Goal: Information Seeking & Learning: Learn about a topic

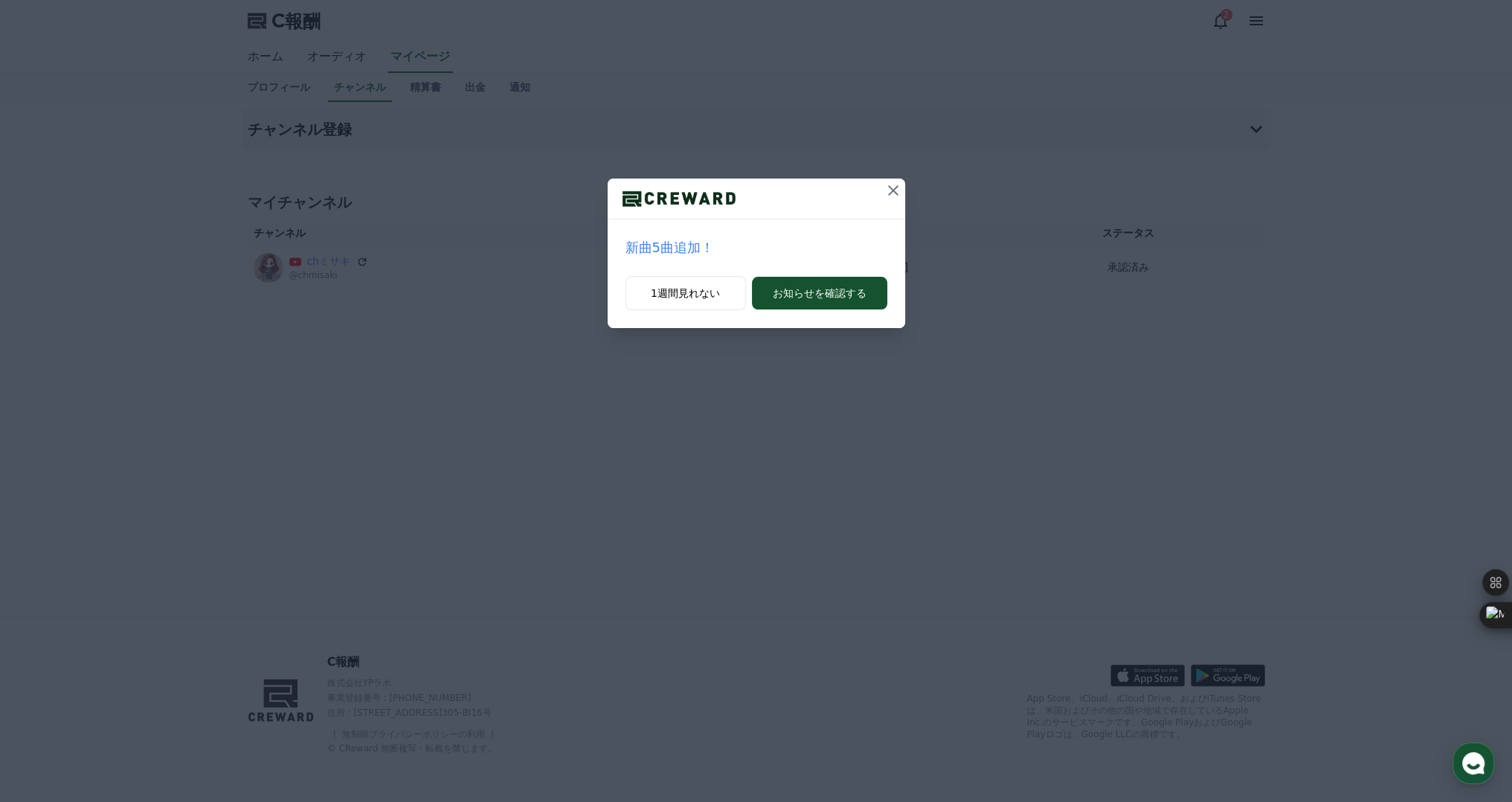
click at [895, 184] on icon at bounding box center [893, 191] width 18 height 18
click at [890, 185] on icon at bounding box center [893, 191] width 18 height 18
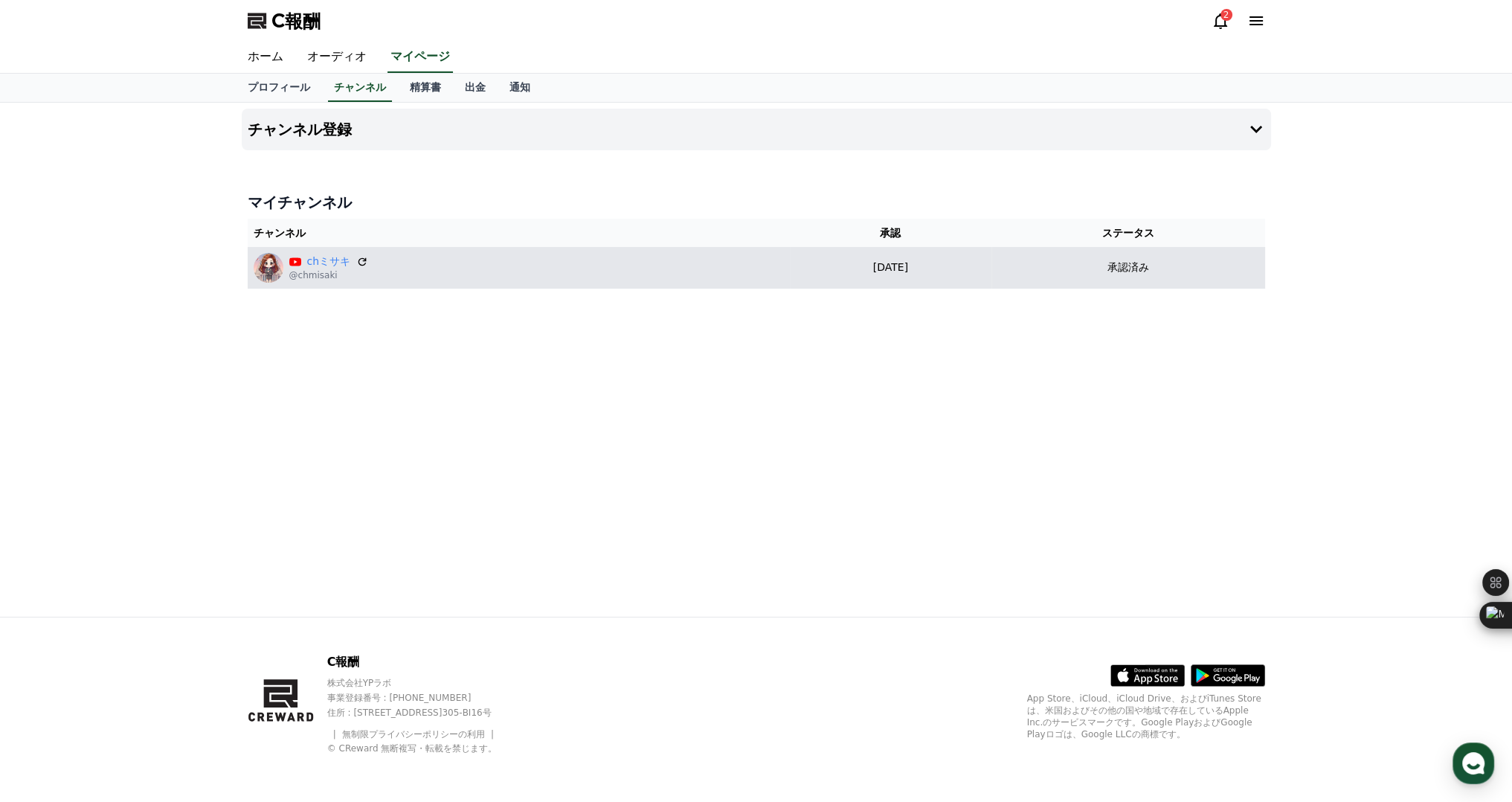
click at [270, 272] on img at bounding box center [268, 267] width 30 height 30
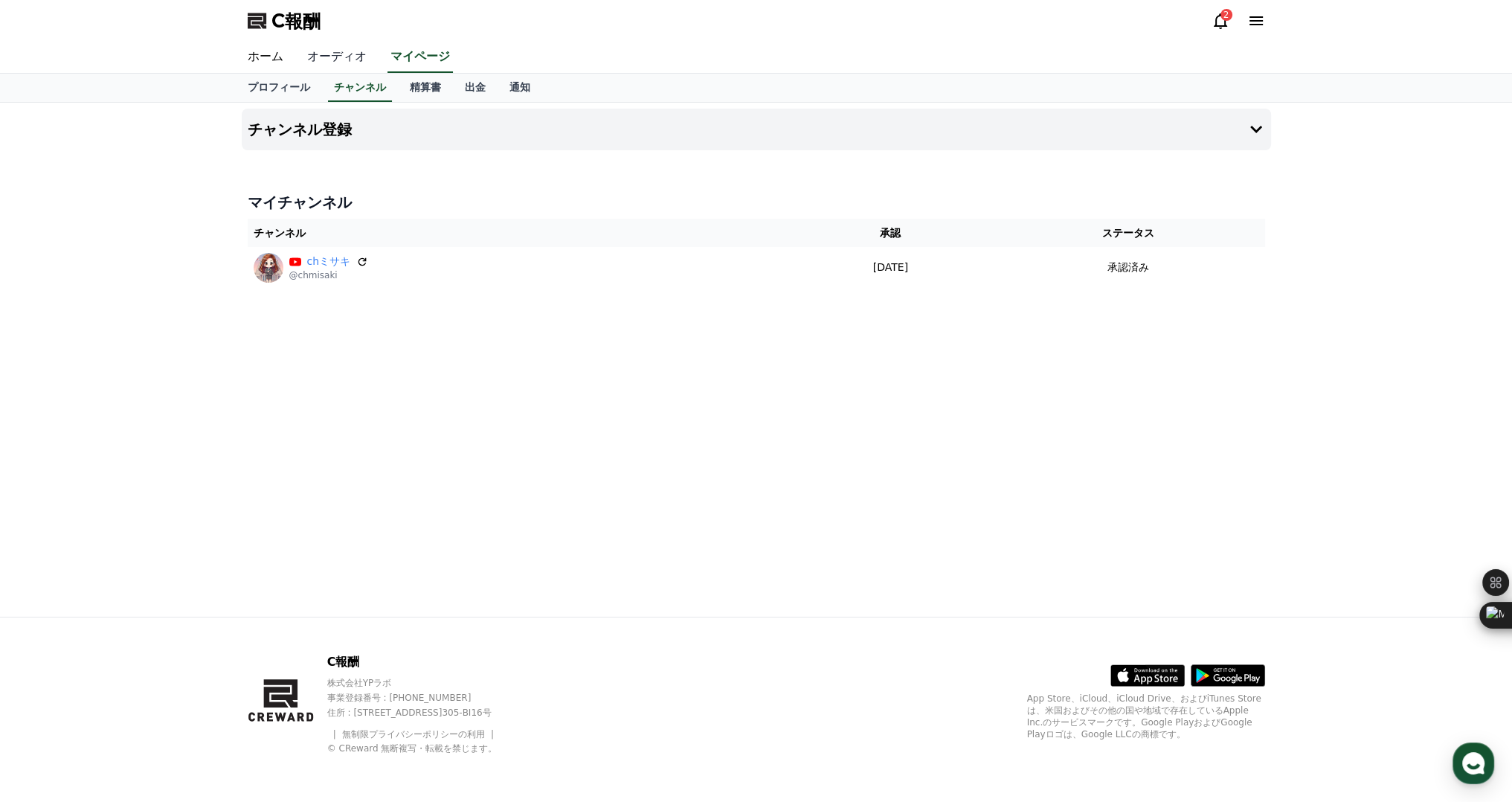
click at [320, 52] on font "オーディオ" at bounding box center [337, 57] width 60 height 15
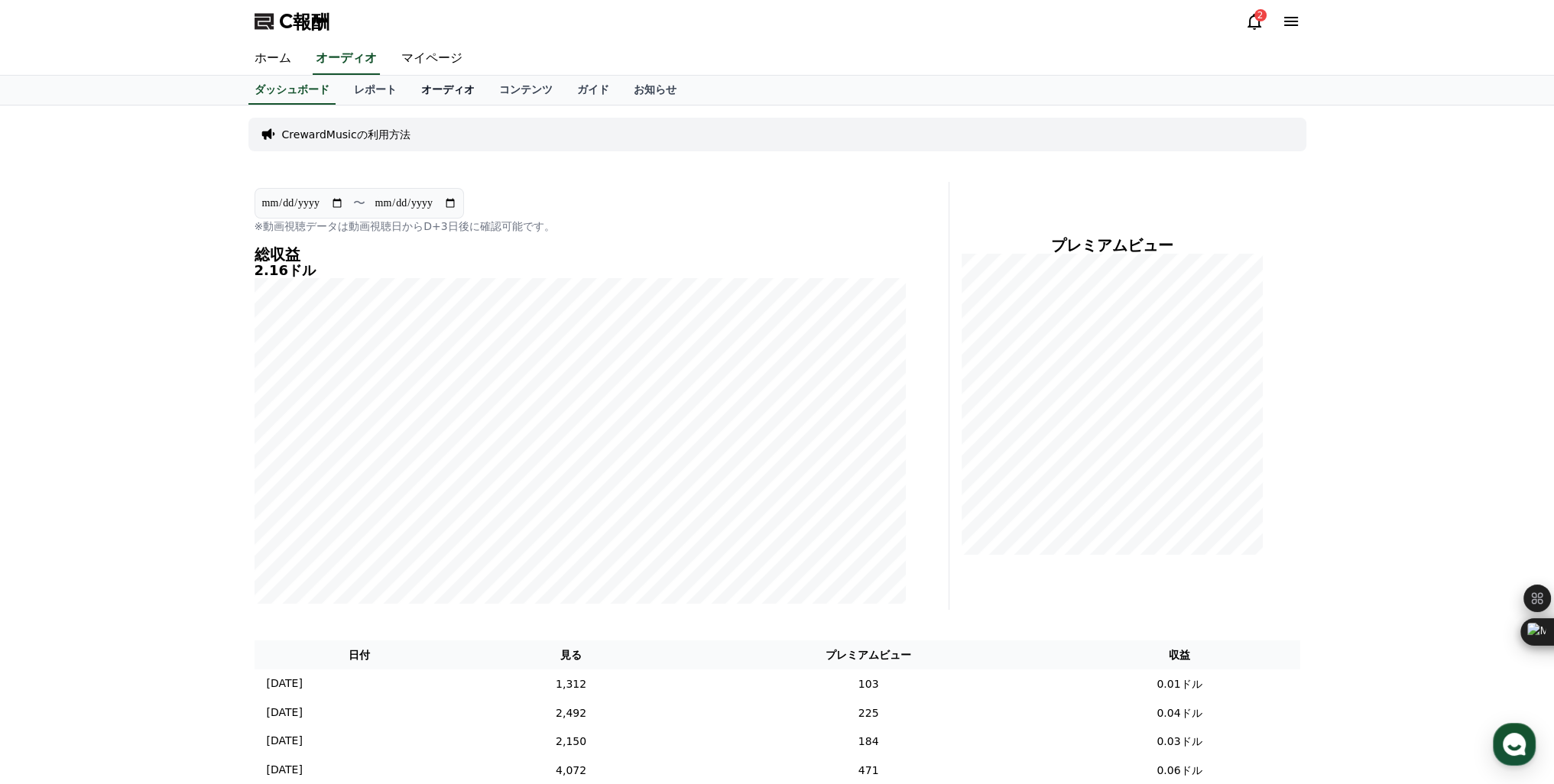
click at [421, 83] on font "オーディオ" at bounding box center [448, 89] width 53 height 12
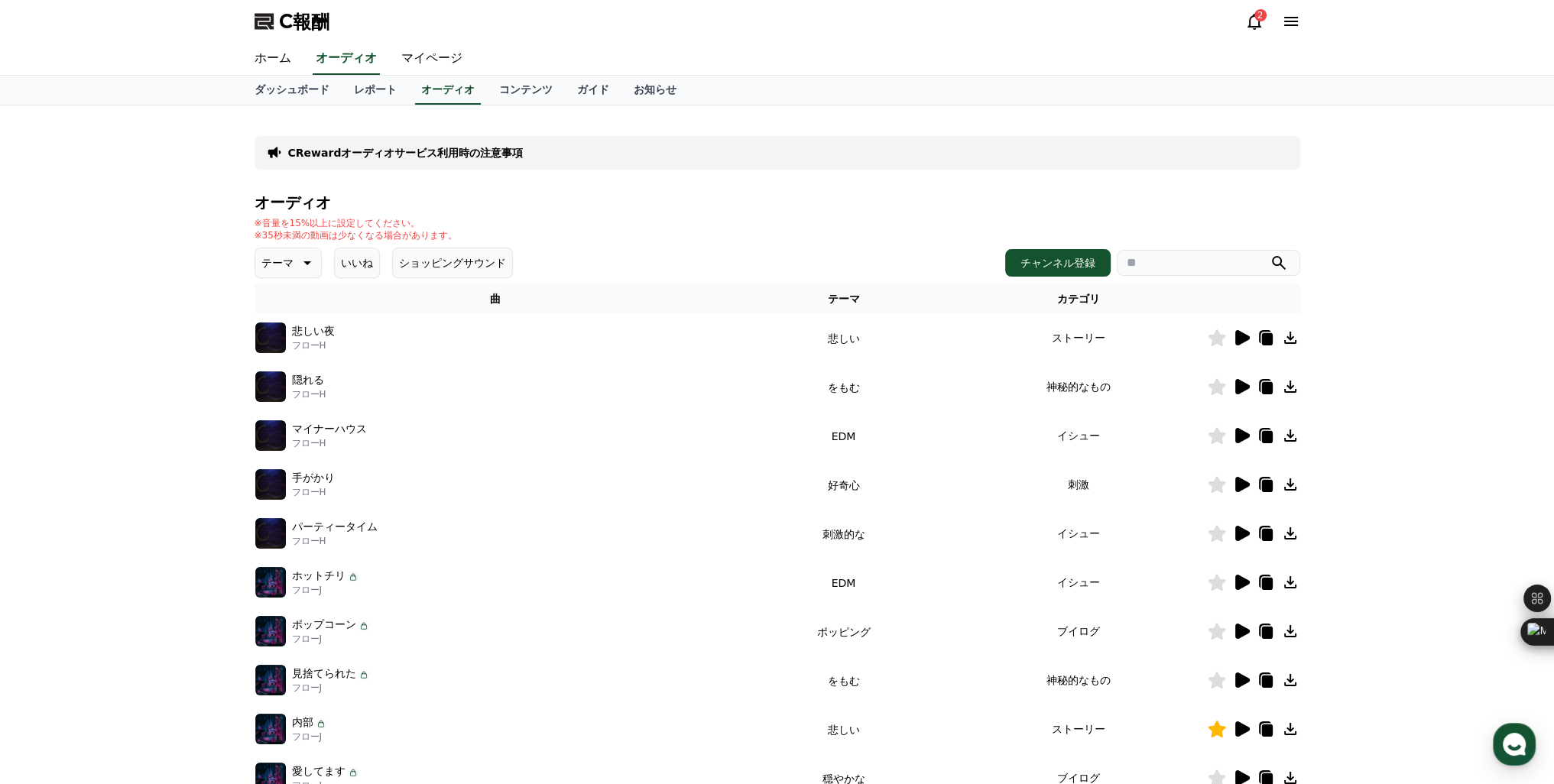
click at [270, 262] on font "テーマ" at bounding box center [277, 263] width 32 height 12
click at [275, 435] on font "喜劇的な" at bounding box center [285, 429] width 43 height 15
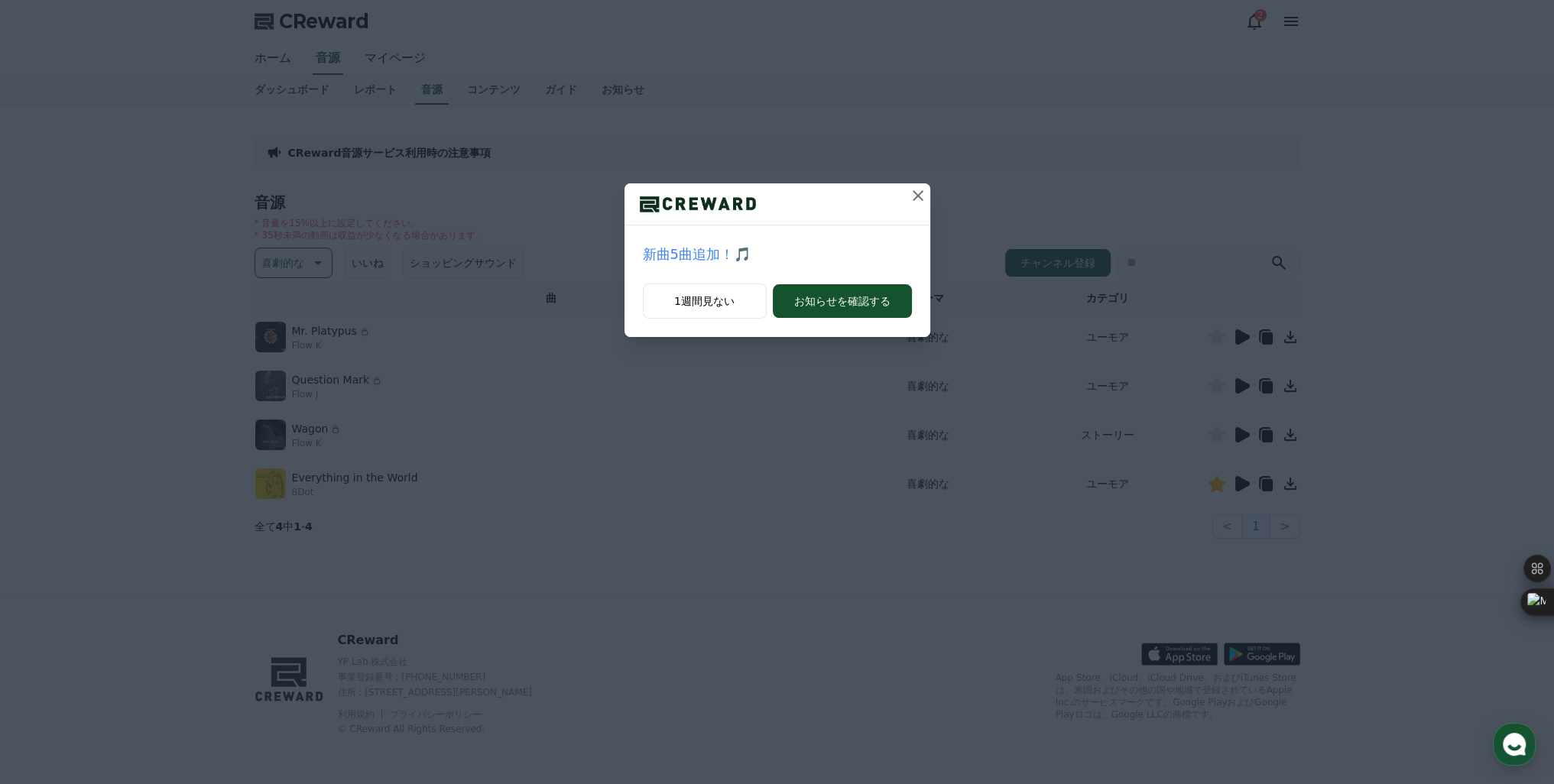
drag, startPoint x: 796, startPoint y: 244, endPoint x: 793, endPoint y: 212, distance: 32.1
click at [793, 212] on div at bounding box center [777, 204] width 306 height 42
click at [704, 252] on p "新曲5曲追加！🎵" at bounding box center [777, 255] width 269 height 22
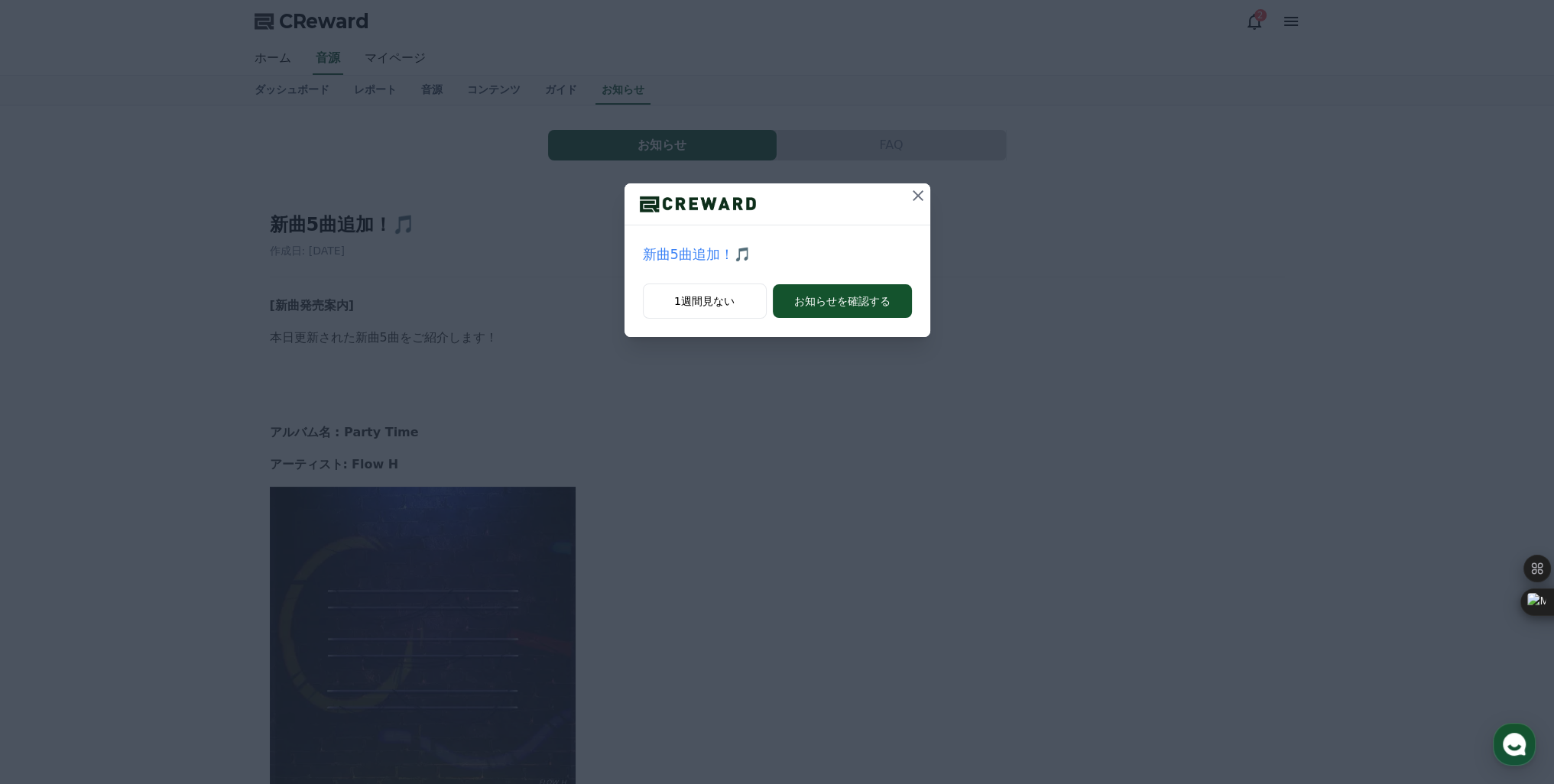
click at [922, 194] on icon at bounding box center [918, 196] width 18 height 18
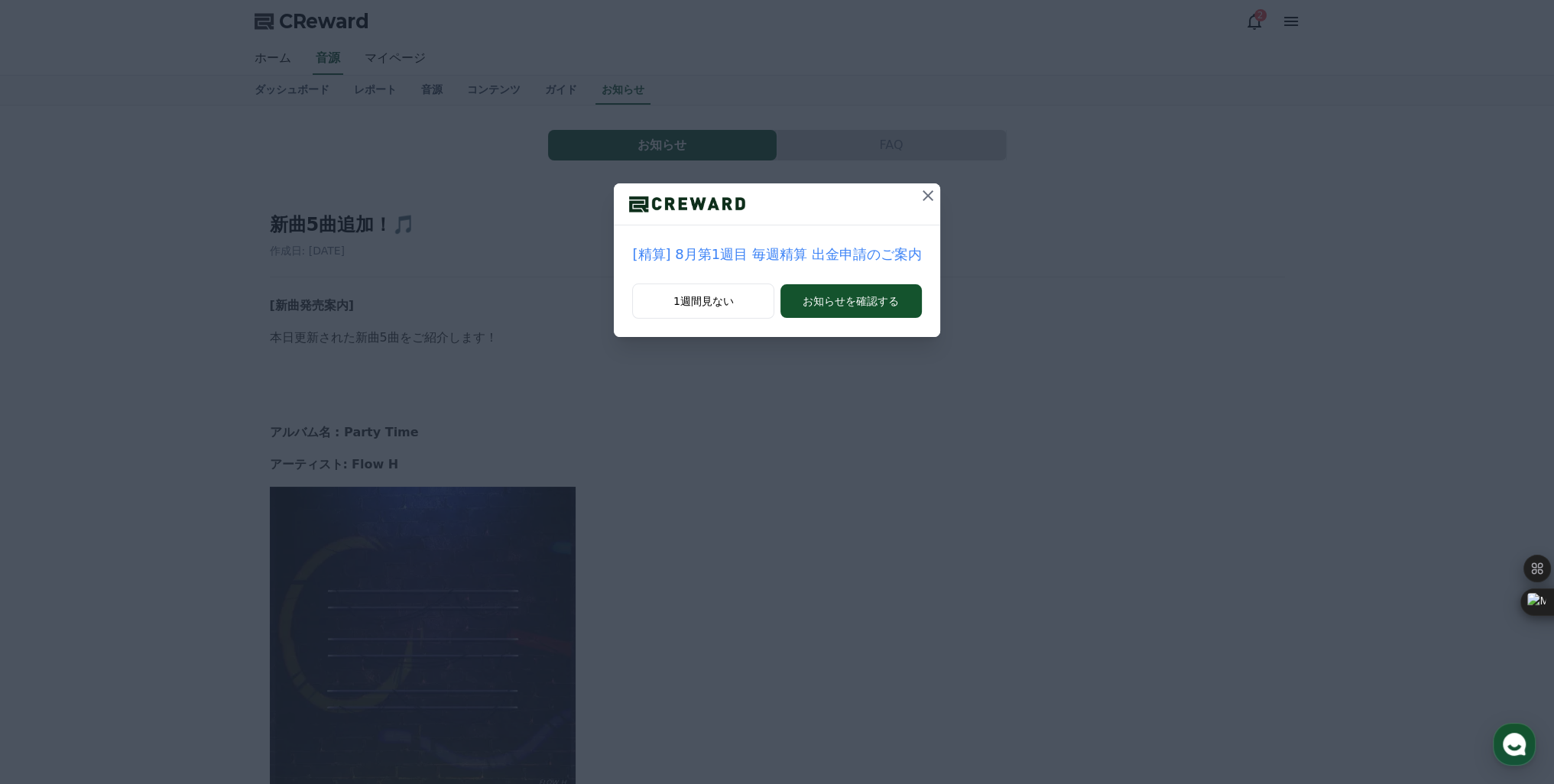
click at [923, 195] on icon at bounding box center [928, 195] width 11 height 11
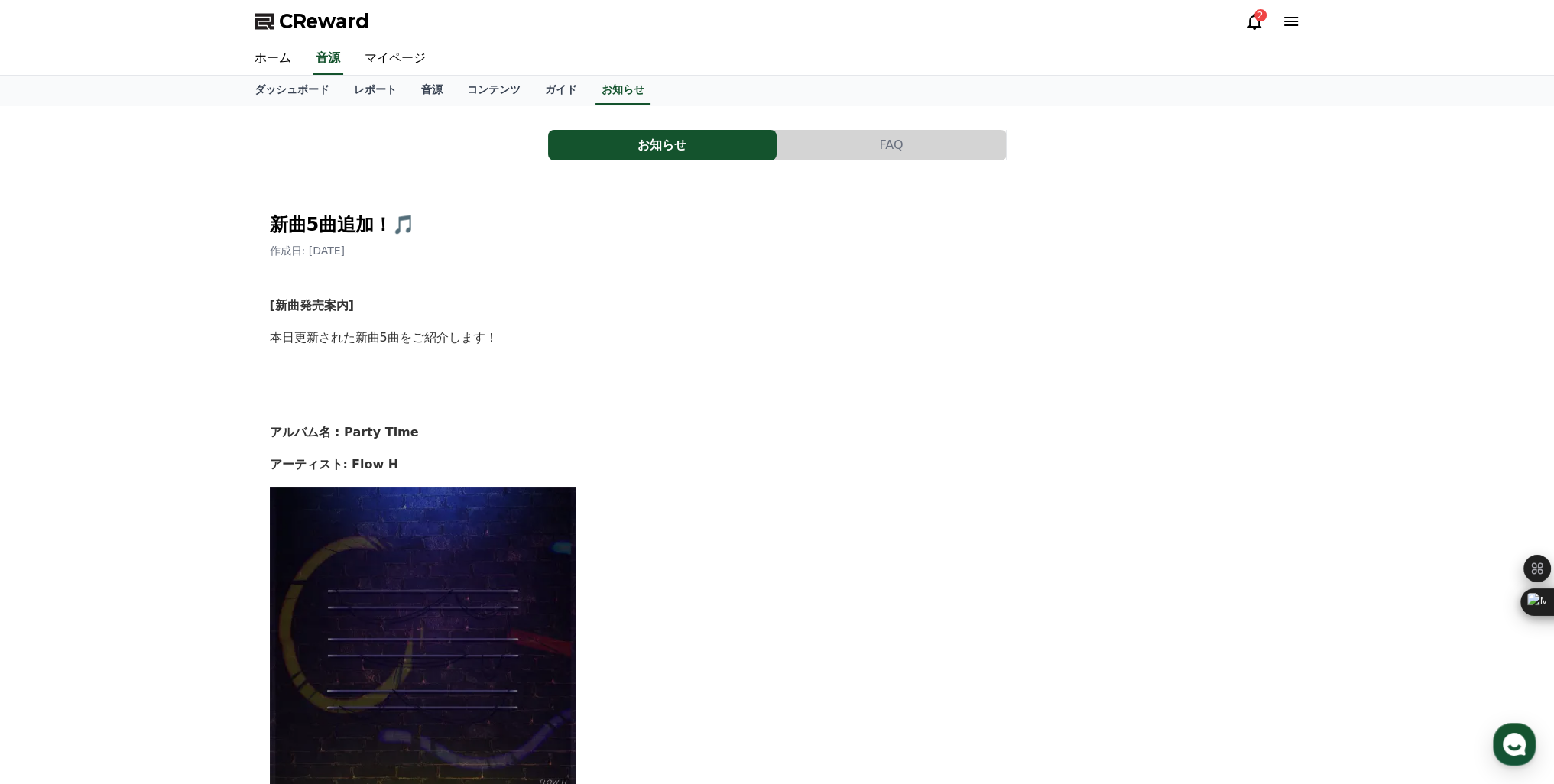
click at [835, 149] on button "FAQ" at bounding box center [891, 145] width 228 height 31
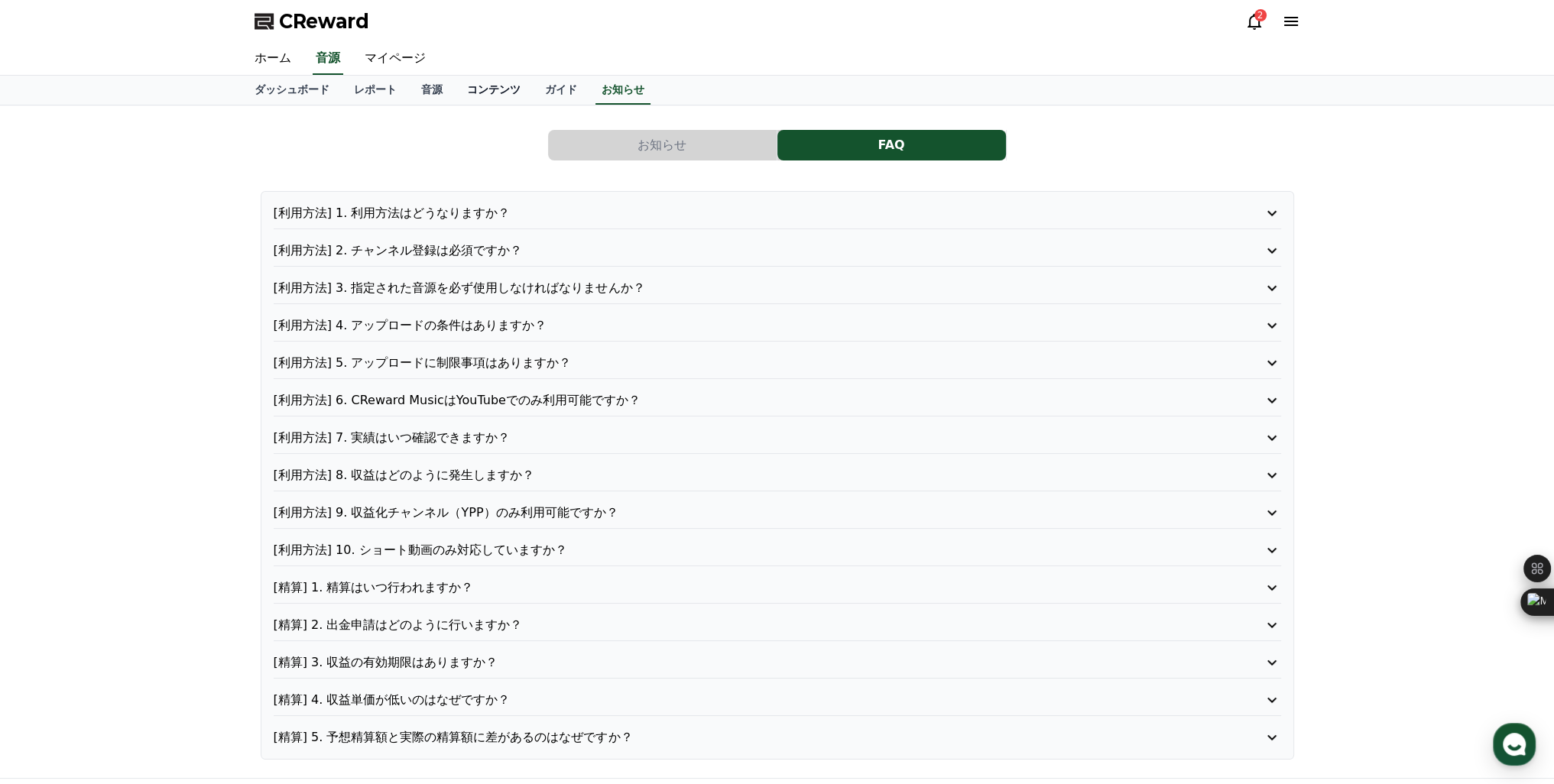
click at [455, 90] on link "コンテンツ" at bounding box center [494, 90] width 78 height 29
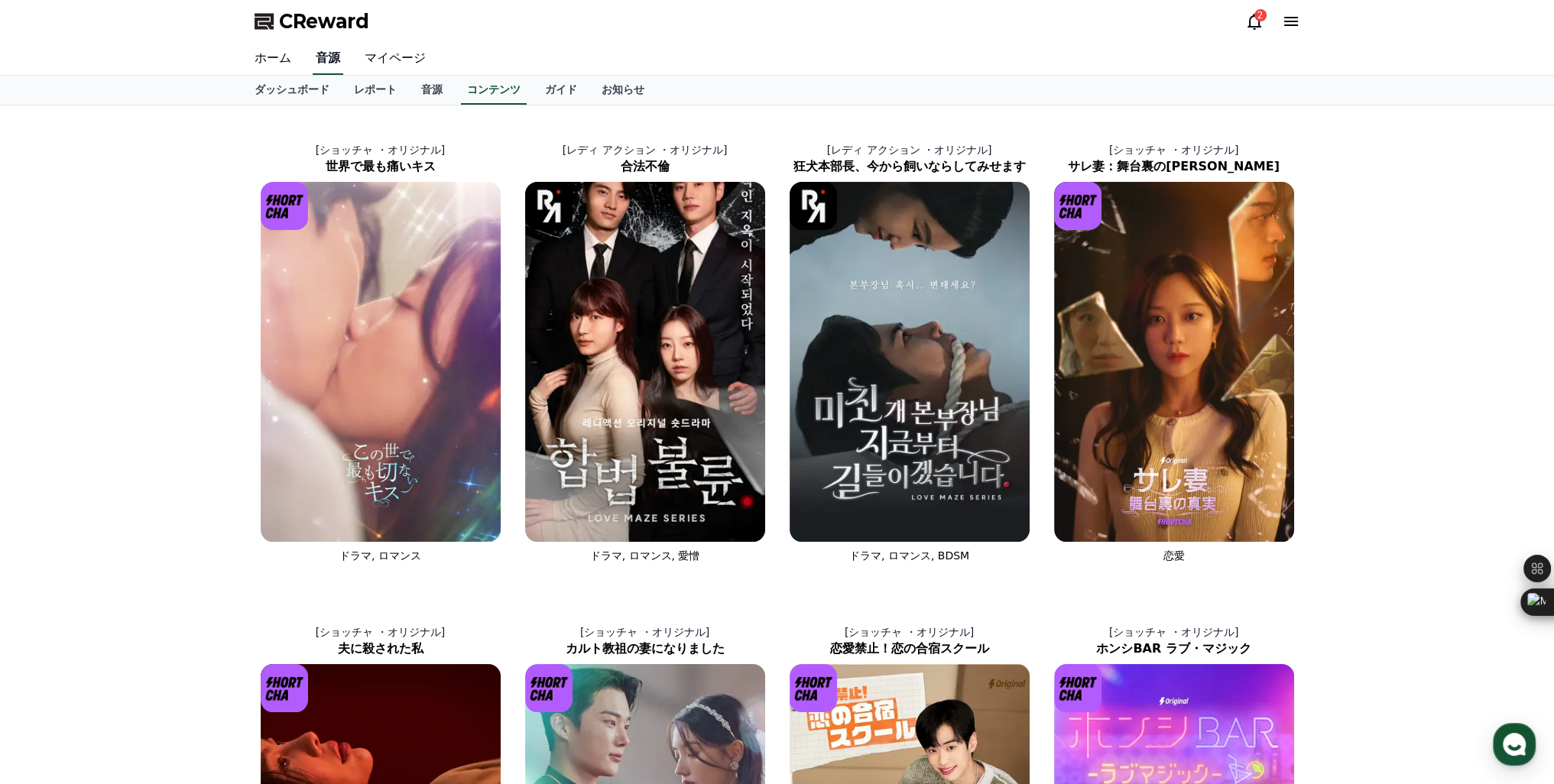
click at [313, 50] on link "音源" at bounding box center [328, 59] width 31 height 32
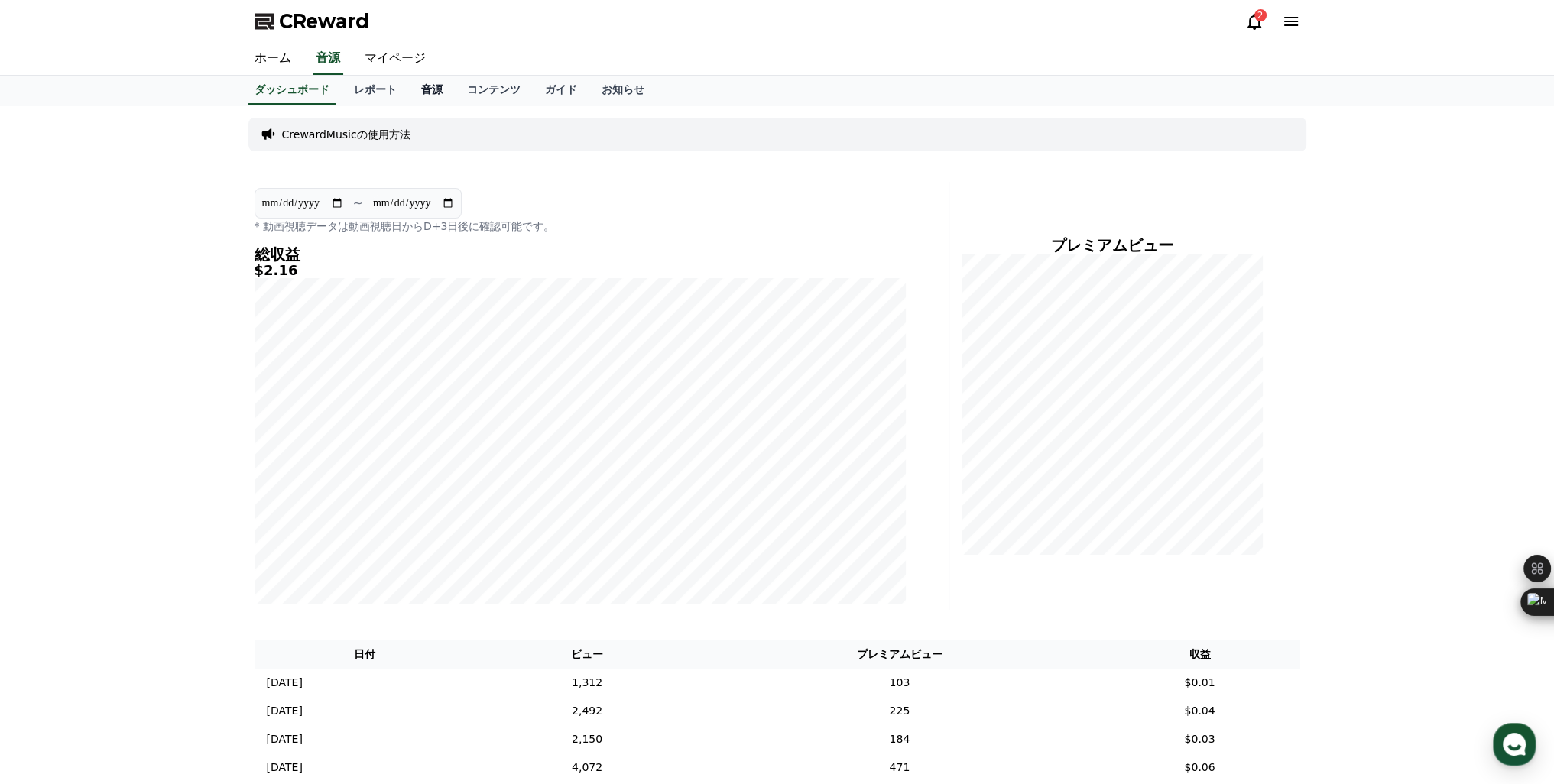
click at [409, 93] on link "音源" at bounding box center [431, 90] width 46 height 29
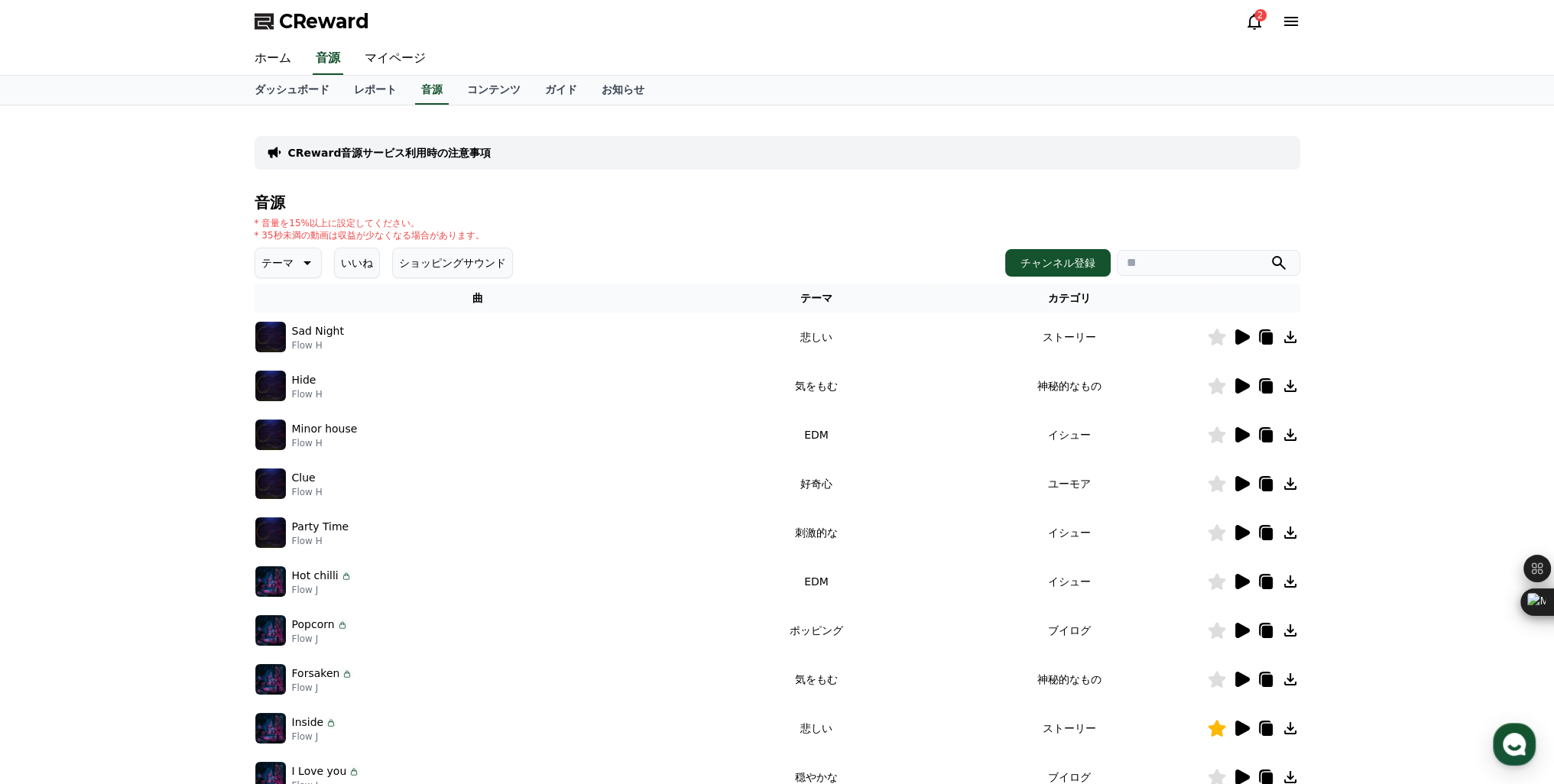
click at [275, 260] on p "テーマ" at bounding box center [277, 263] width 32 height 22
click at [281, 347] on button "空想" at bounding box center [274, 343] width 34 height 34
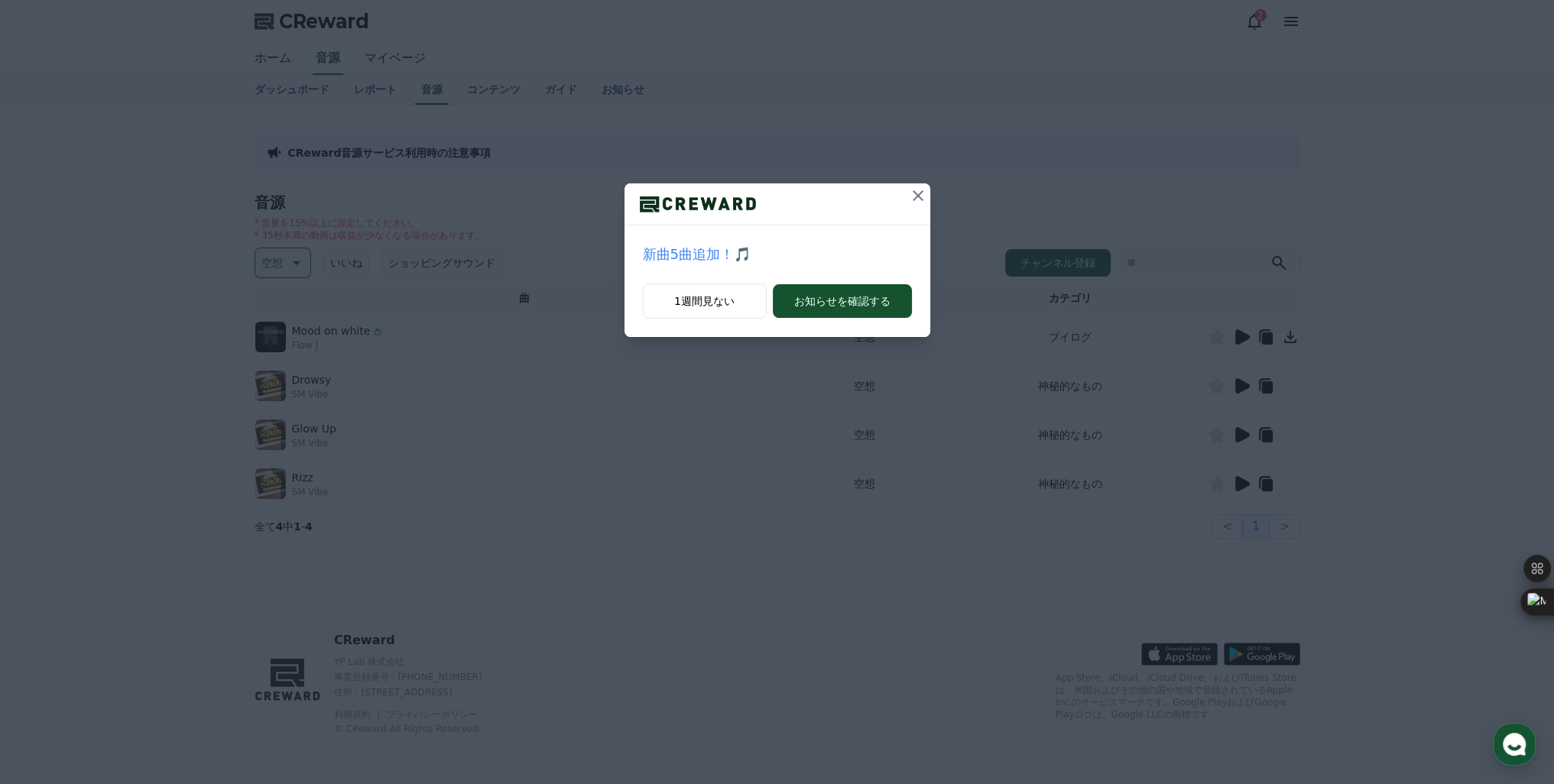
click at [914, 197] on icon at bounding box center [918, 196] width 18 height 18
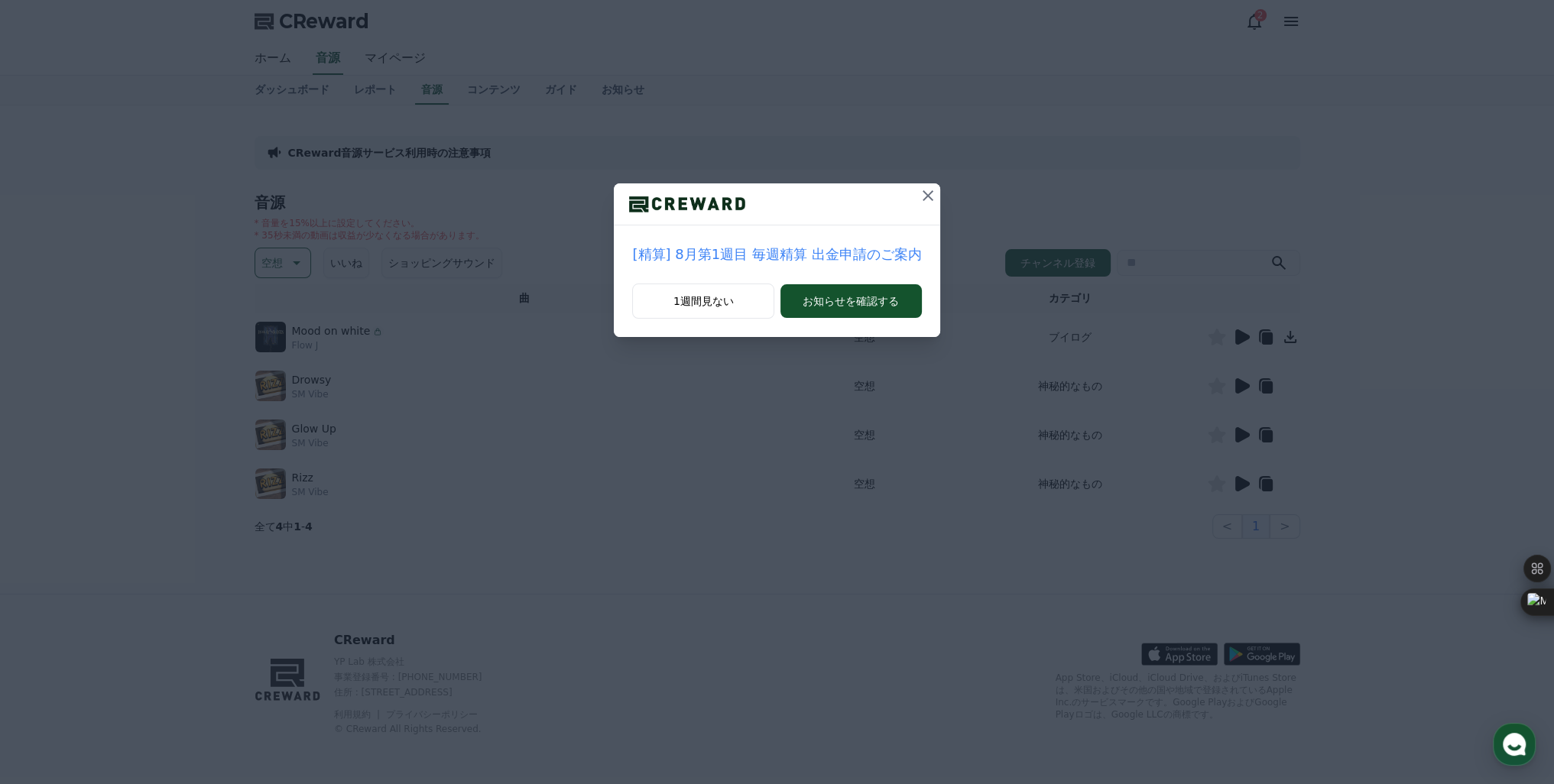
click at [923, 198] on icon at bounding box center [928, 195] width 11 height 11
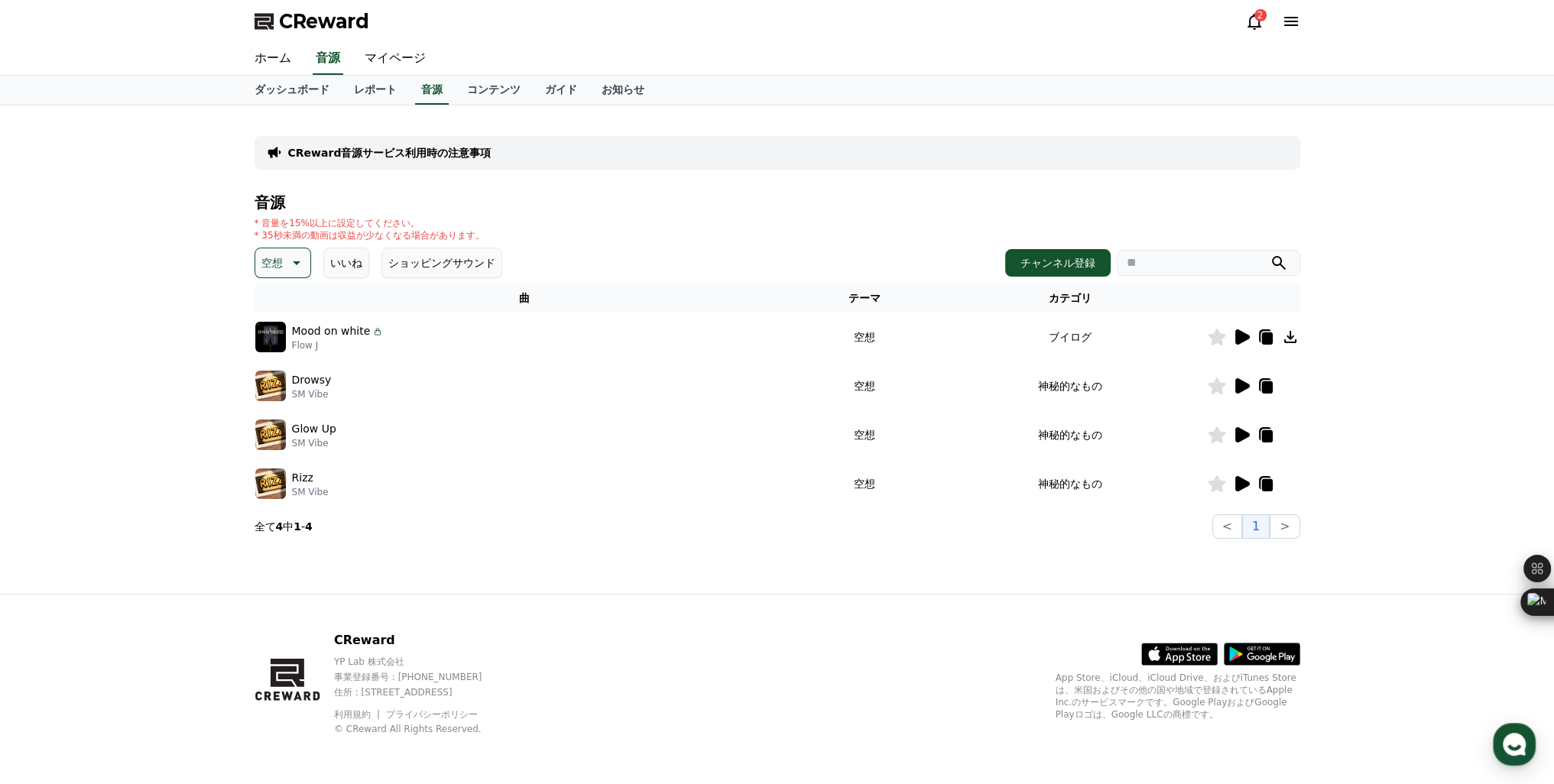
click at [274, 271] on p "空想" at bounding box center [272, 263] width 22 height 22
click at [269, 385] on button "好奇心" at bounding box center [279, 382] width 44 height 34
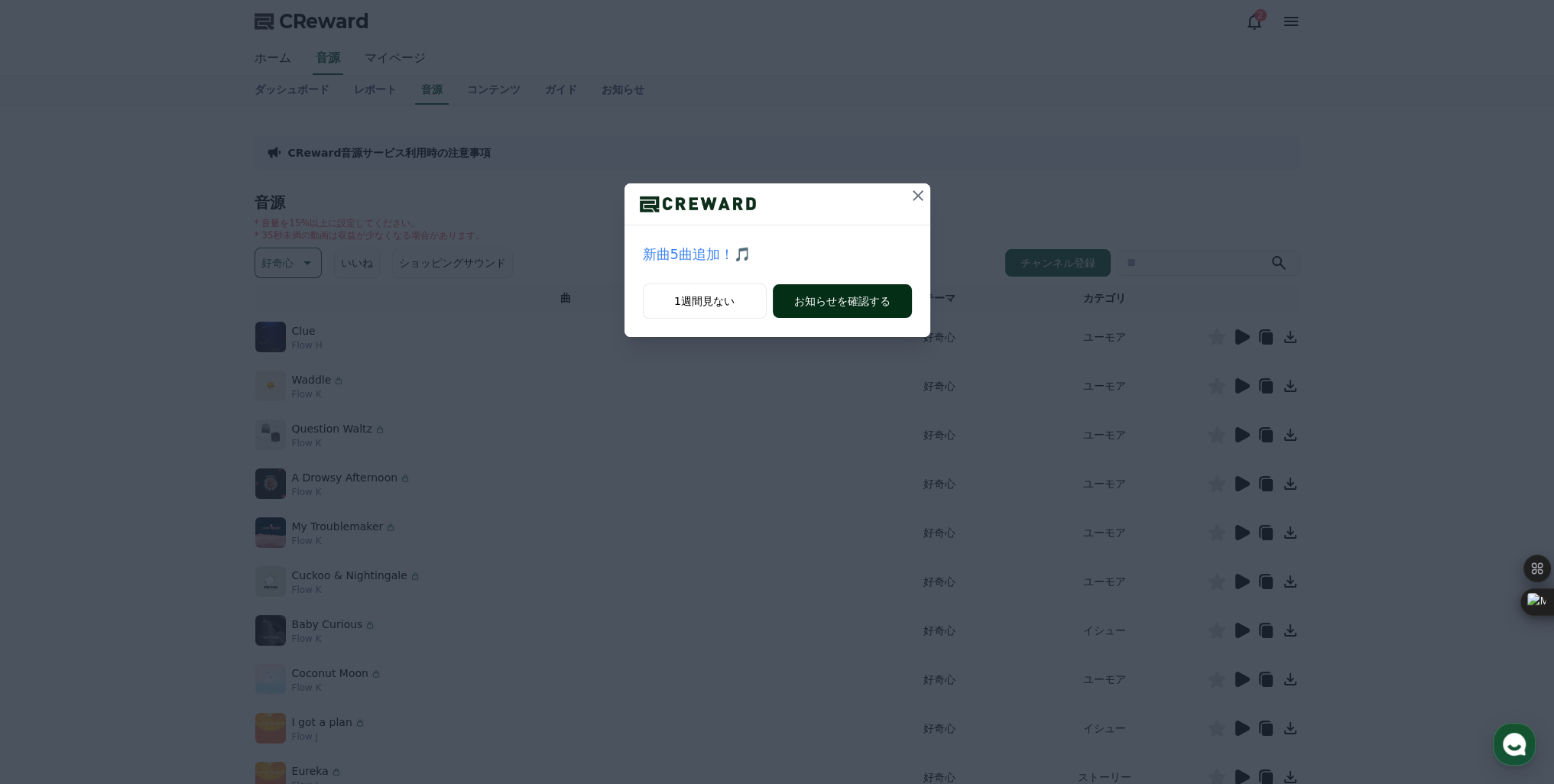
click at [847, 297] on button "お知らせを確認する" at bounding box center [842, 301] width 139 height 34
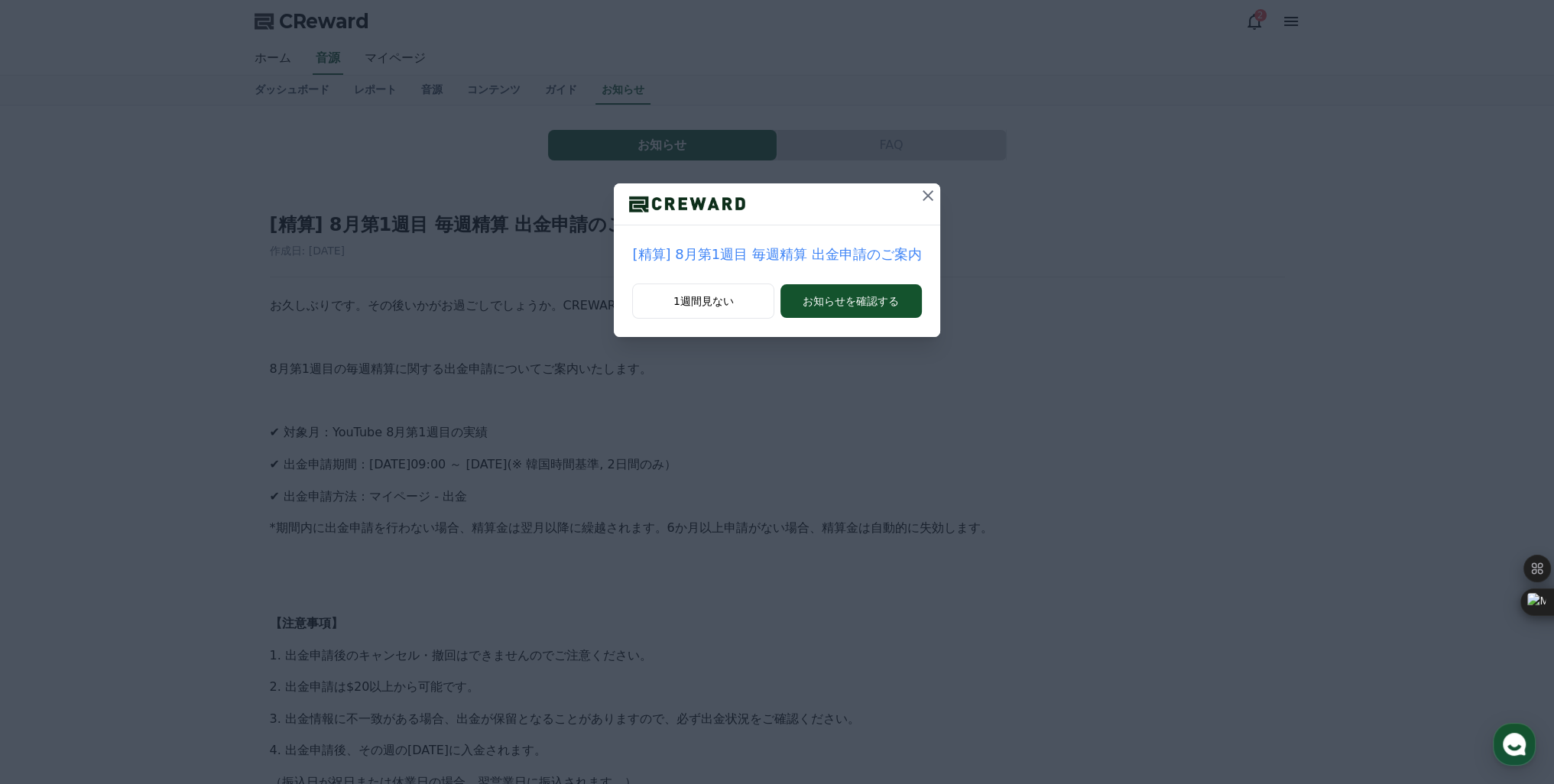
click at [847, 297] on button "お知らせを確認する" at bounding box center [851, 301] width 141 height 34
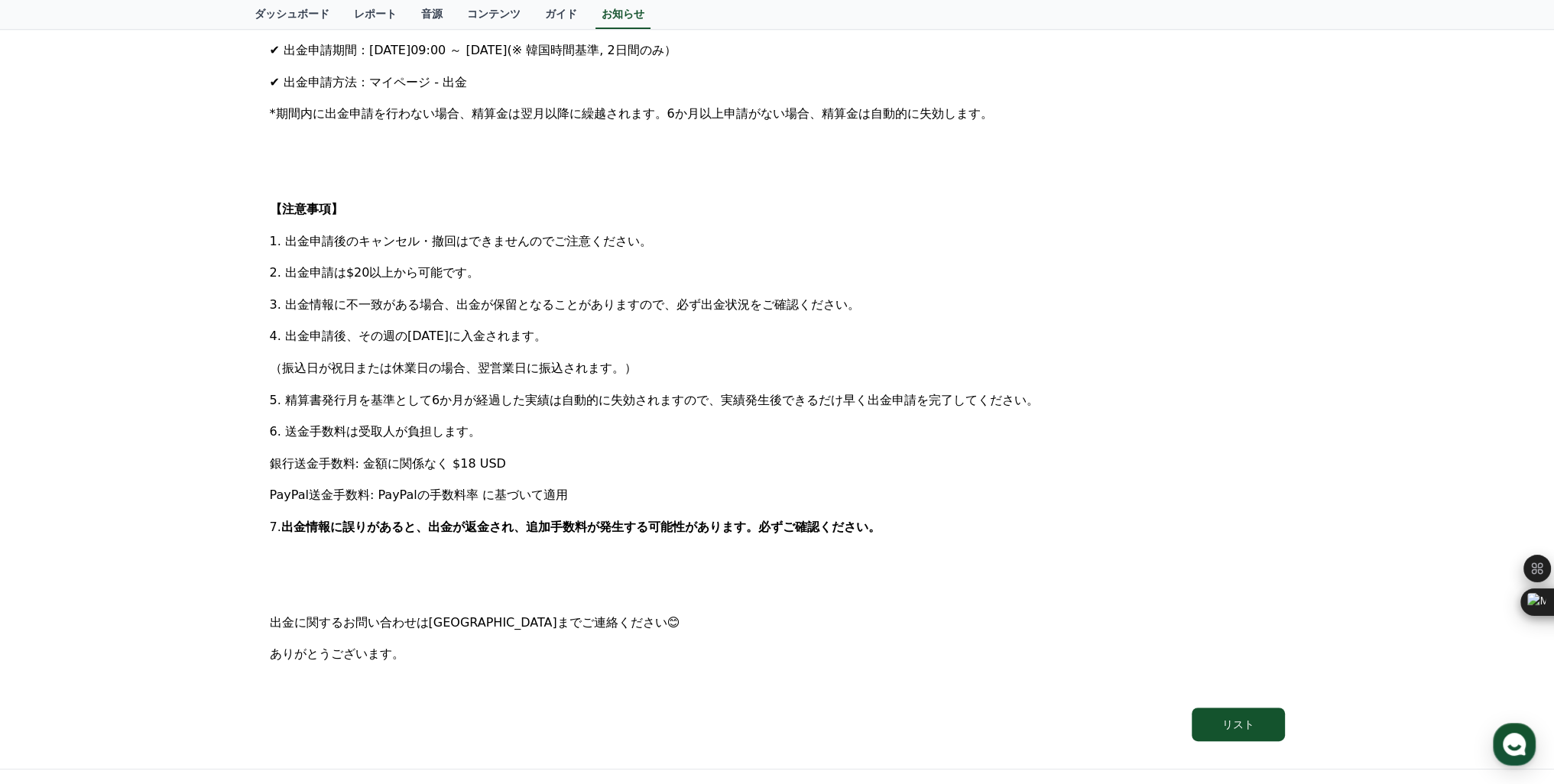
scroll to position [459, 0]
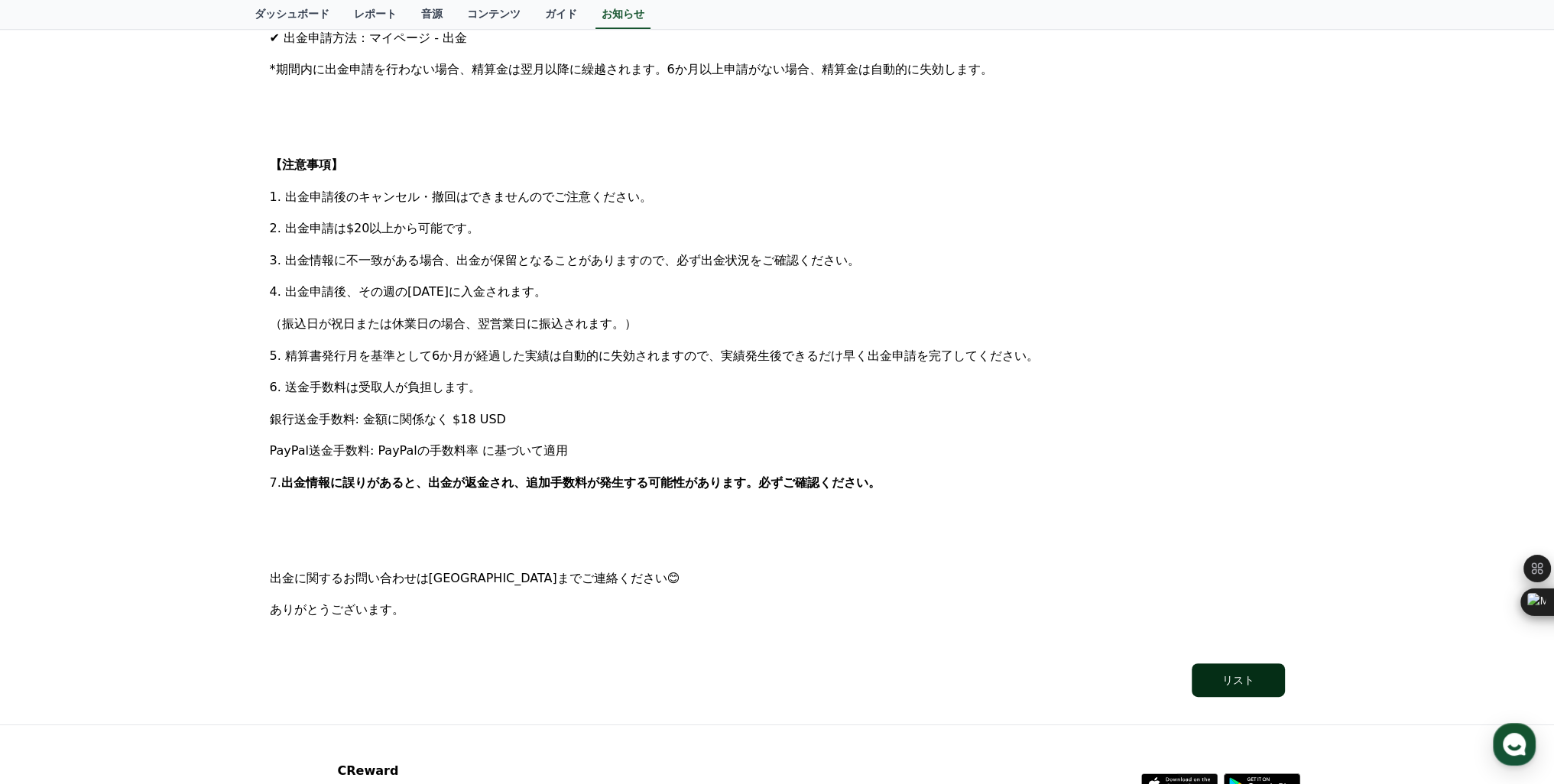
click at [1240, 684] on div "リスト" at bounding box center [1238, 680] width 32 height 15
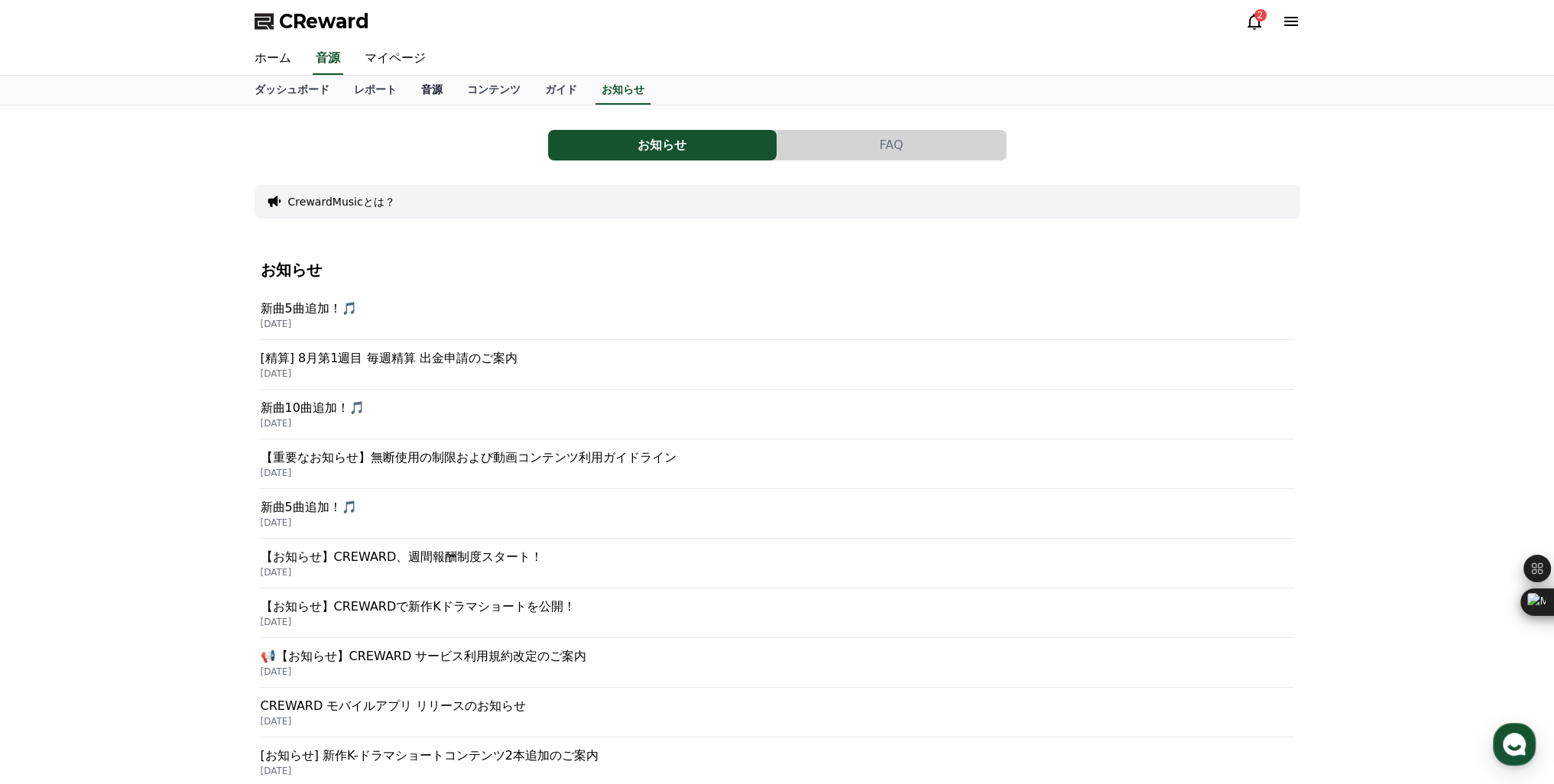
click at [409, 90] on link "音源" at bounding box center [431, 90] width 46 height 29
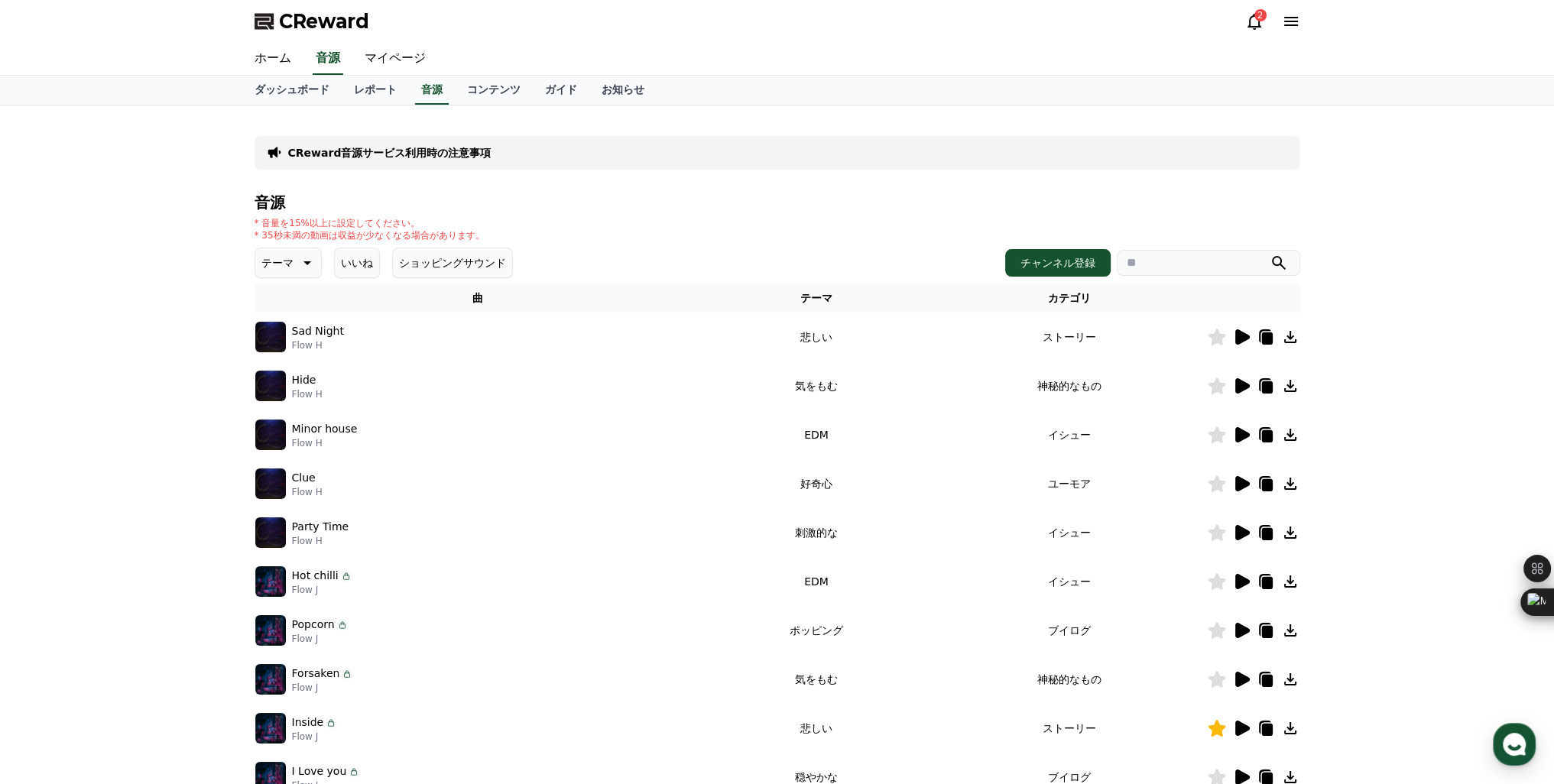
click at [278, 268] on p "テーマ" at bounding box center [277, 263] width 32 height 22
click at [279, 381] on button "好奇心" at bounding box center [279, 382] width 44 height 34
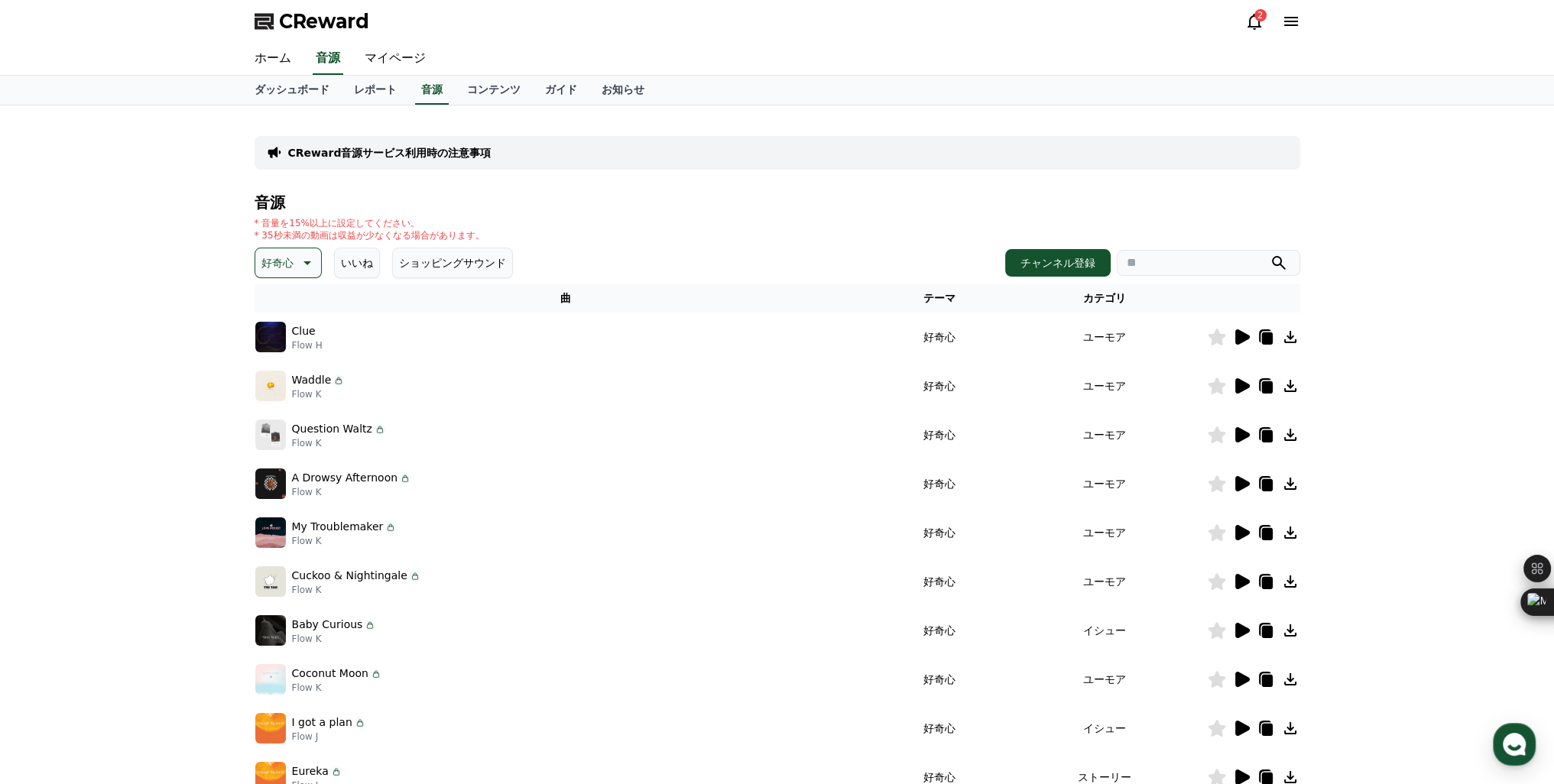
click at [1248, 342] on icon at bounding box center [1241, 337] width 18 height 18
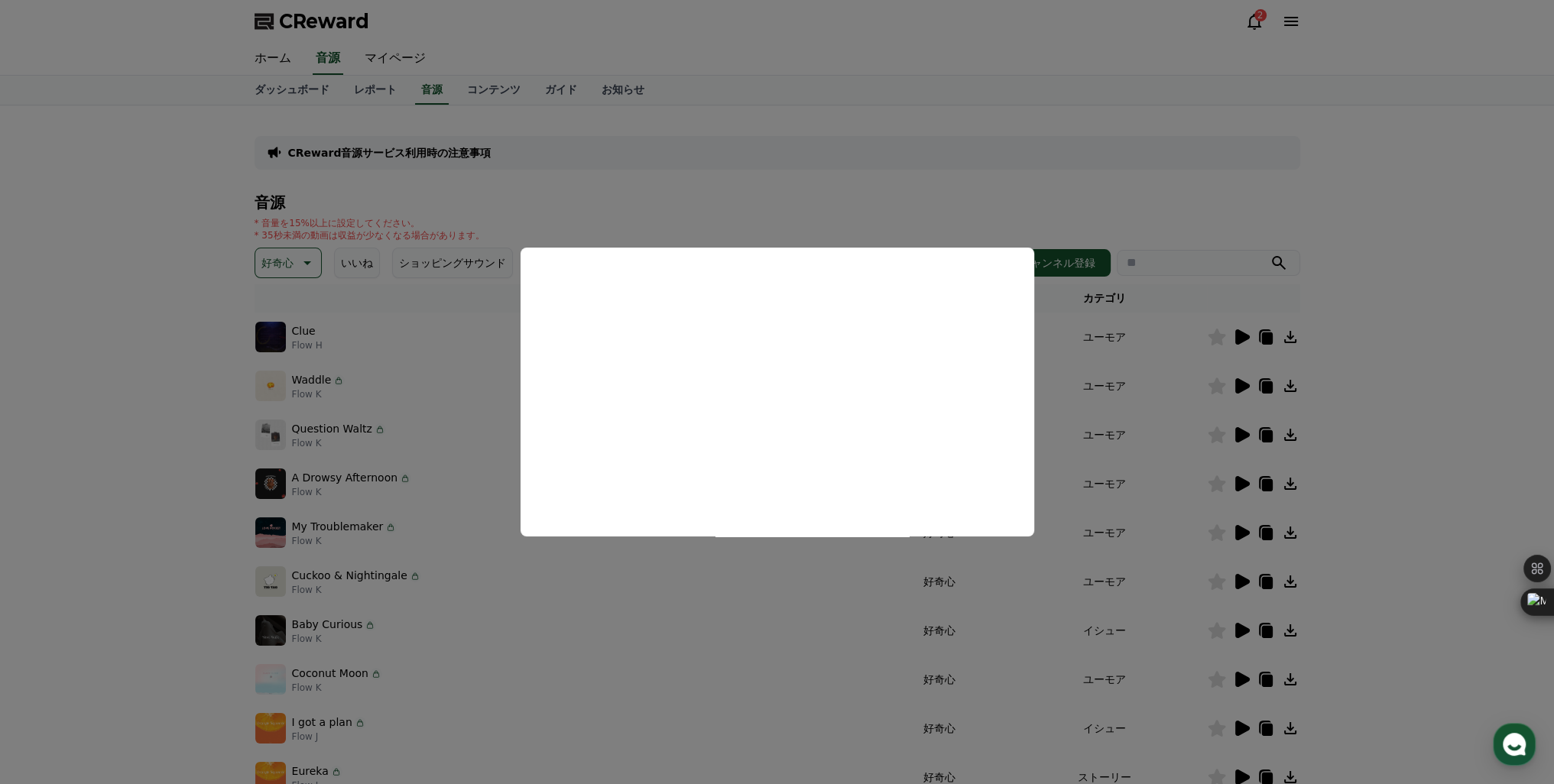
click at [1243, 383] on button "close modal" at bounding box center [777, 392] width 1554 height 784
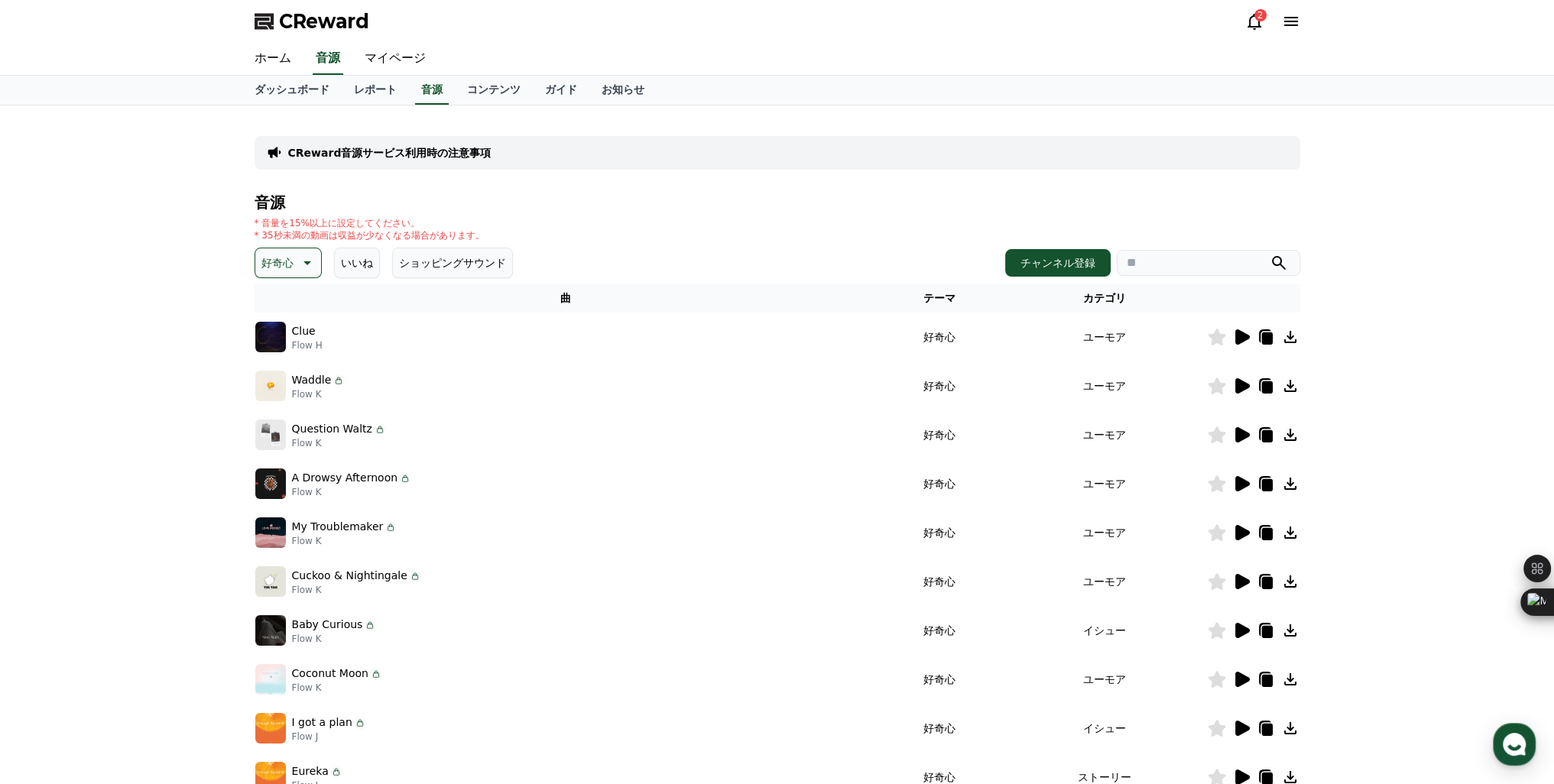
click at [278, 277] on button "好奇心" at bounding box center [288, 262] width 67 height 31
click at [275, 374] on button "ポッピング" at bounding box center [290, 371] width 66 height 34
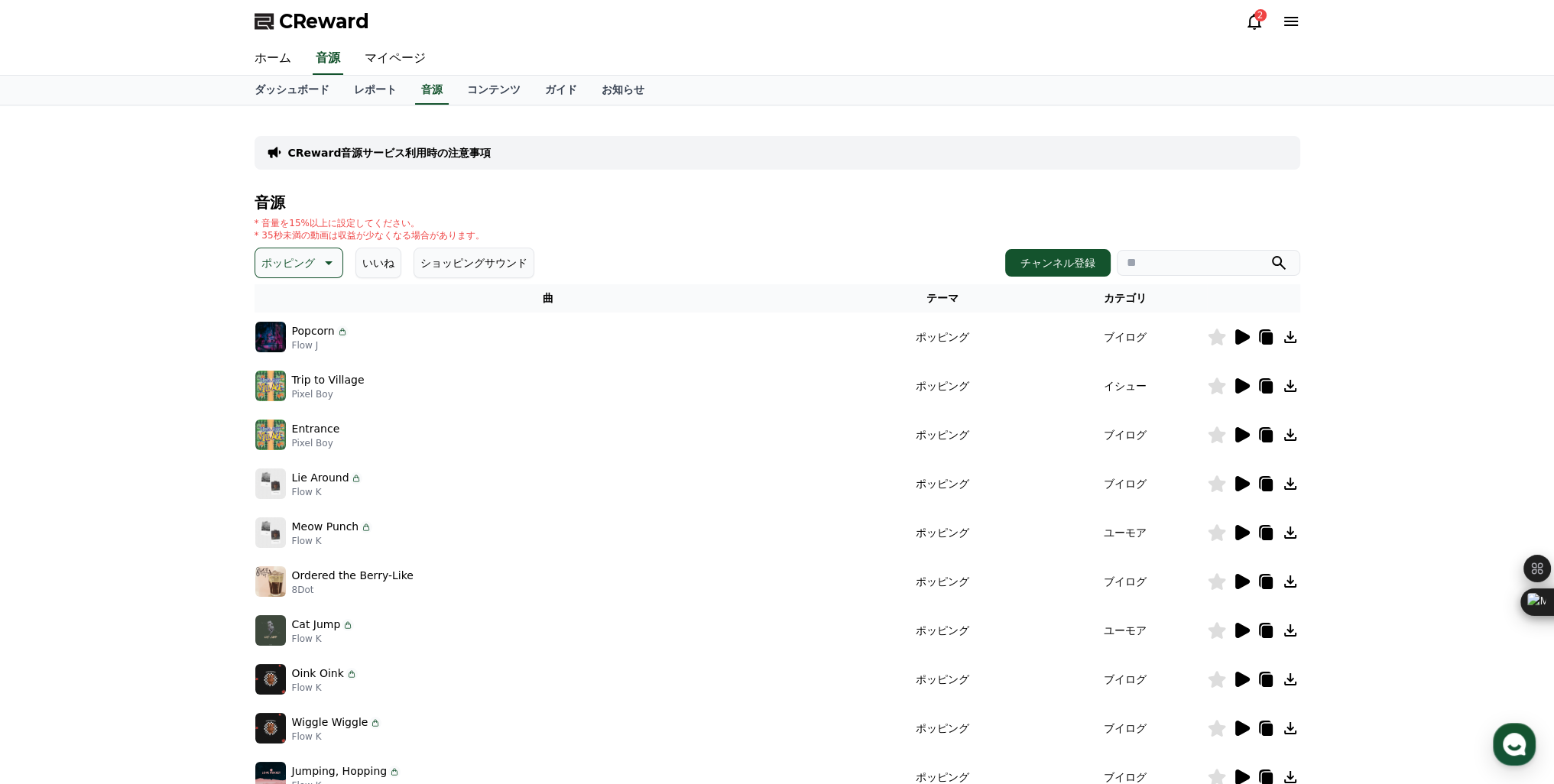
click at [1242, 335] on icon at bounding box center [1243, 337] width 15 height 15
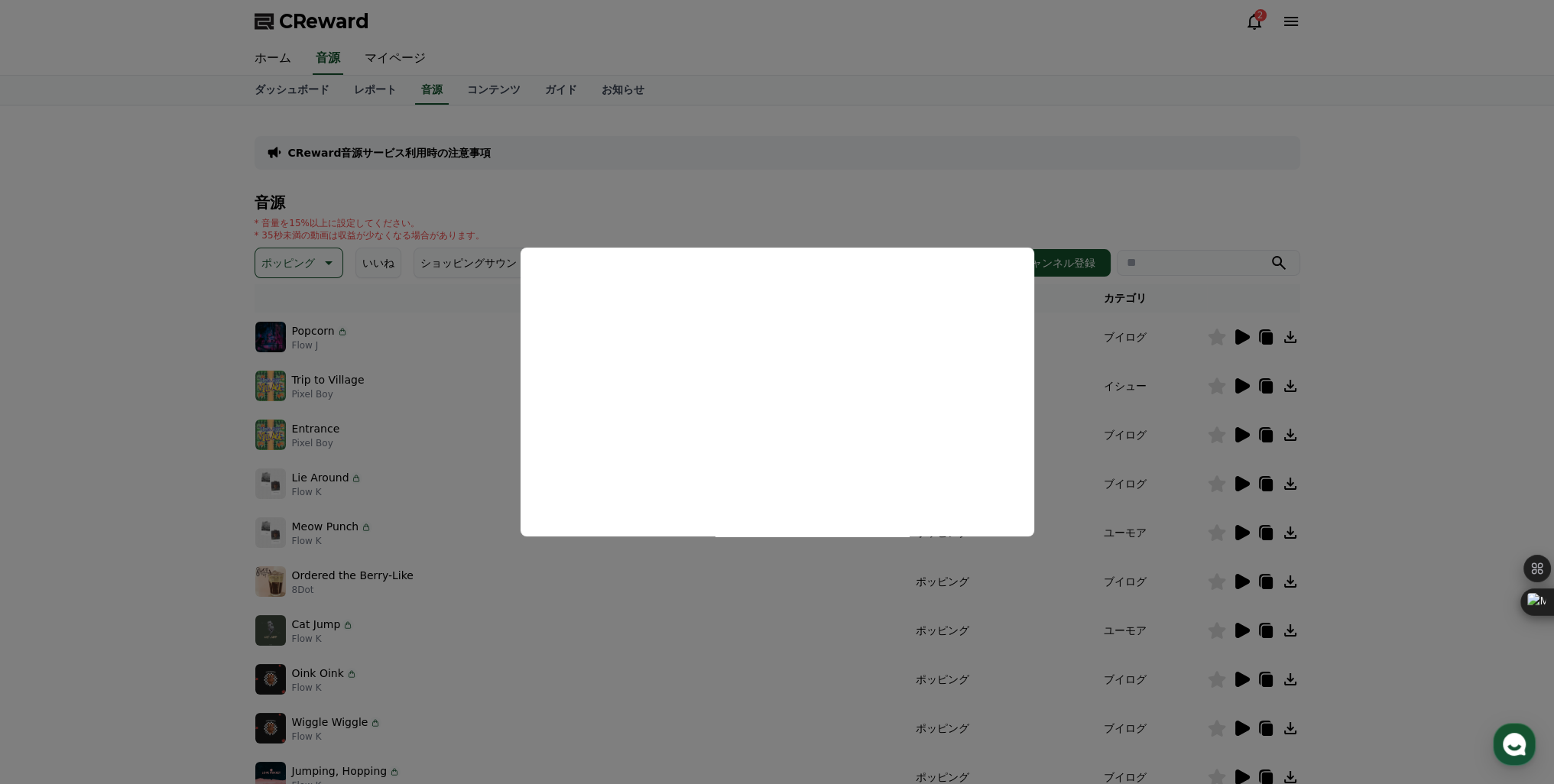
click at [1058, 397] on button "close modal" at bounding box center [777, 392] width 1554 height 784
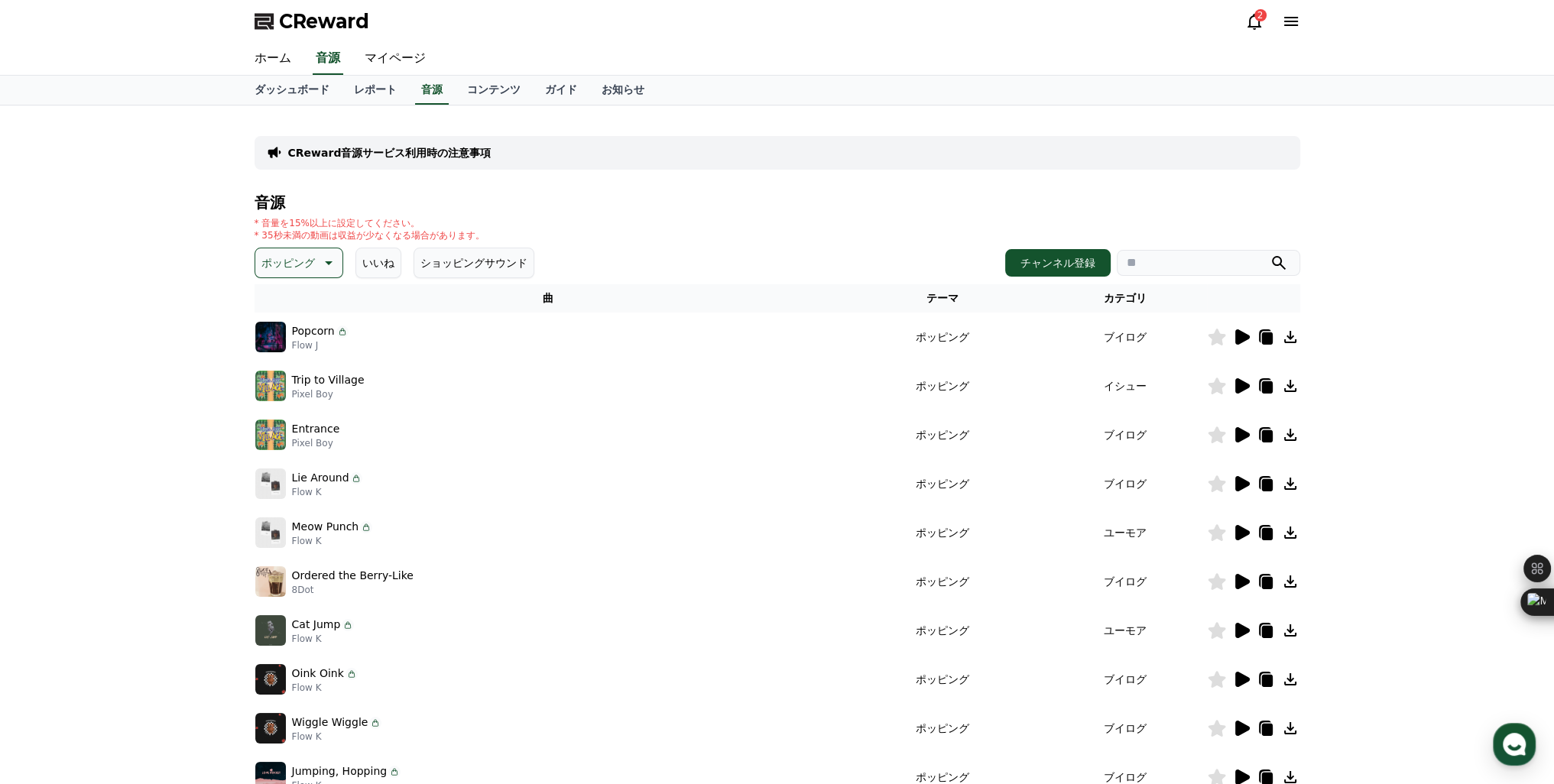
click at [1240, 382] on icon at bounding box center [1243, 386] width 15 height 15
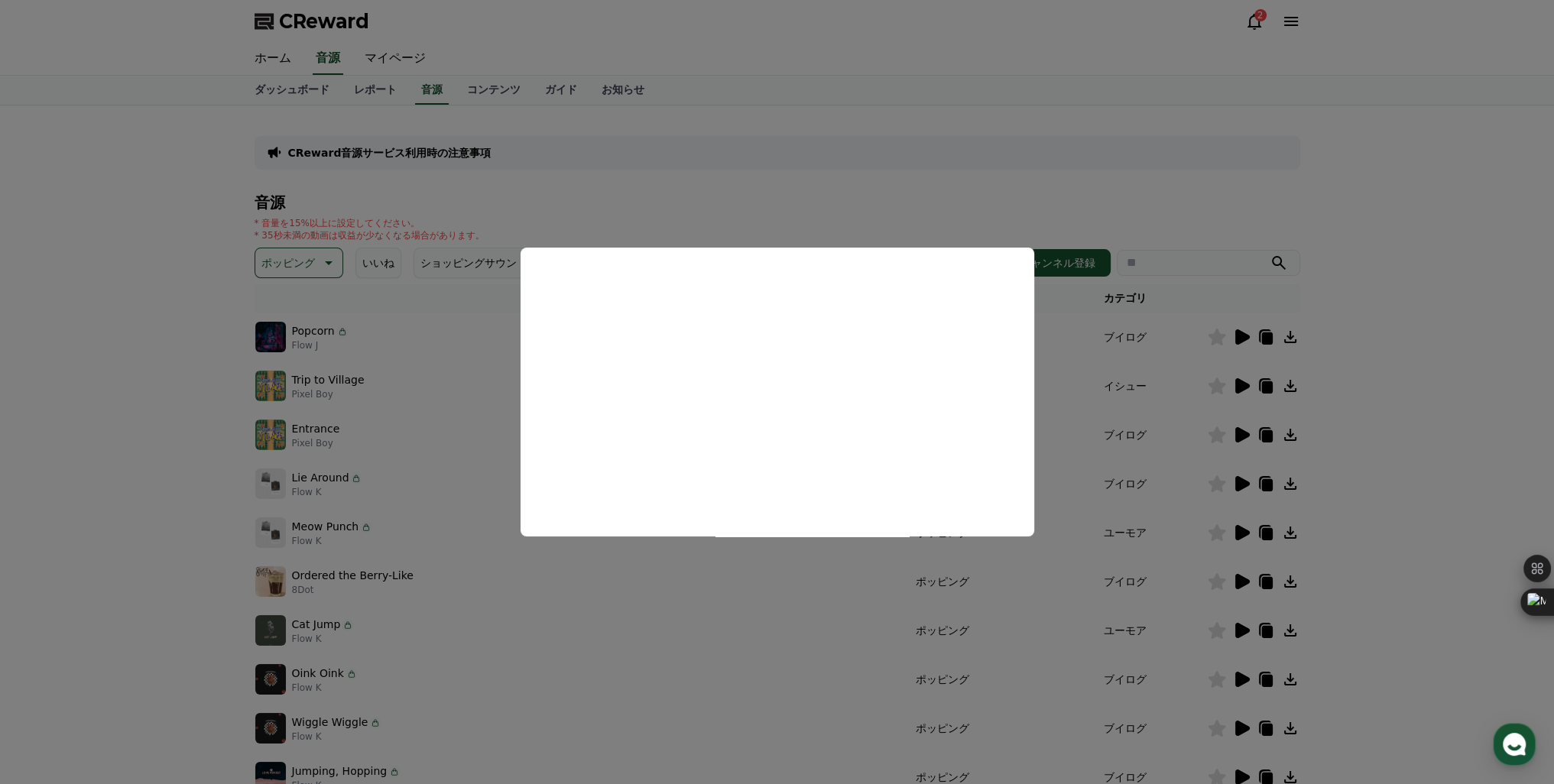
click at [1235, 428] on button "close modal" at bounding box center [777, 392] width 1554 height 784
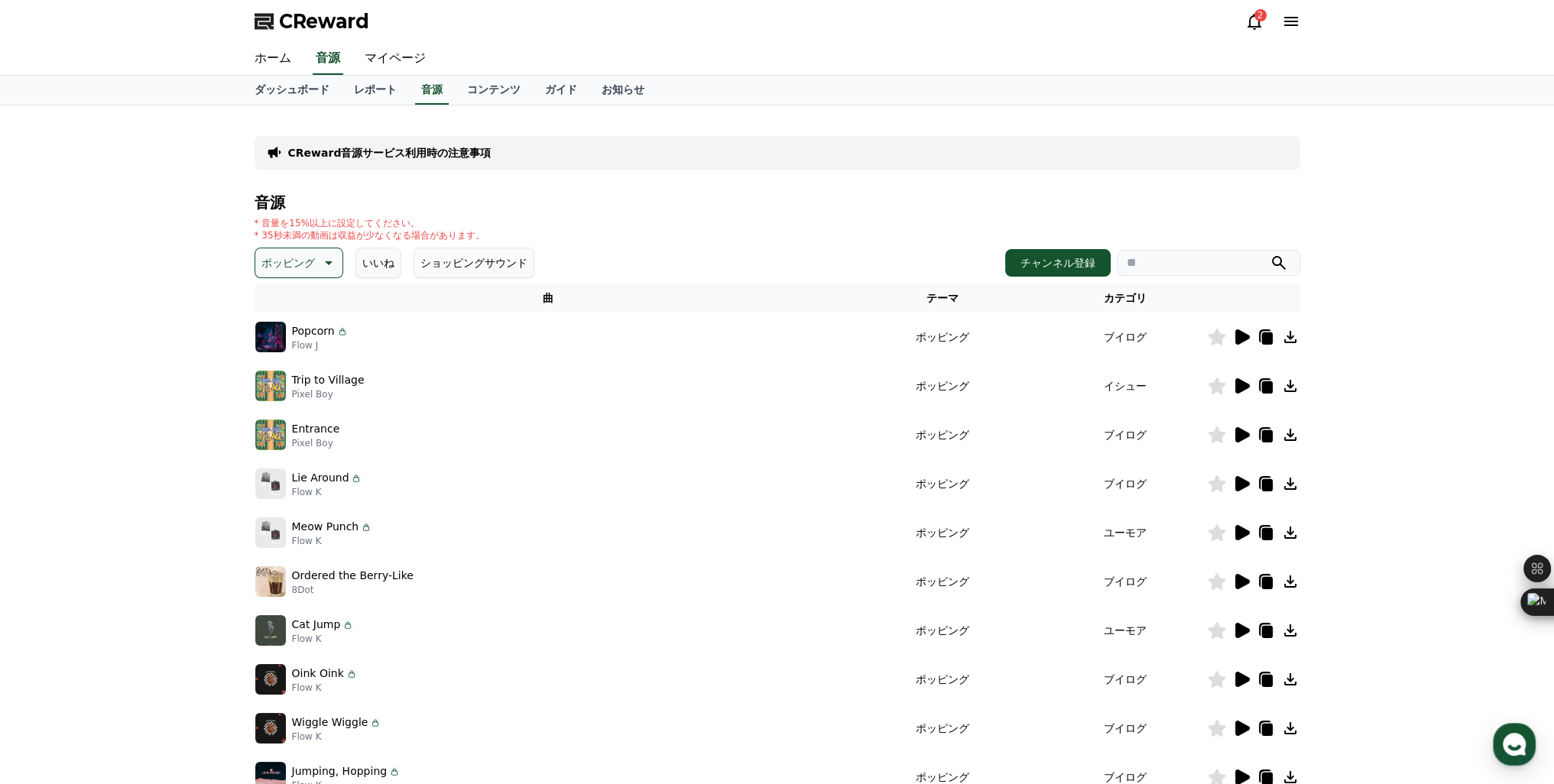
scroll to position [229, 0]
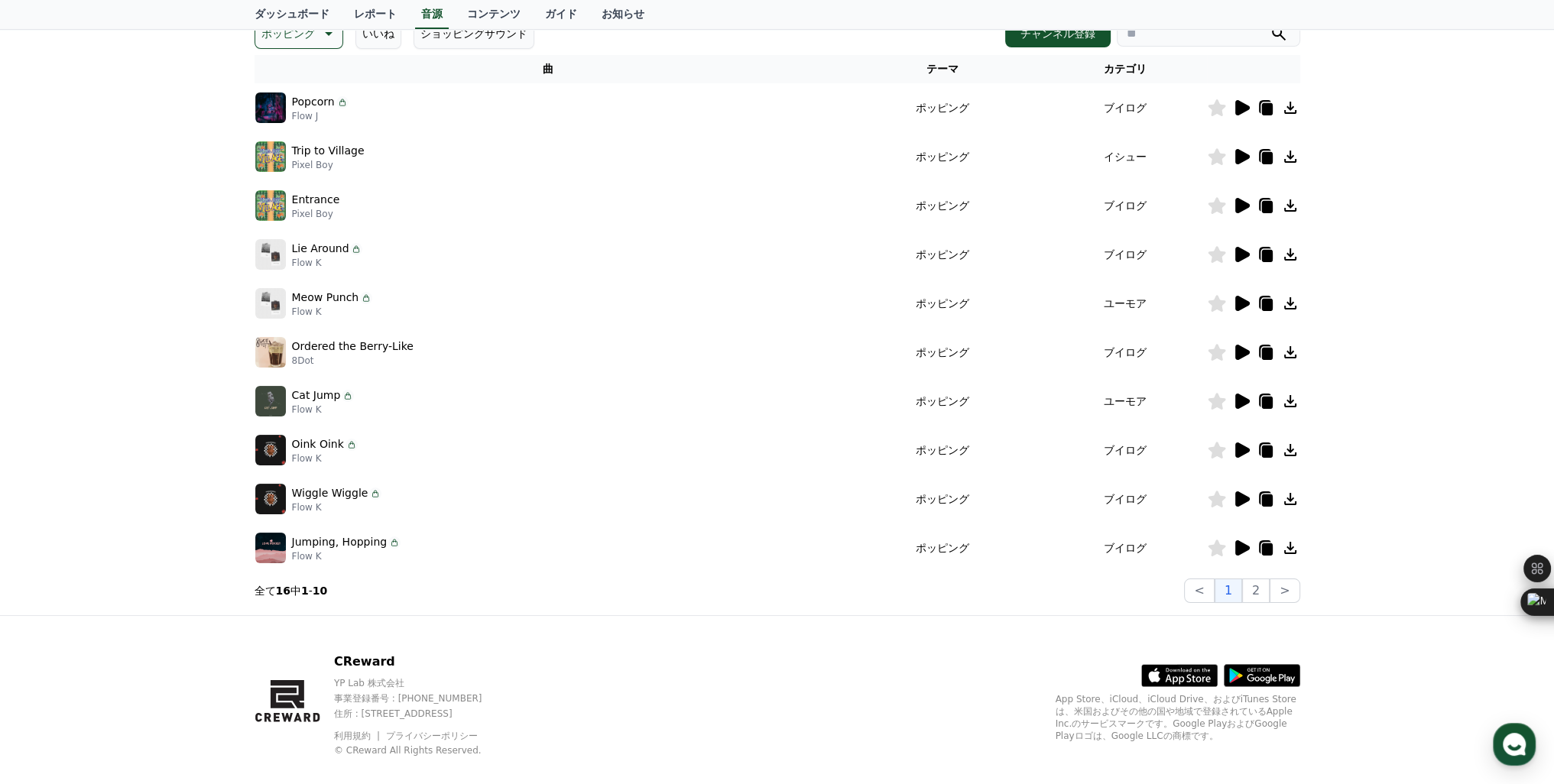
click at [1238, 549] on icon at bounding box center [1243, 548] width 15 height 15
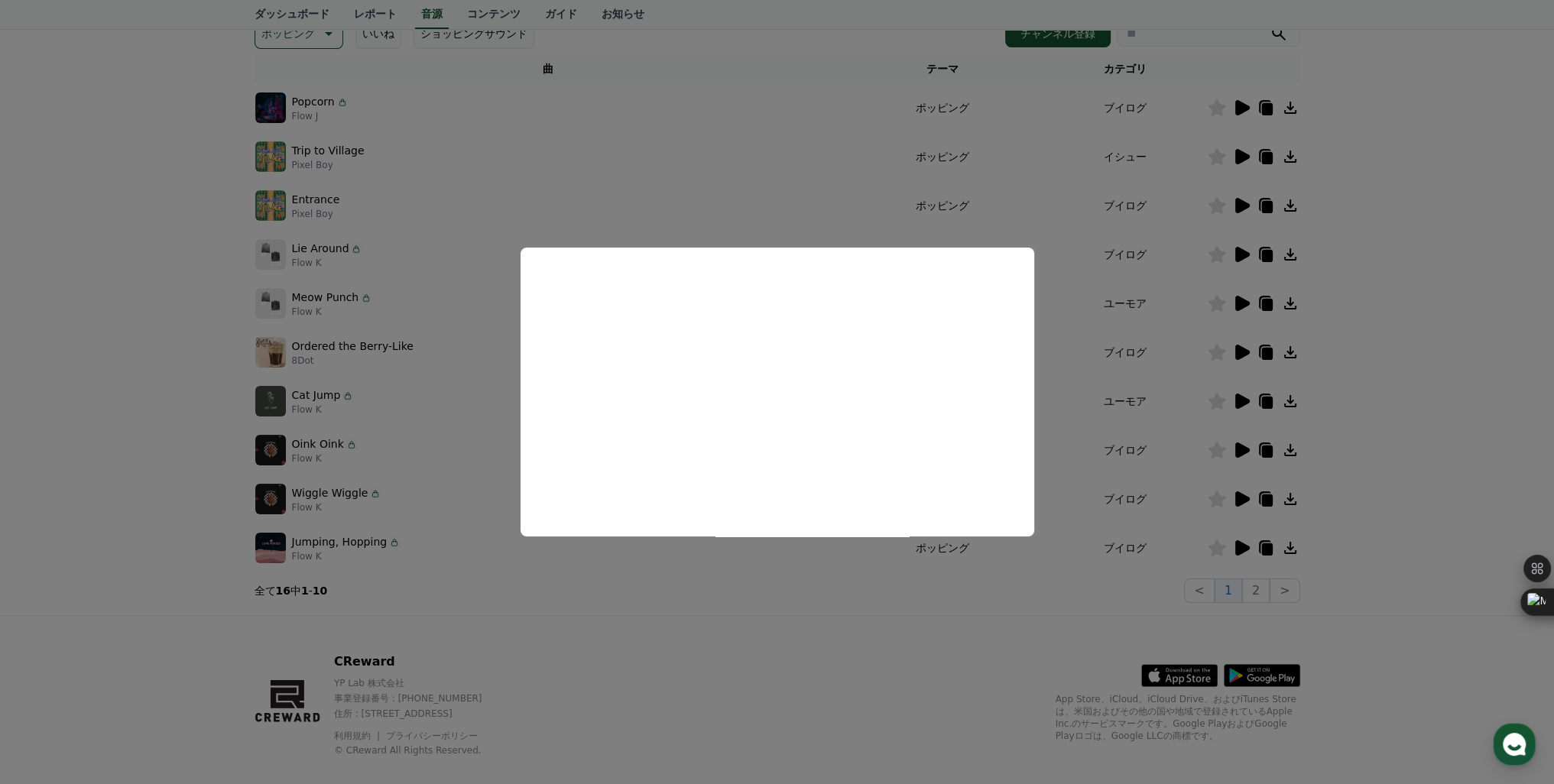
click at [1242, 496] on button "close modal" at bounding box center [777, 392] width 1554 height 784
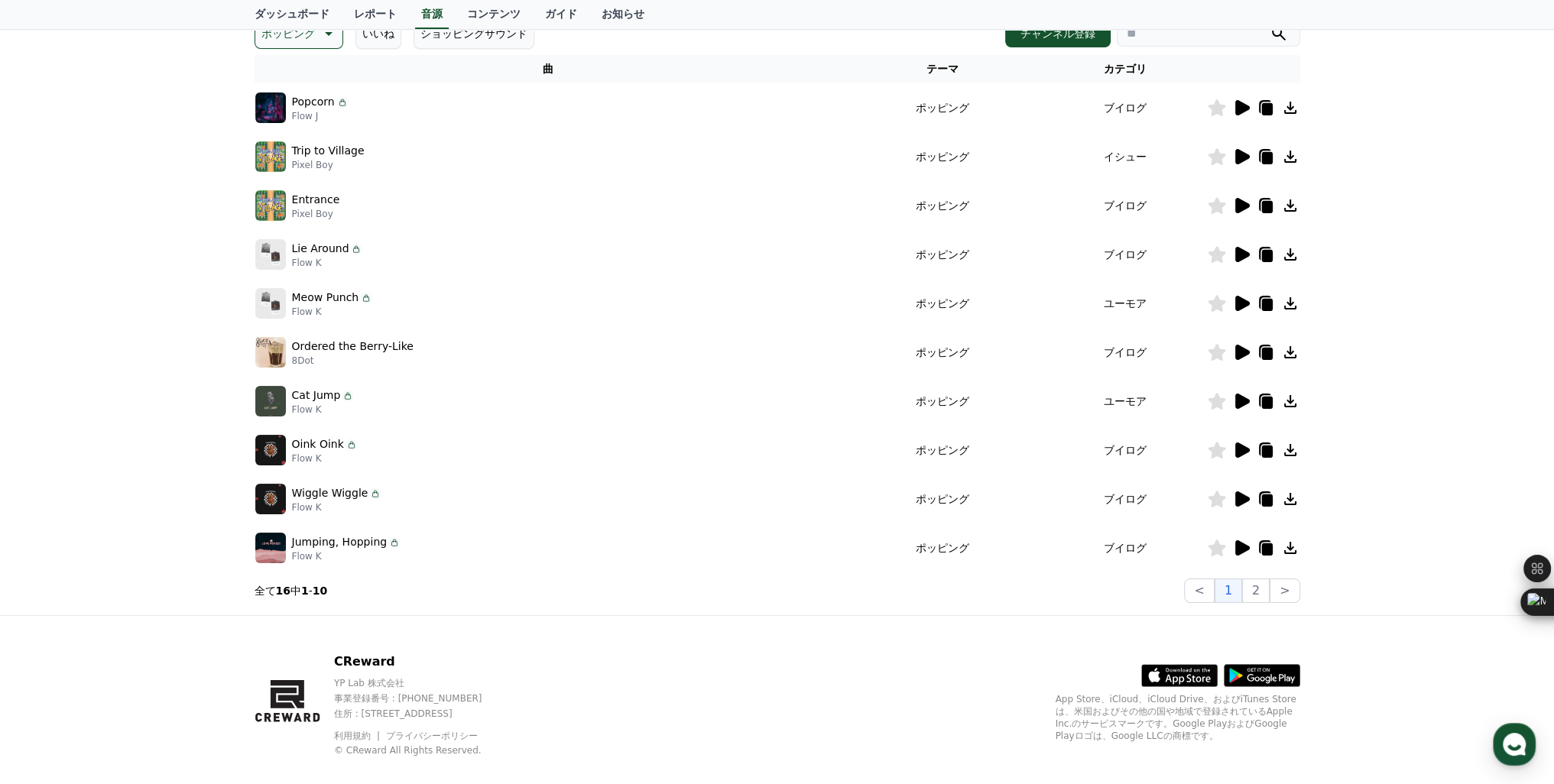
click at [1242, 496] on icon at bounding box center [1243, 499] width 15 height 15
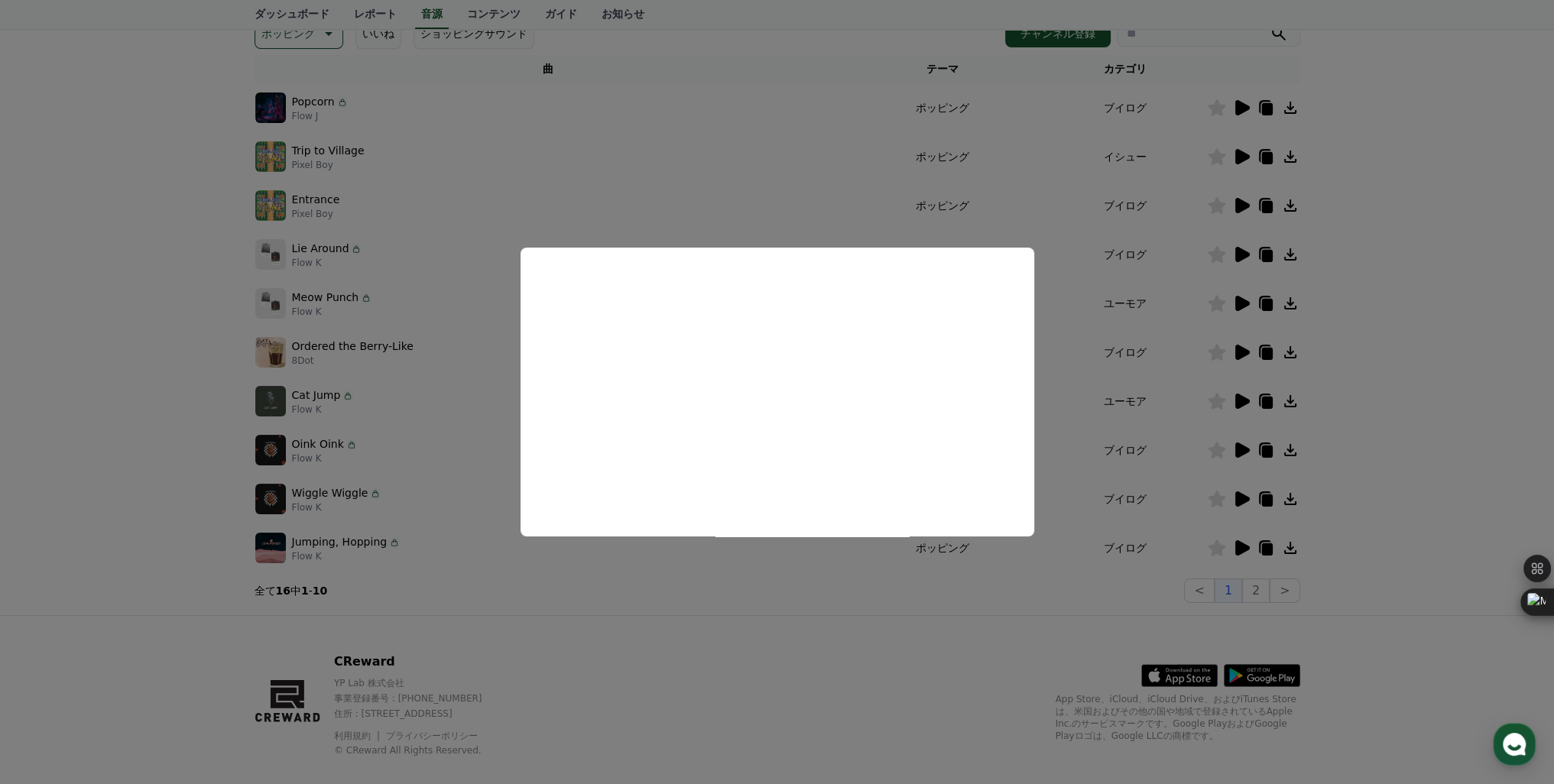
click at [1243, 445] on button "close modal" at bounding box center [777, 392] width 1554 height 784
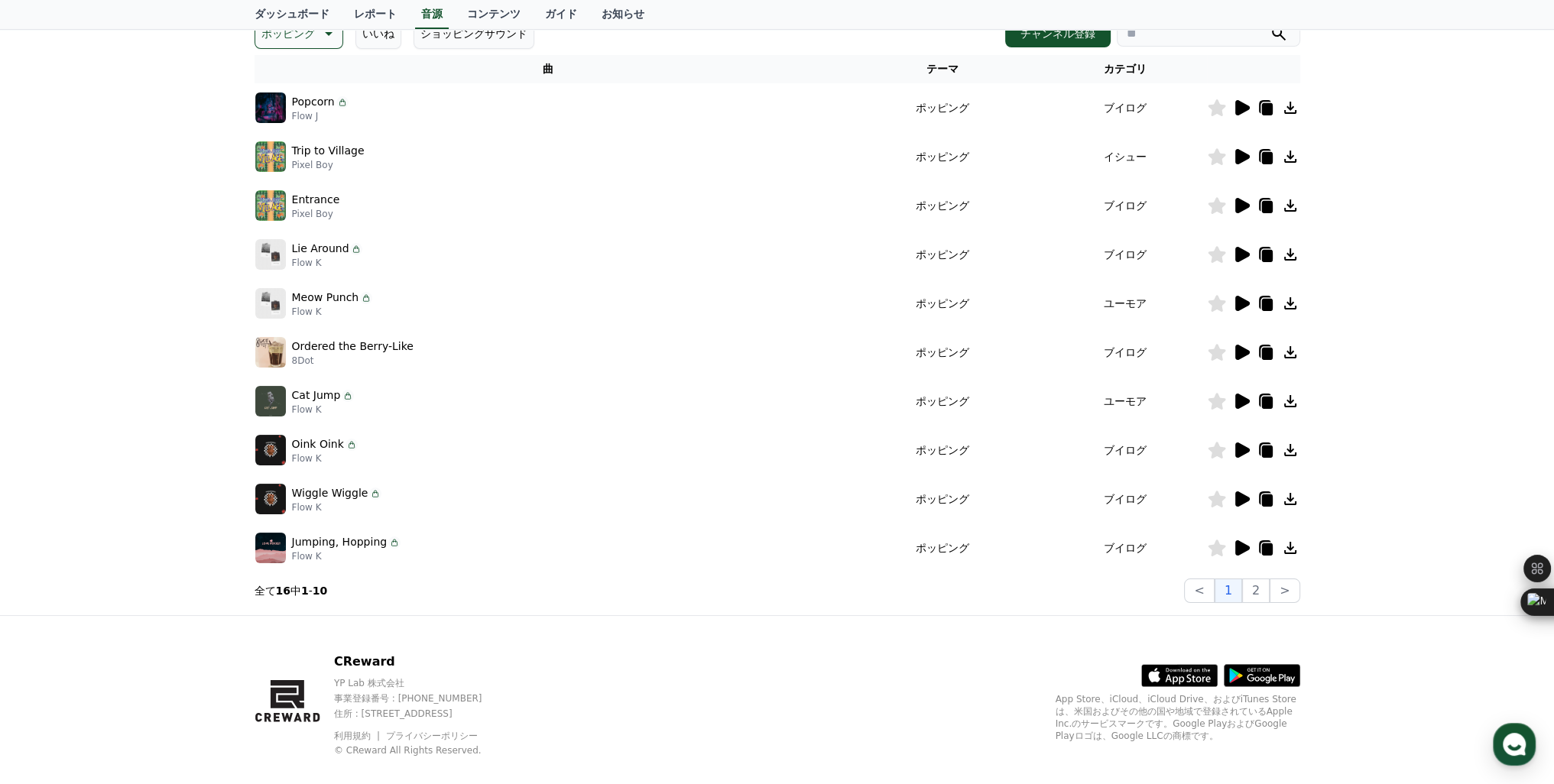
click at [1246, 454] on icon at bounding box center [1241, 450] width 18 height 18
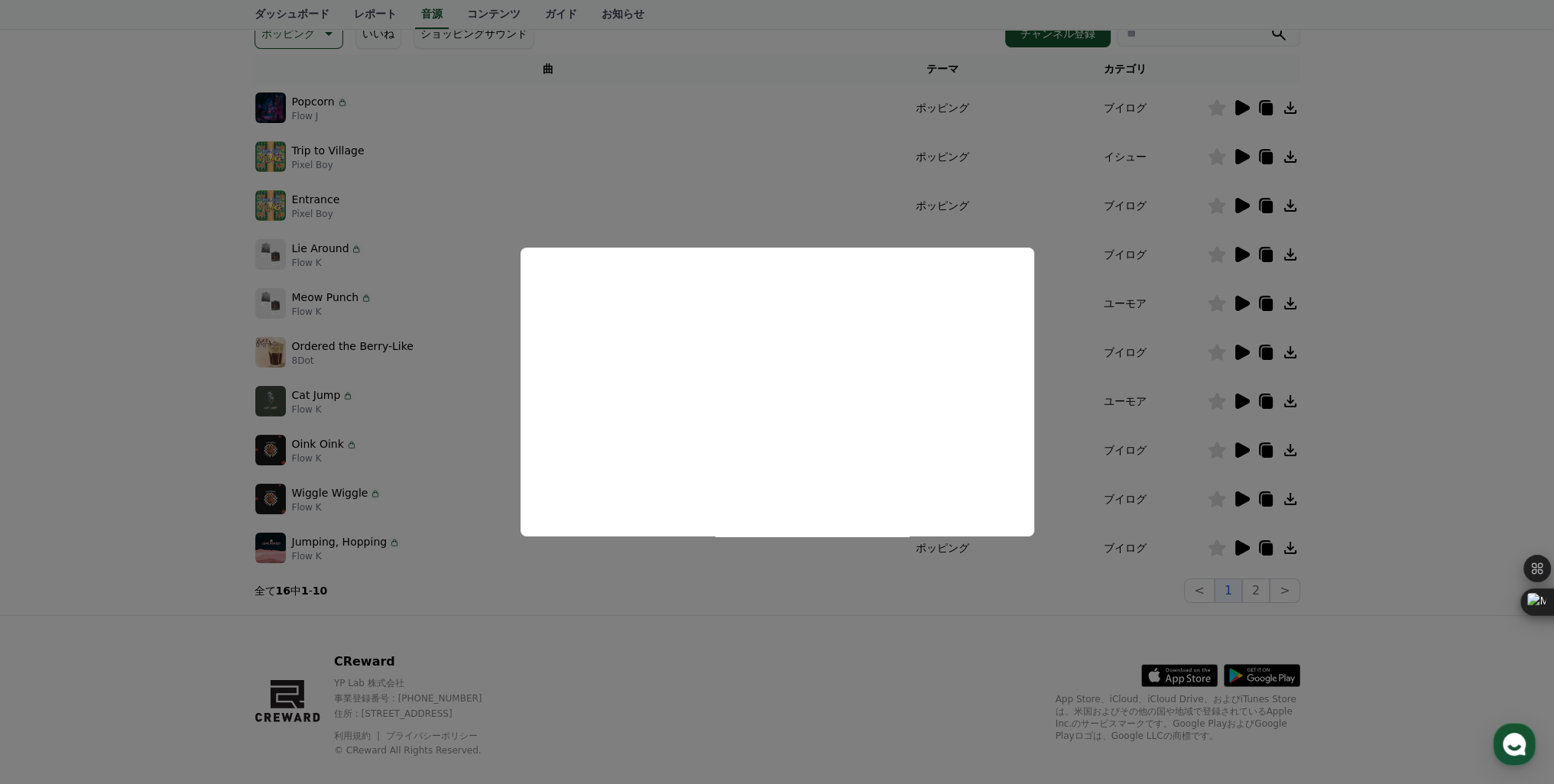
click at [1244, 397] on button "close modal" at bounding box center [777, 392] width 1554 height 784
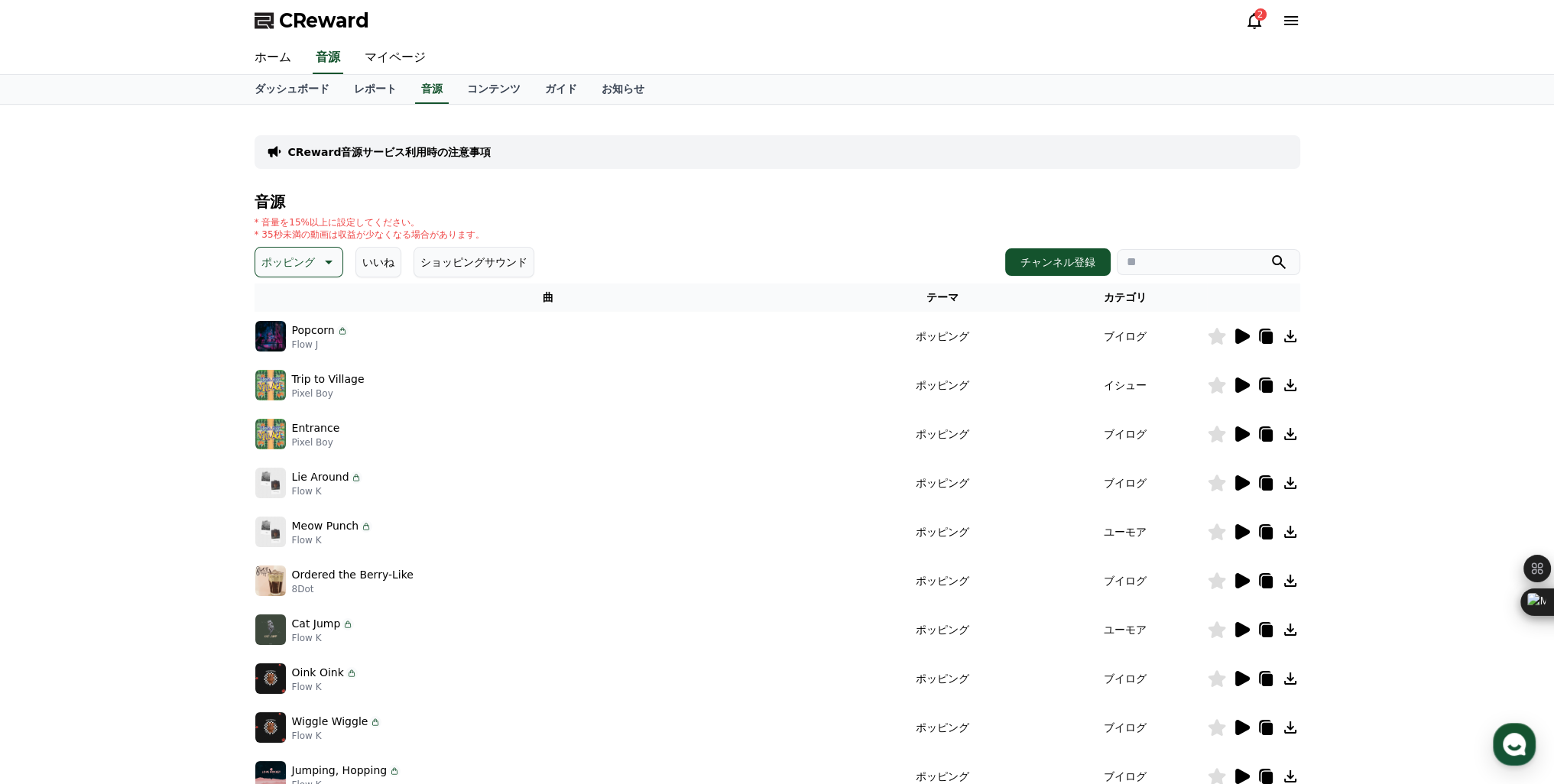
scroll to position [0, 0]
click at [290, 261] on p "ポッピング" at bounding box center [288, 263] width 53 height 22
click at [280, 323] on button "刺激的な" at bounding box center [285, 318] width 55 height 34
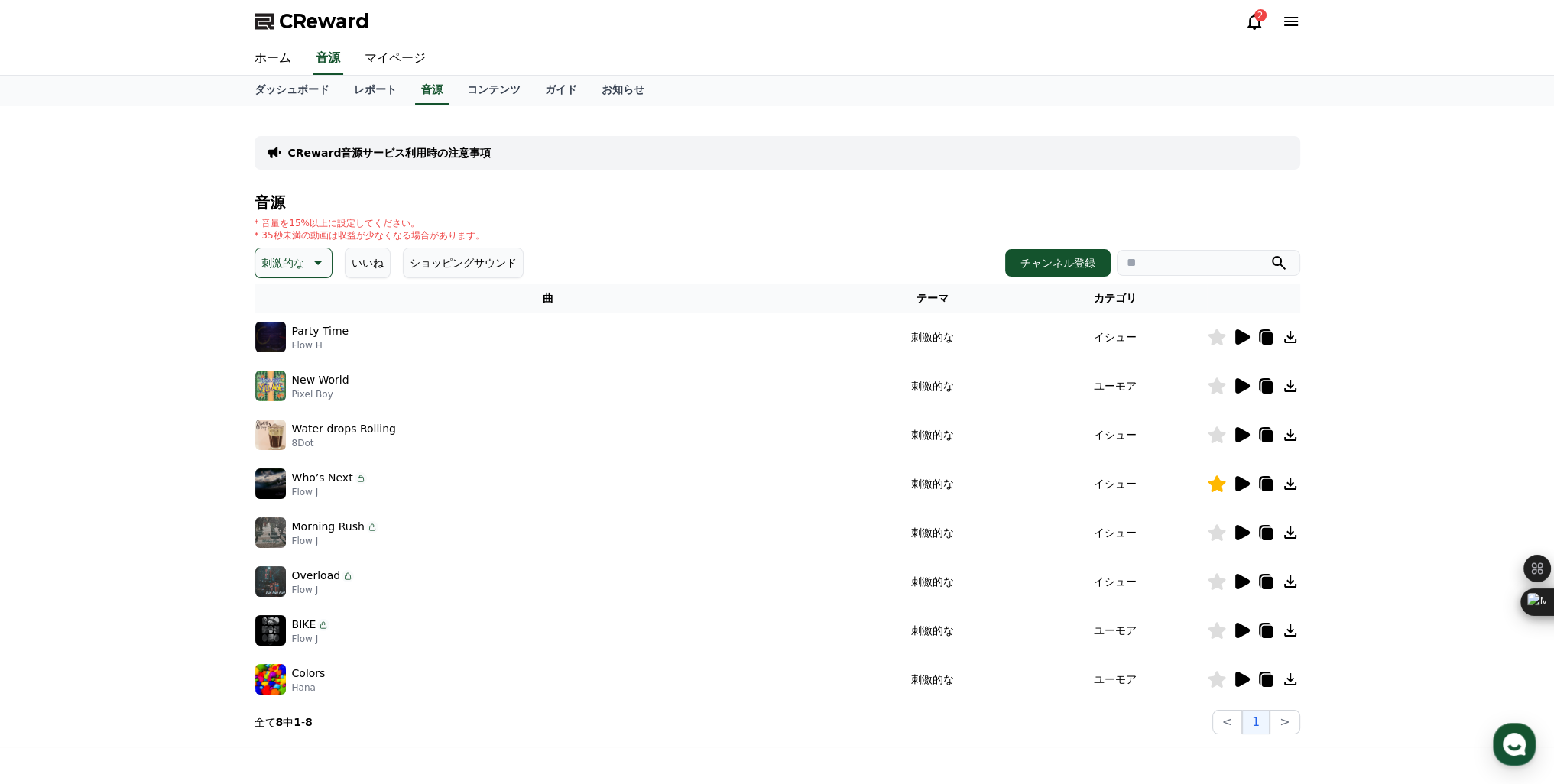
click at [1239, 480] on icon at bounding box center [1243, 484] width 15 height 15
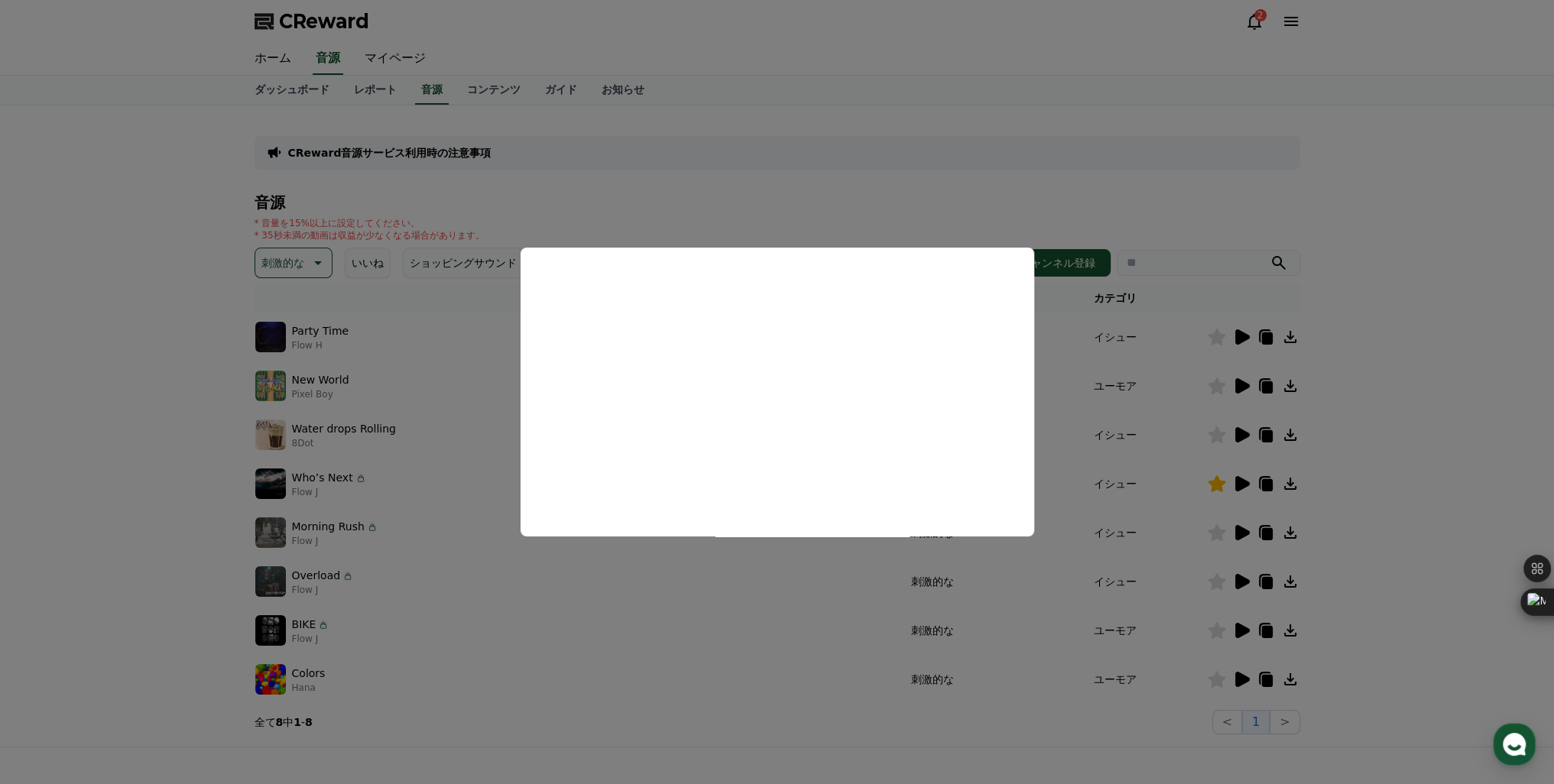
click at [1054, 416] on button "close modal" at bounding box center [777, 392] width 1554 height 784
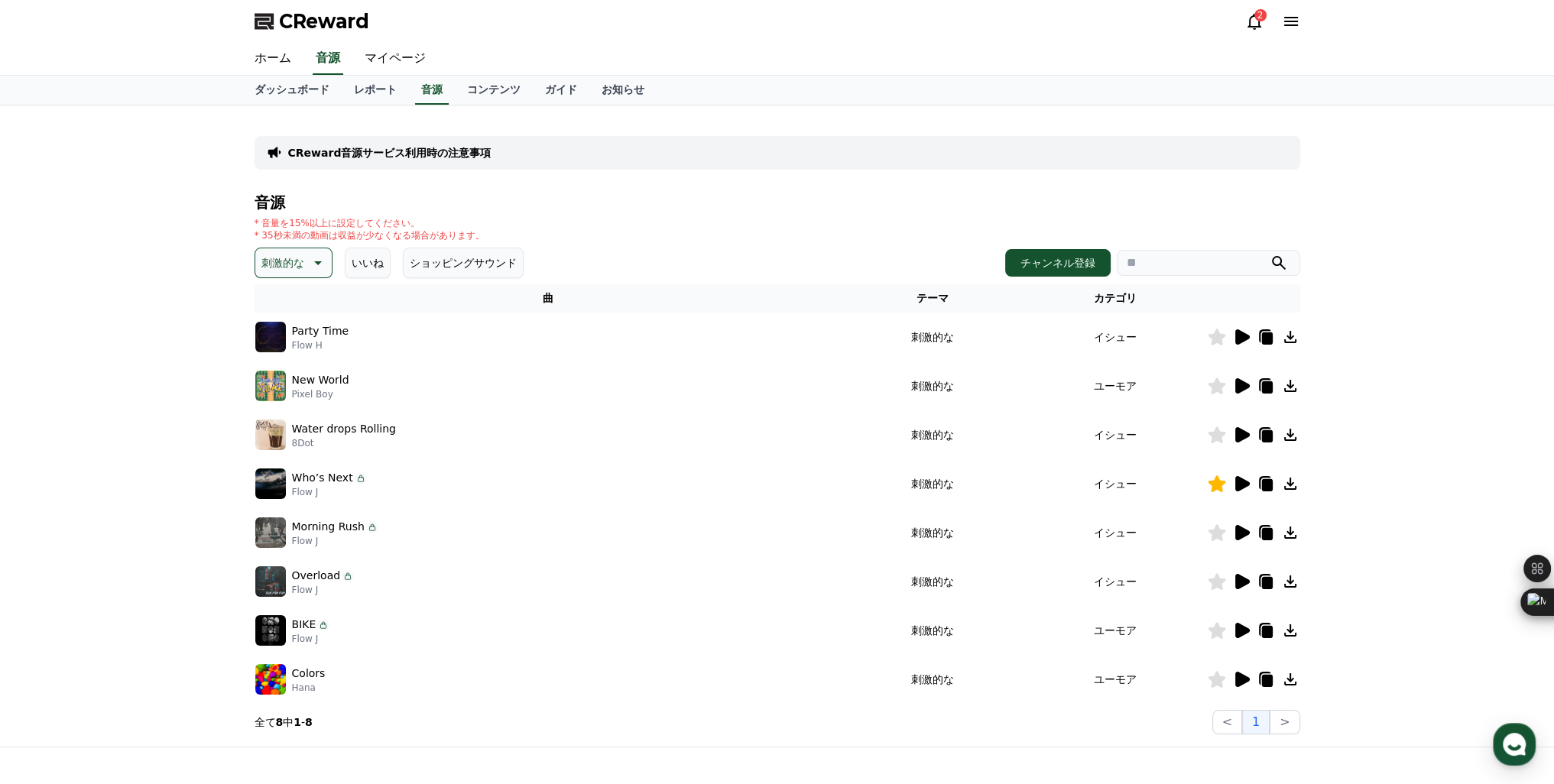
click at [1291, 486] on icon at bounding box center [1290, 484] width 18 height 18
click at [1242, 331] on icon at bounding box center [1241, 337] width 18 height 18
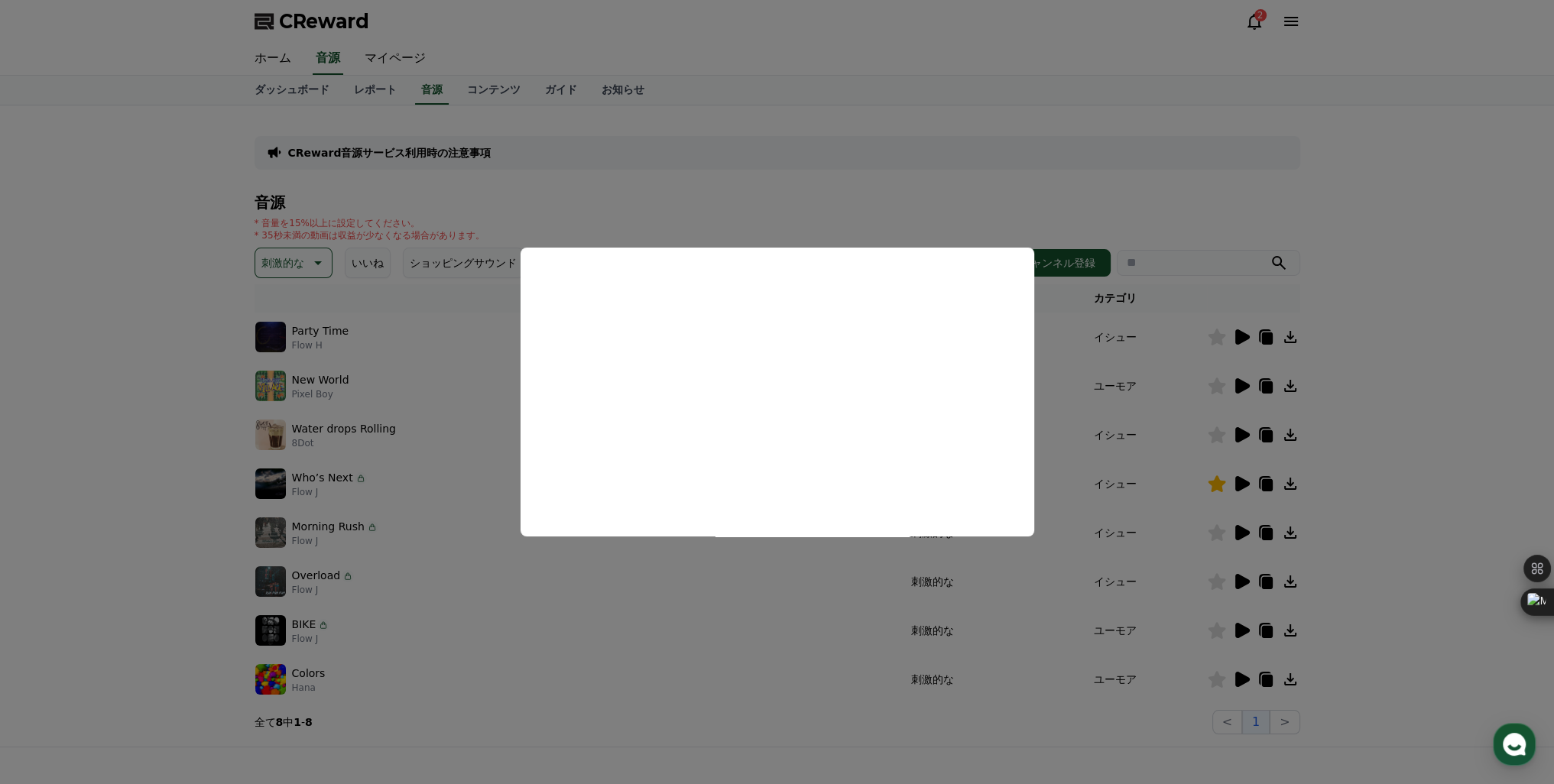
click at [1068, 353] on button "close modal" at bounding box center [777, 392] width 1554 height 784
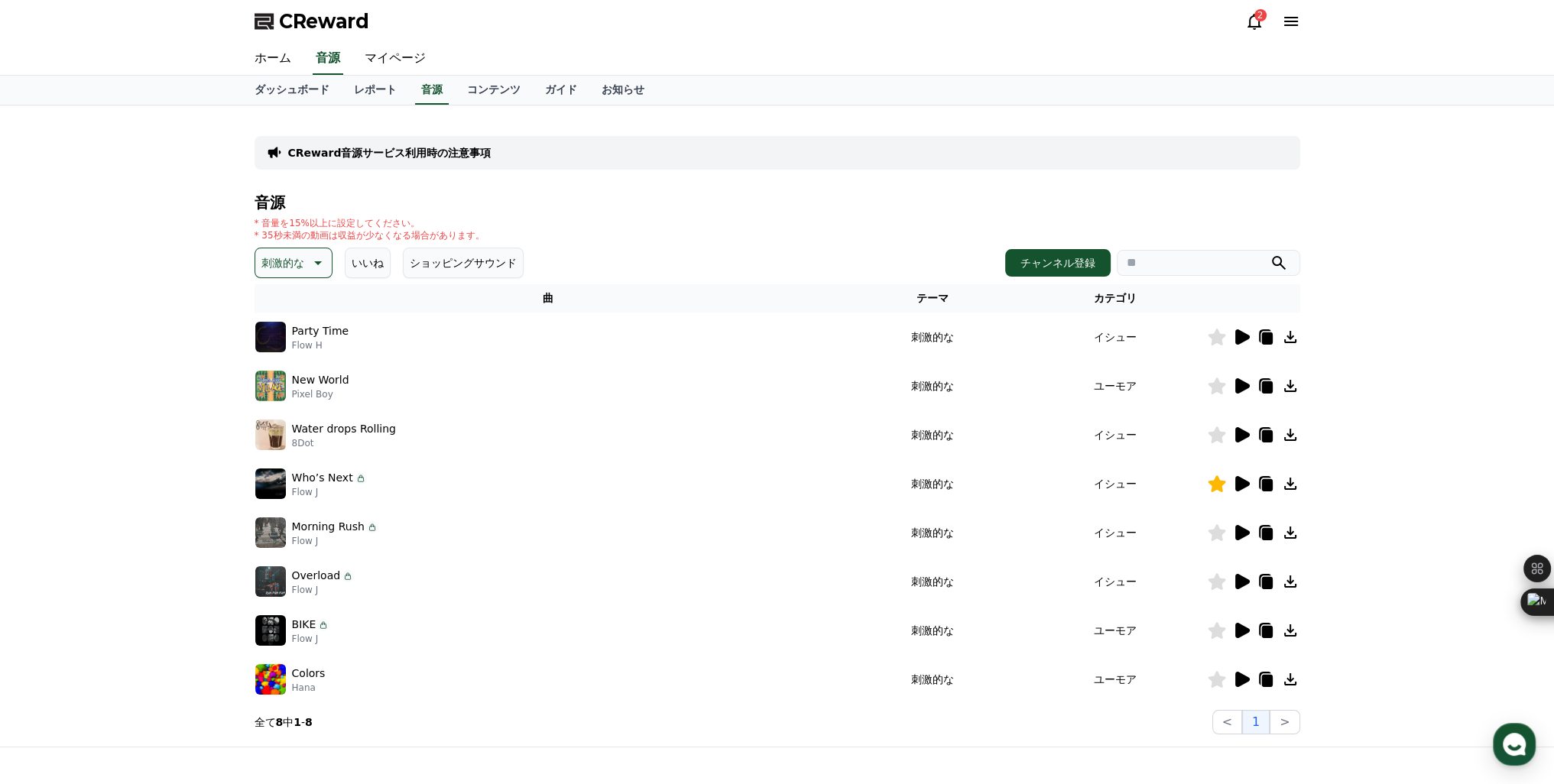
click at [1285, 340] on icon at bounding box center [1290, 337] width 18 height 18
click at [1220, 391] on icon at bounding box center [1216, 386] width 17 height 17
click at [1220, 385] on icon at bounding box center [1216, 386] width 17 height 17
click at [1217, 335] on icon at bounding box center [1216, 337] width 17 height 17
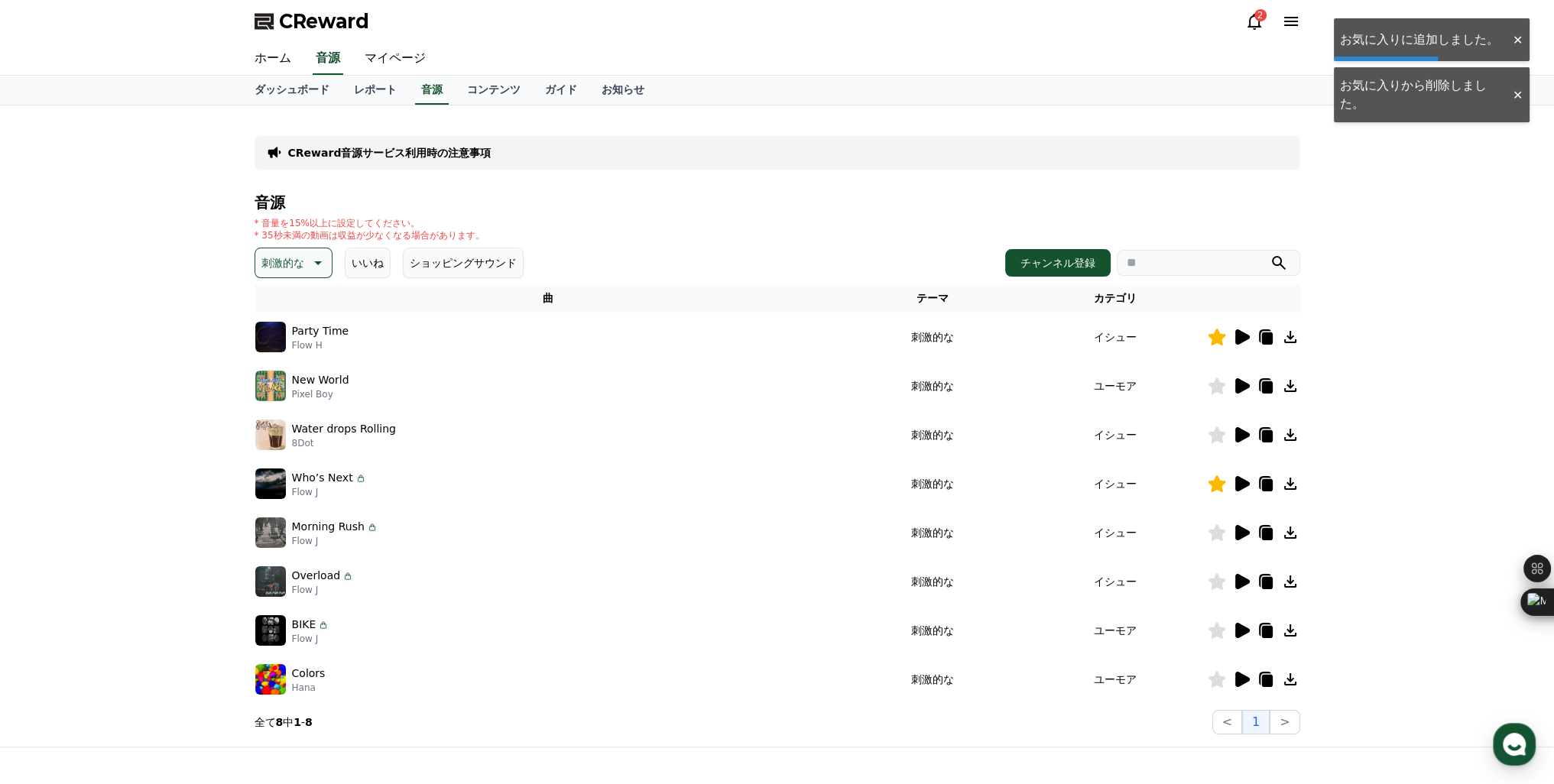
click at [1238, 382] on icon at bounding box center [1243, 386] width 15 height 15
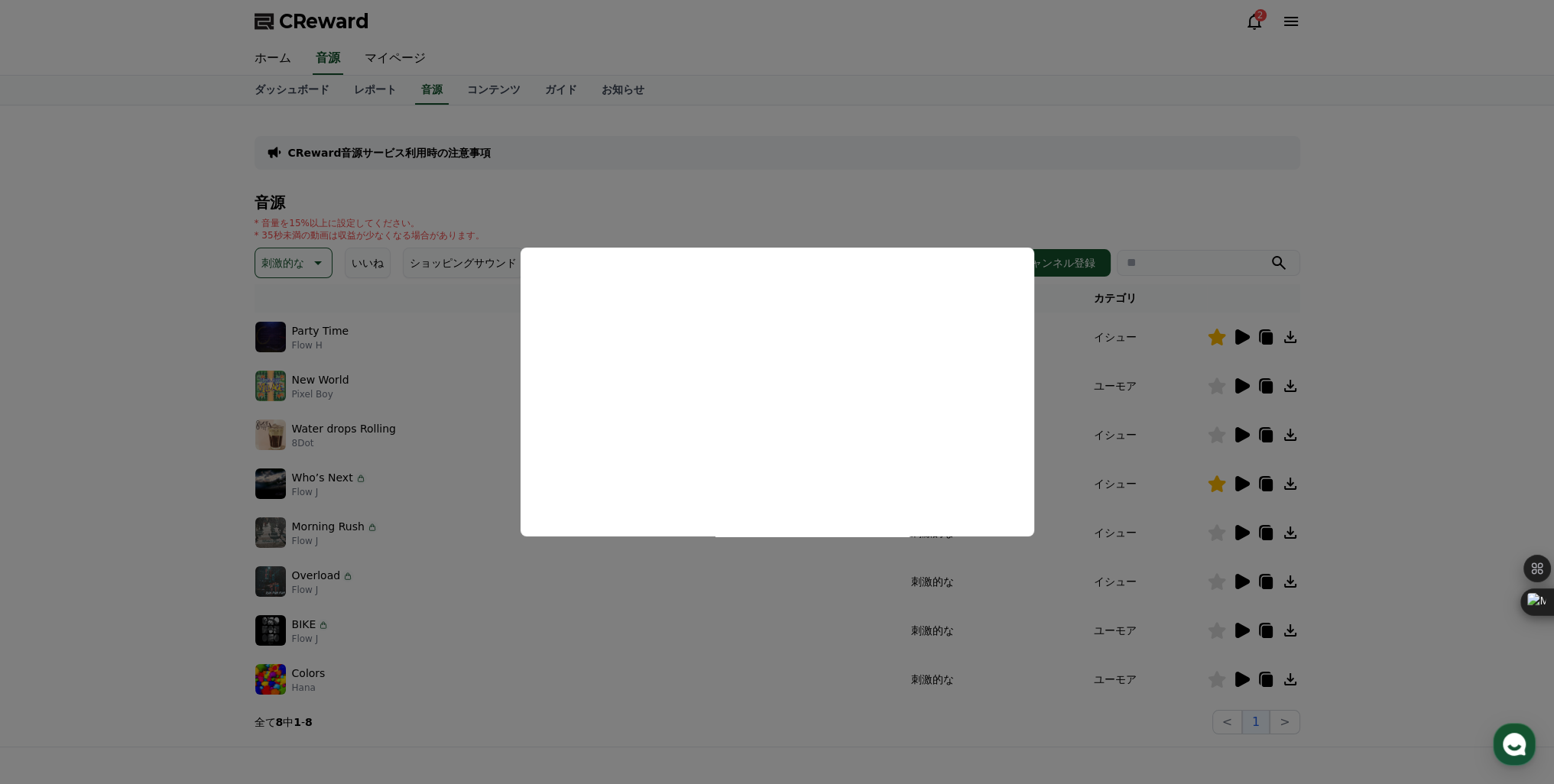
click at [1238, 432] on button "close modal" at bounding box center [777, 392] width 1554 height 784
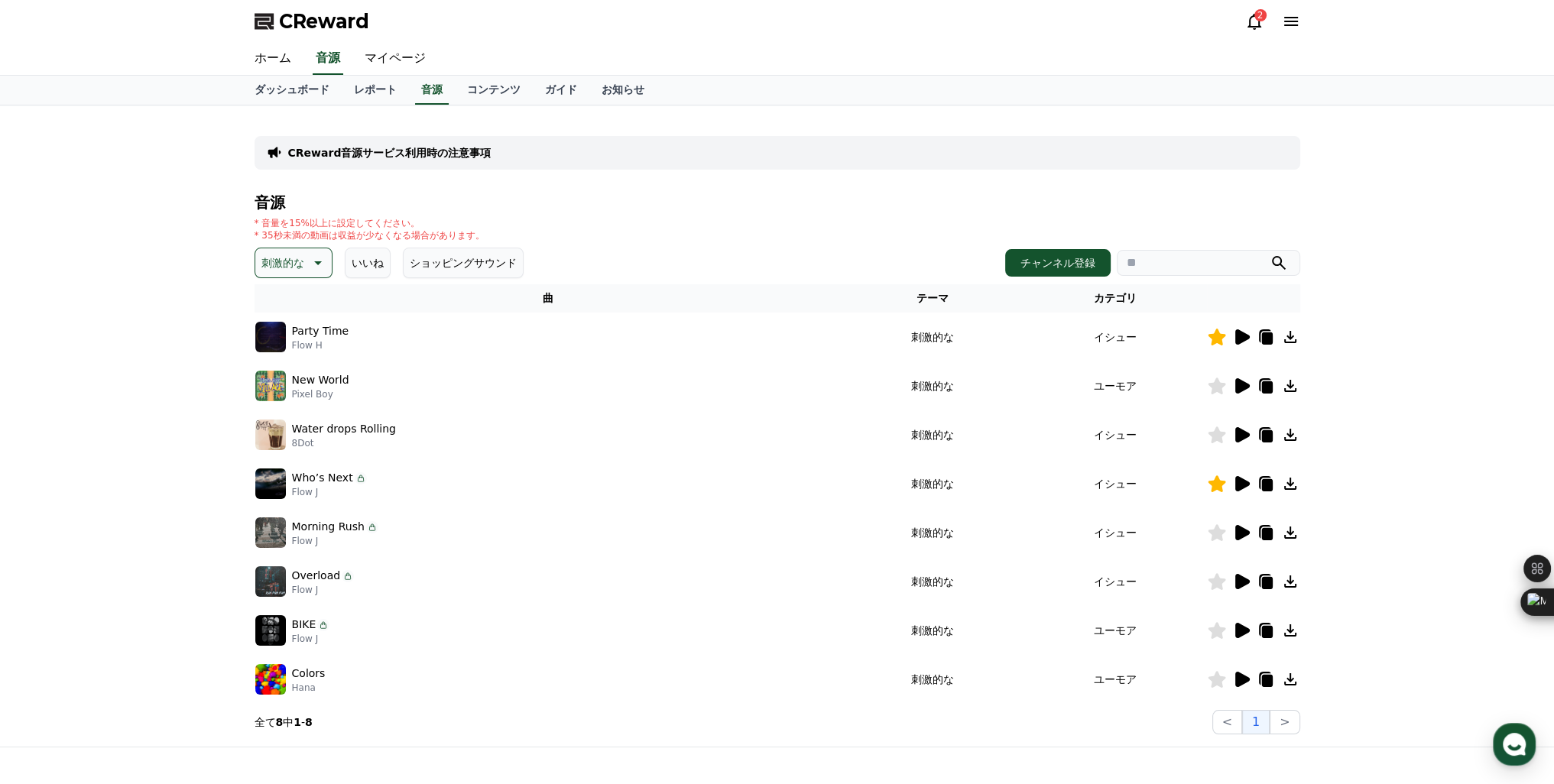
click at [1238, 432] on icon at bounding box center [1243, 435] width 15 height 15
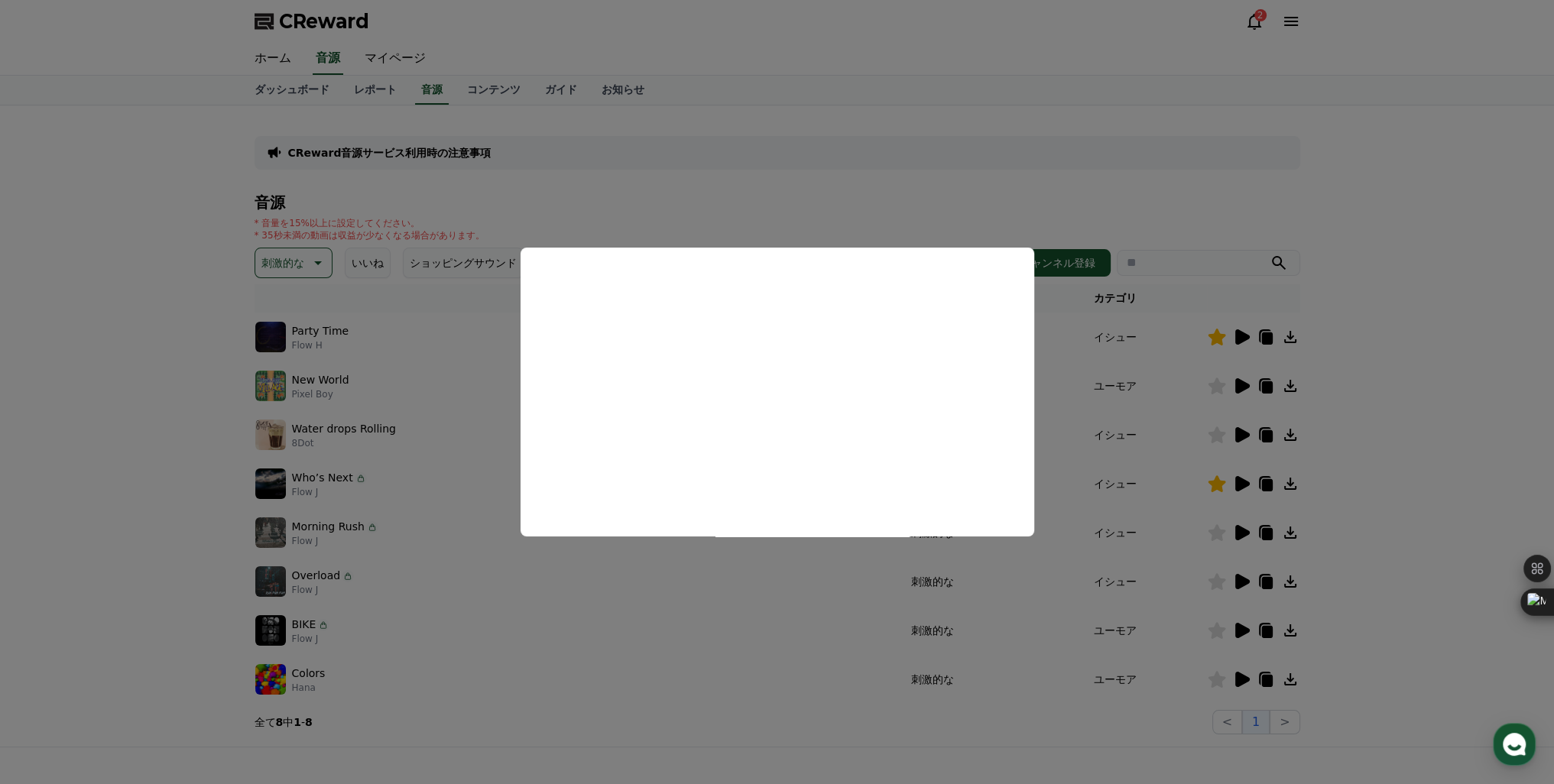
click at [1245, 531] on button "close modal" at bounding box center [777, 392] width 1554 height 784
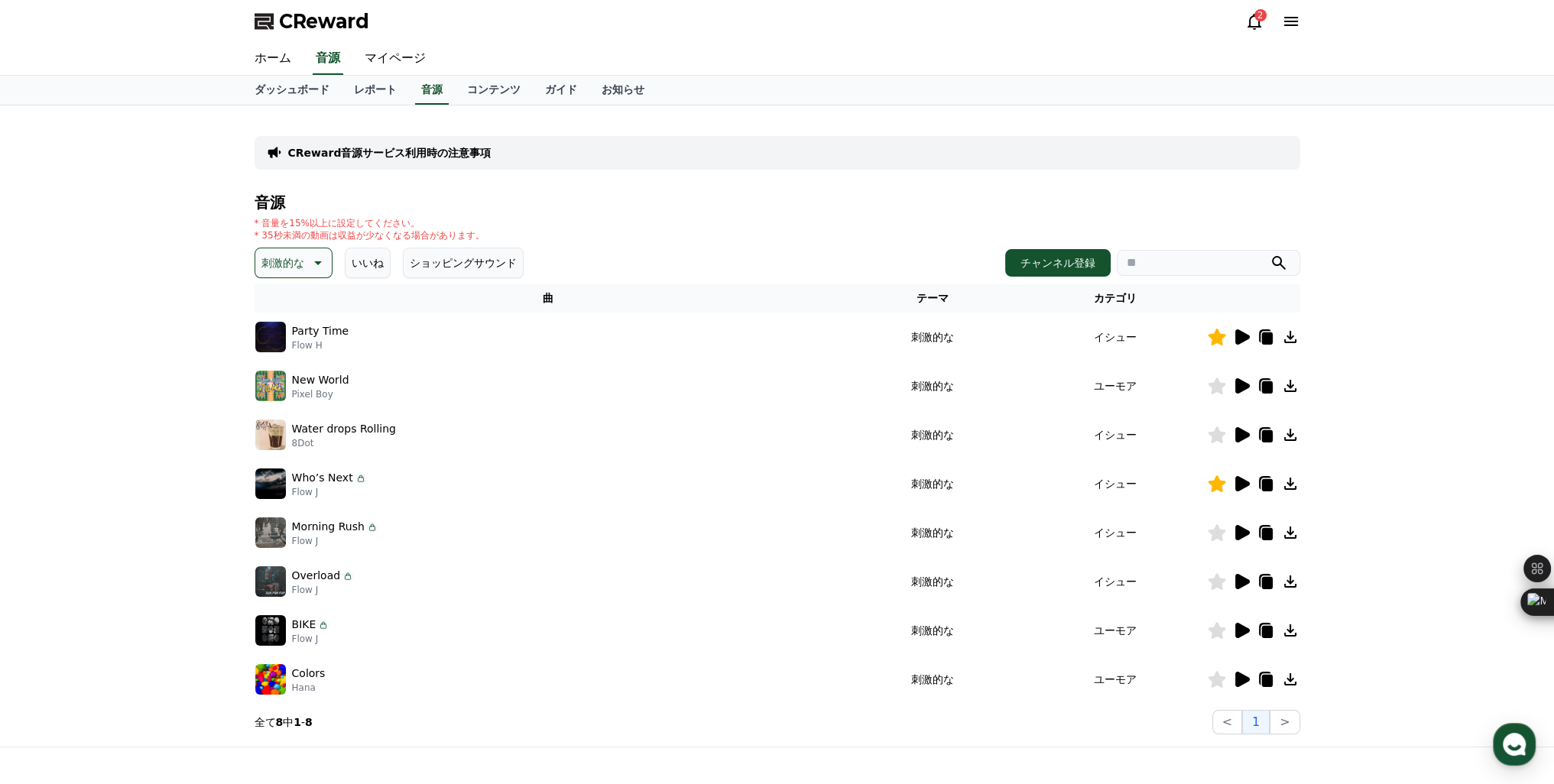
click at [1245, 531] on icon at bounding box center [1243, 533] width 15 height 15
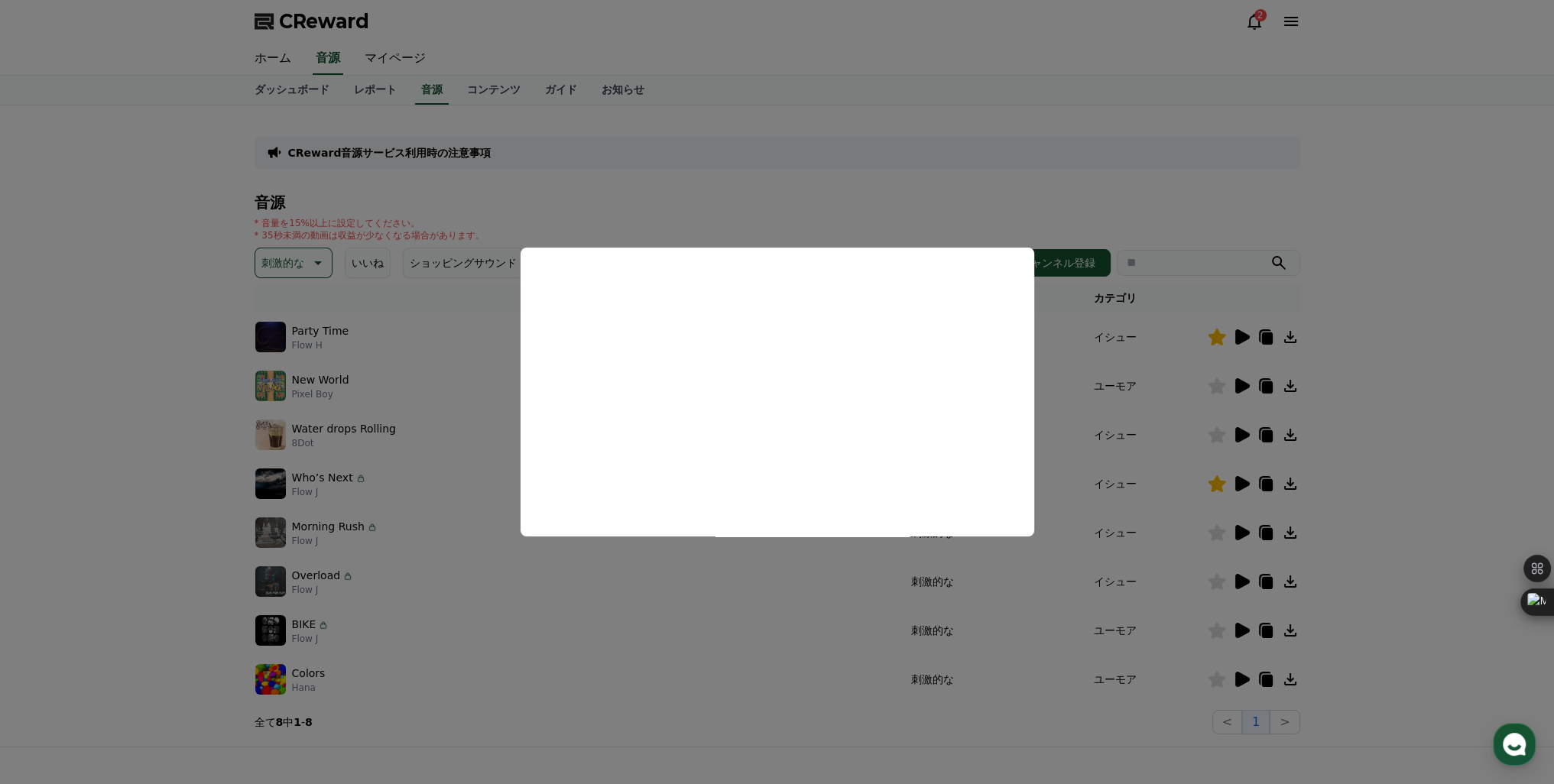
click at [1248, 580] on button "close modal" at bounding box center [777, 392] width 1554 height 784
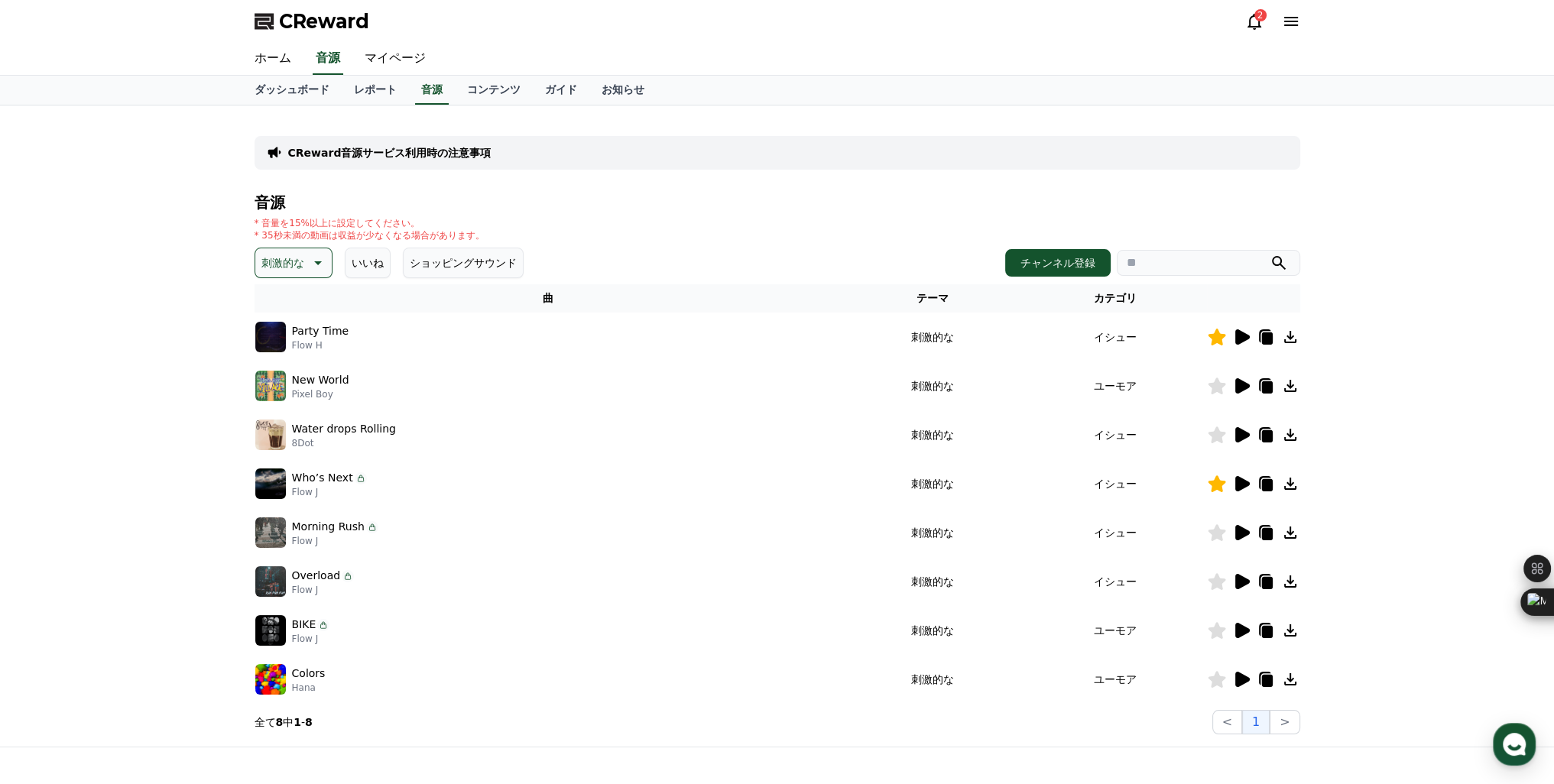
click at [1287, 529] on icon at bounding box center [1290, 533] width 18 height 18
click at [1240, 578] on icon at bounding box center [1243, 582] width 15 height 15
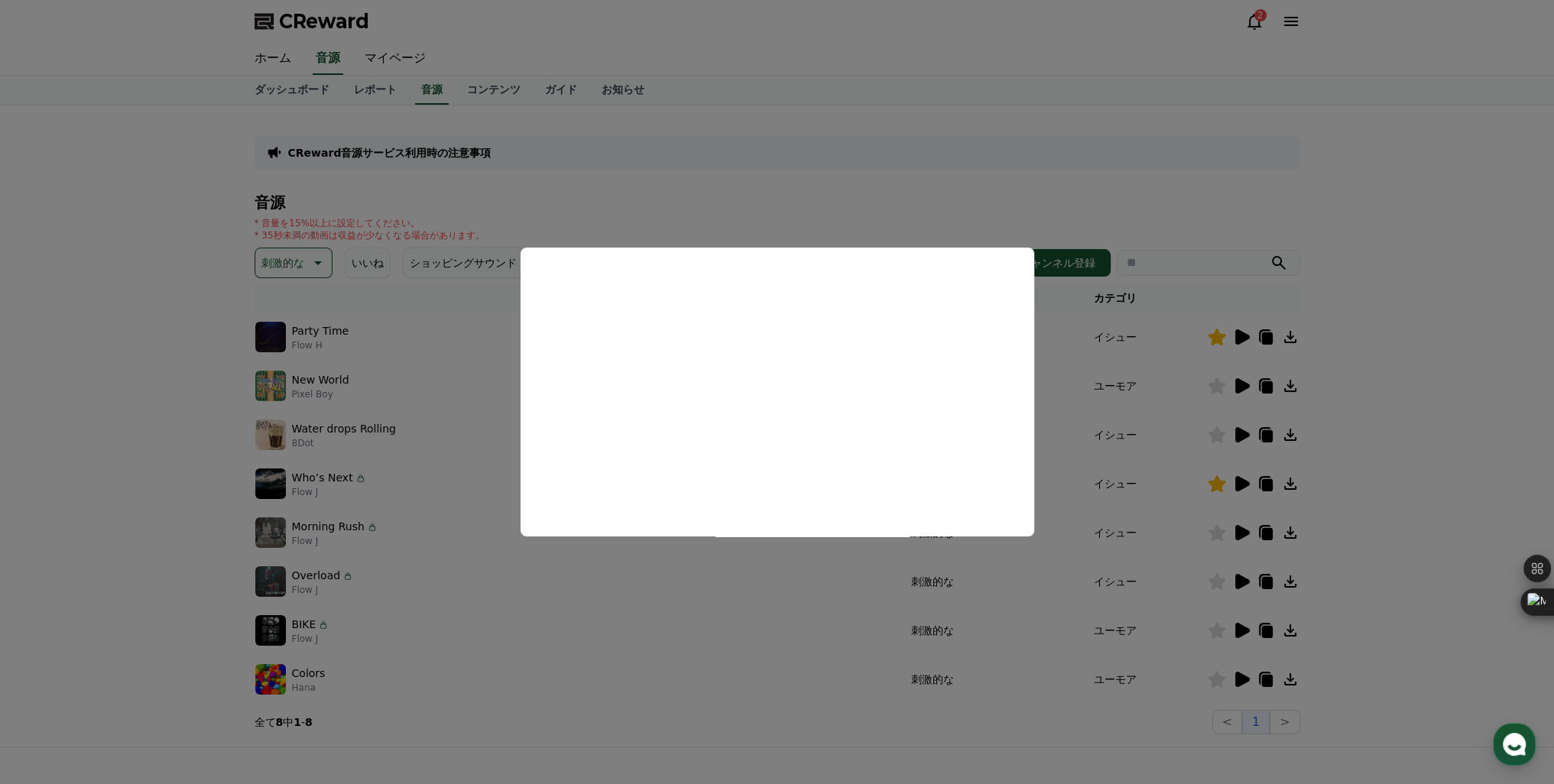
click at [1291, 582] on button "close modal" at bounding box center [777, 392] width 1554 height 784
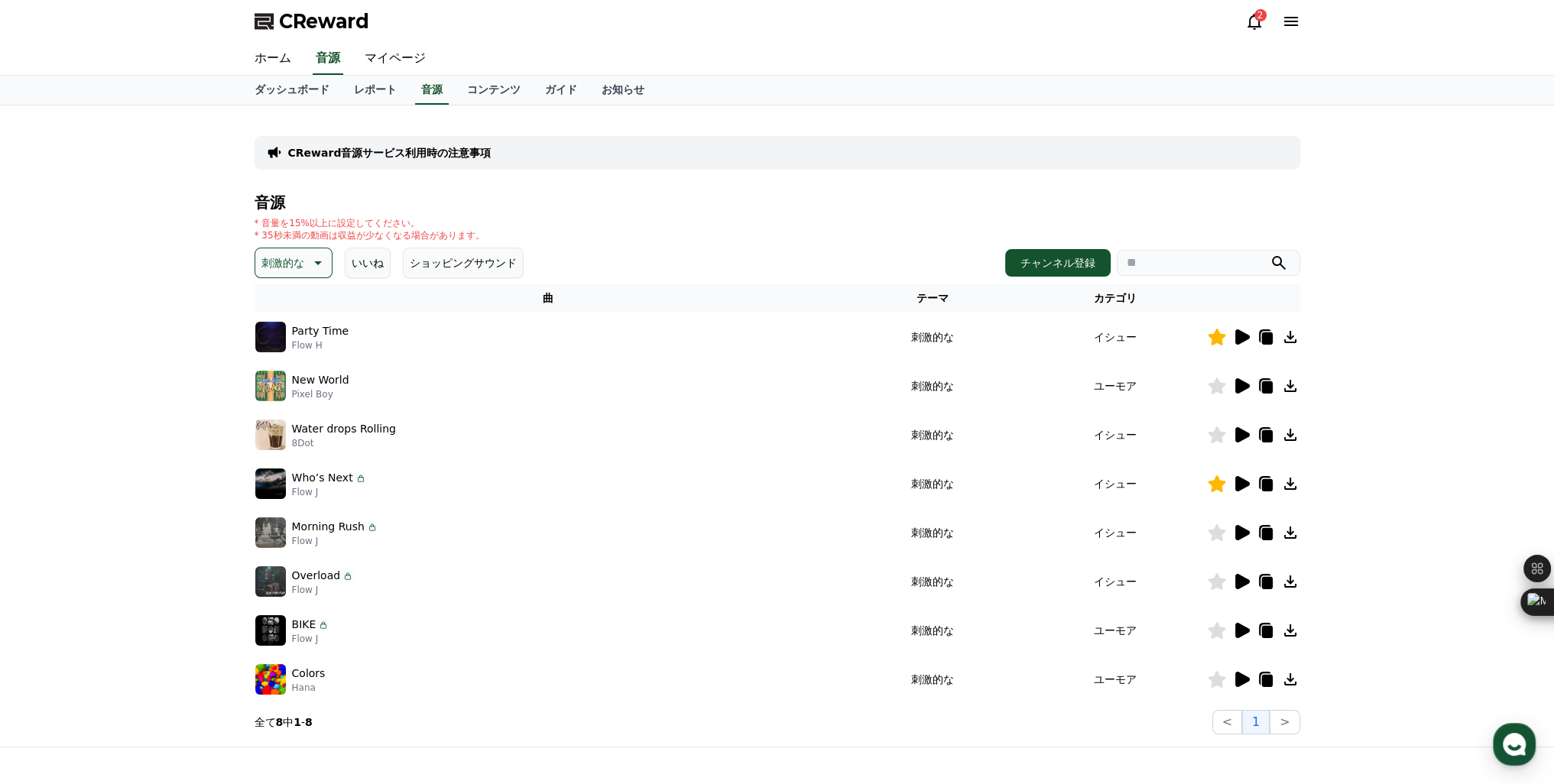
click at [1291, 582] on icon at bounding box center [1290, 582] width 12 height 12
click at [1241, 619] on td at bounding box center [1254, 631] width 93 height 49
click at [1233, 626] on icon at bounding box center [1241, 631] width 18 height 18
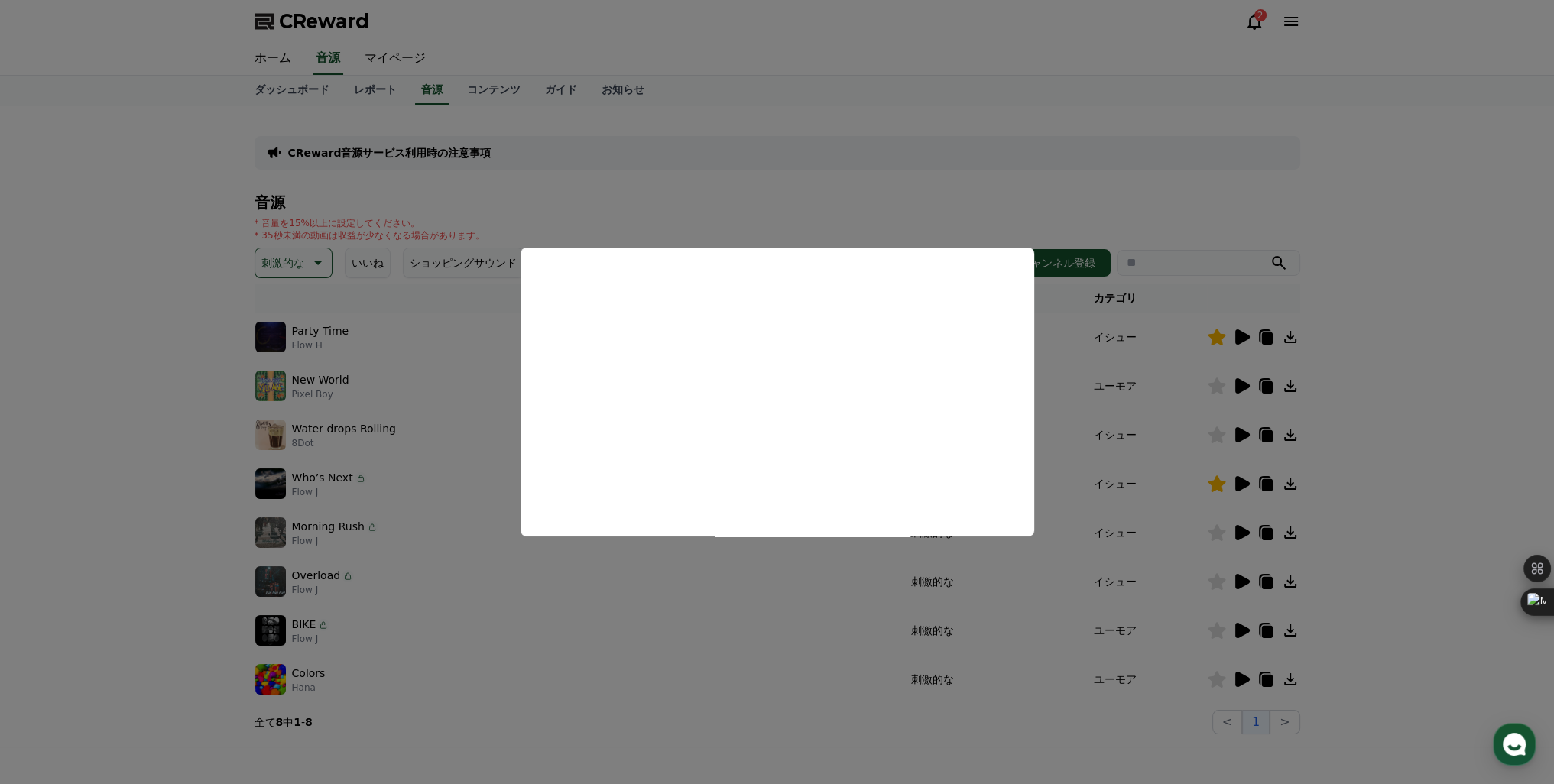
click at [1218, 533] on button "close modal" at bounding box center [777, 392] width 1554 height 784
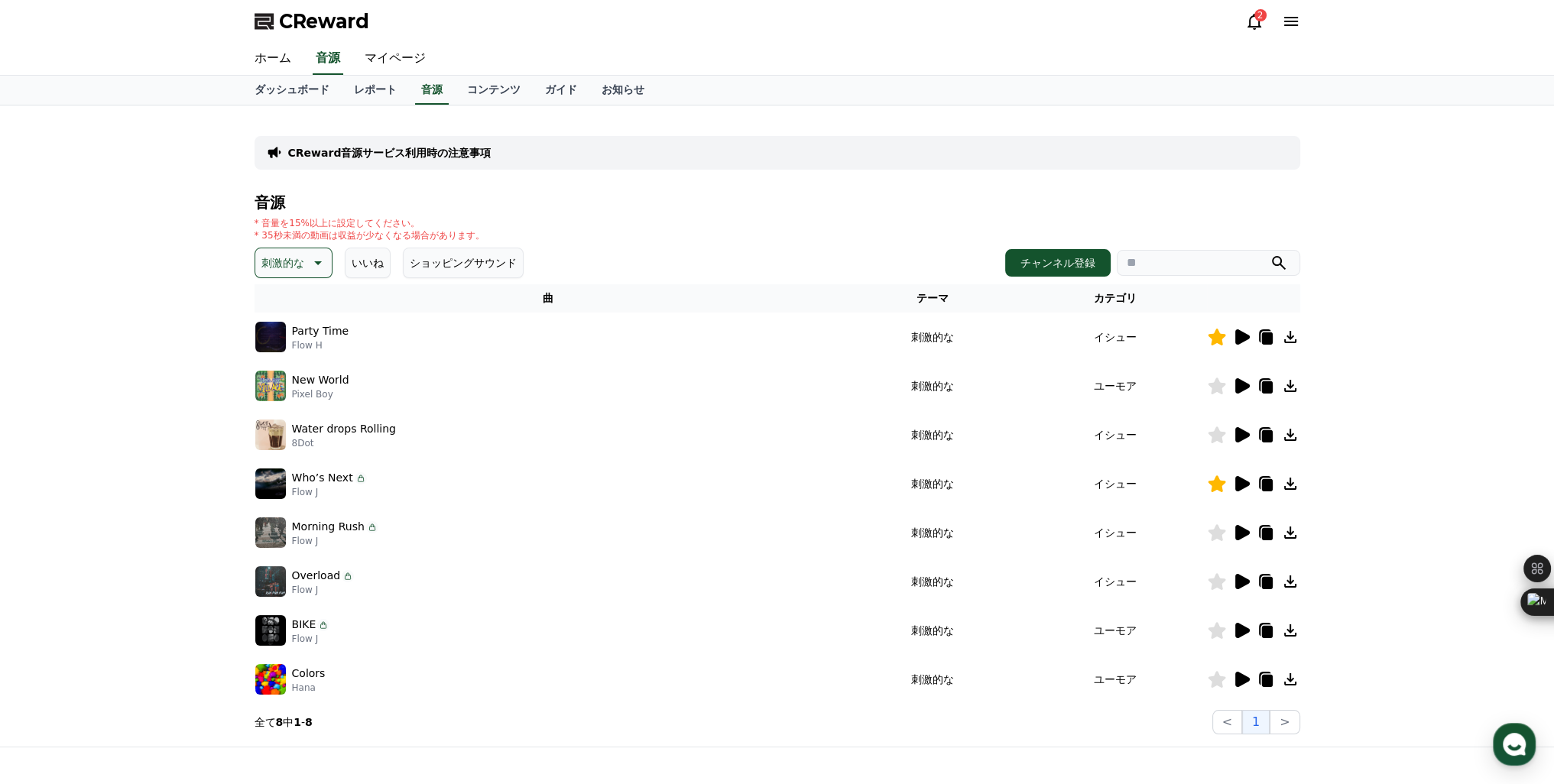
click at [1218, 533] on icon at bounding box center [1216, 533] width 17 height 17
click at [1219, 582] on icon at bounding box center [1216, 582] width 17 height 17
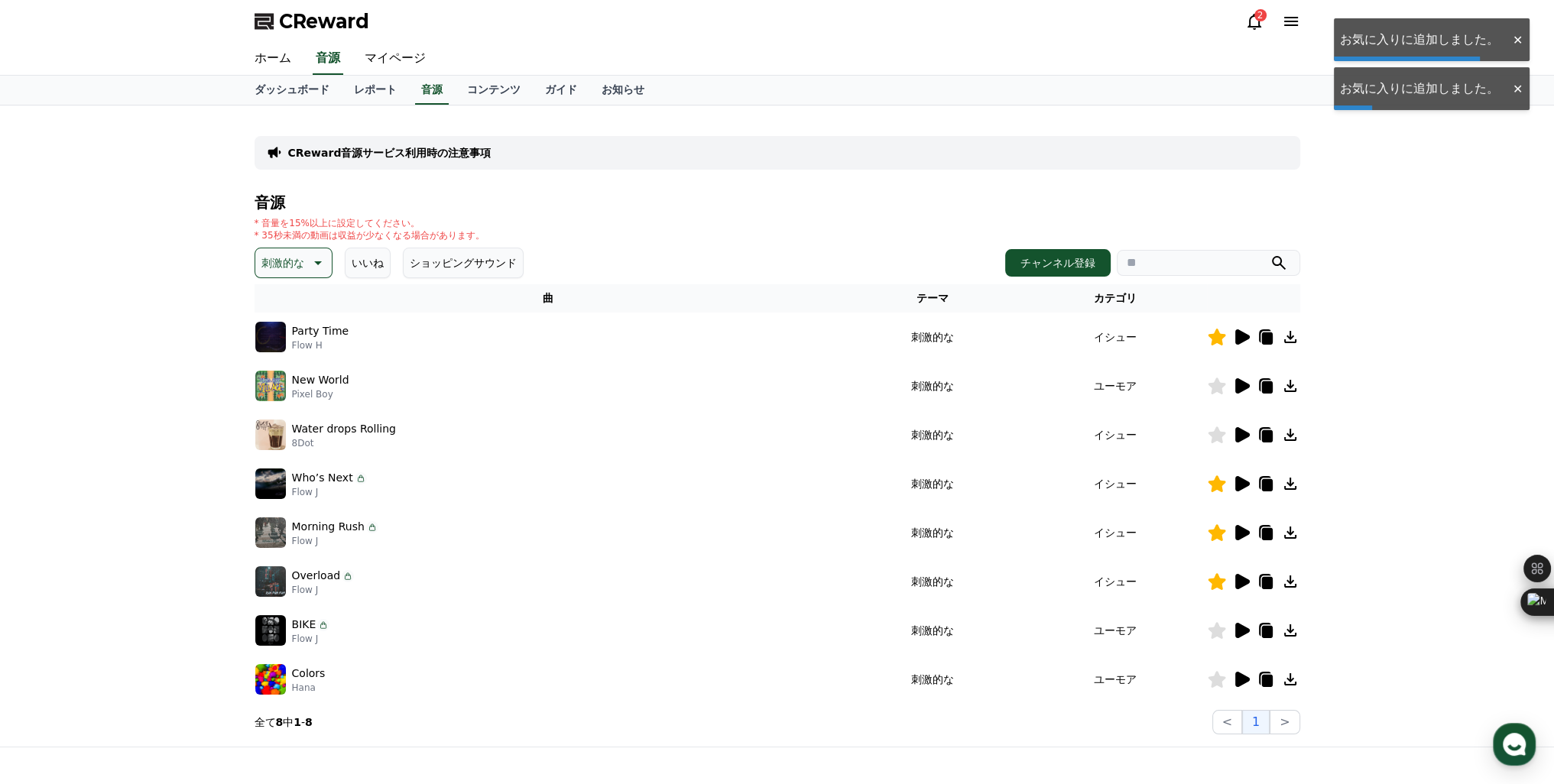
click at [1247, 680] on icon at bounding box center [1243, 679] width 15 height 15
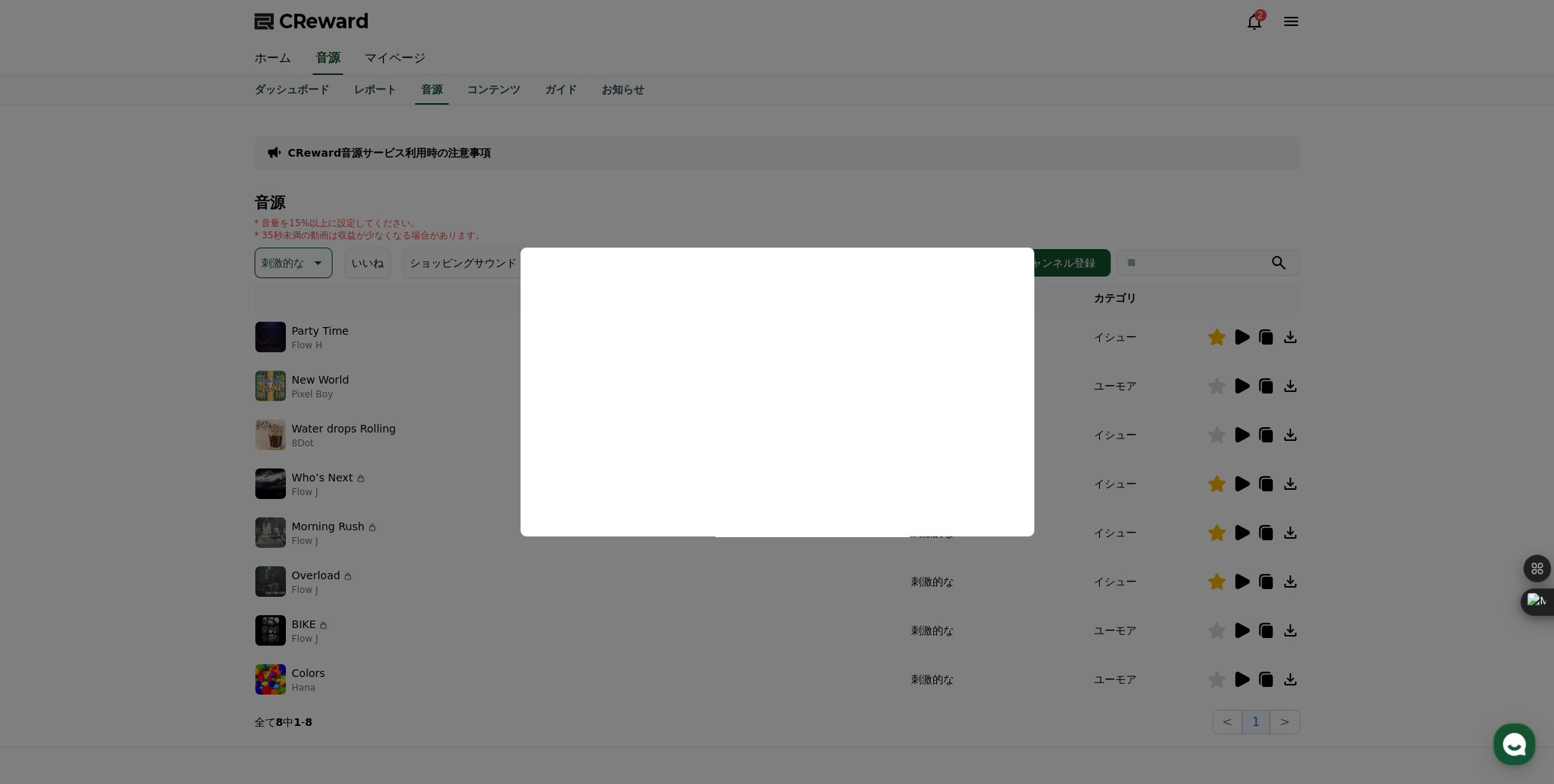
click at [760, 624] on button "close modal" at bounding box center [777, 392] width 1554 height 784
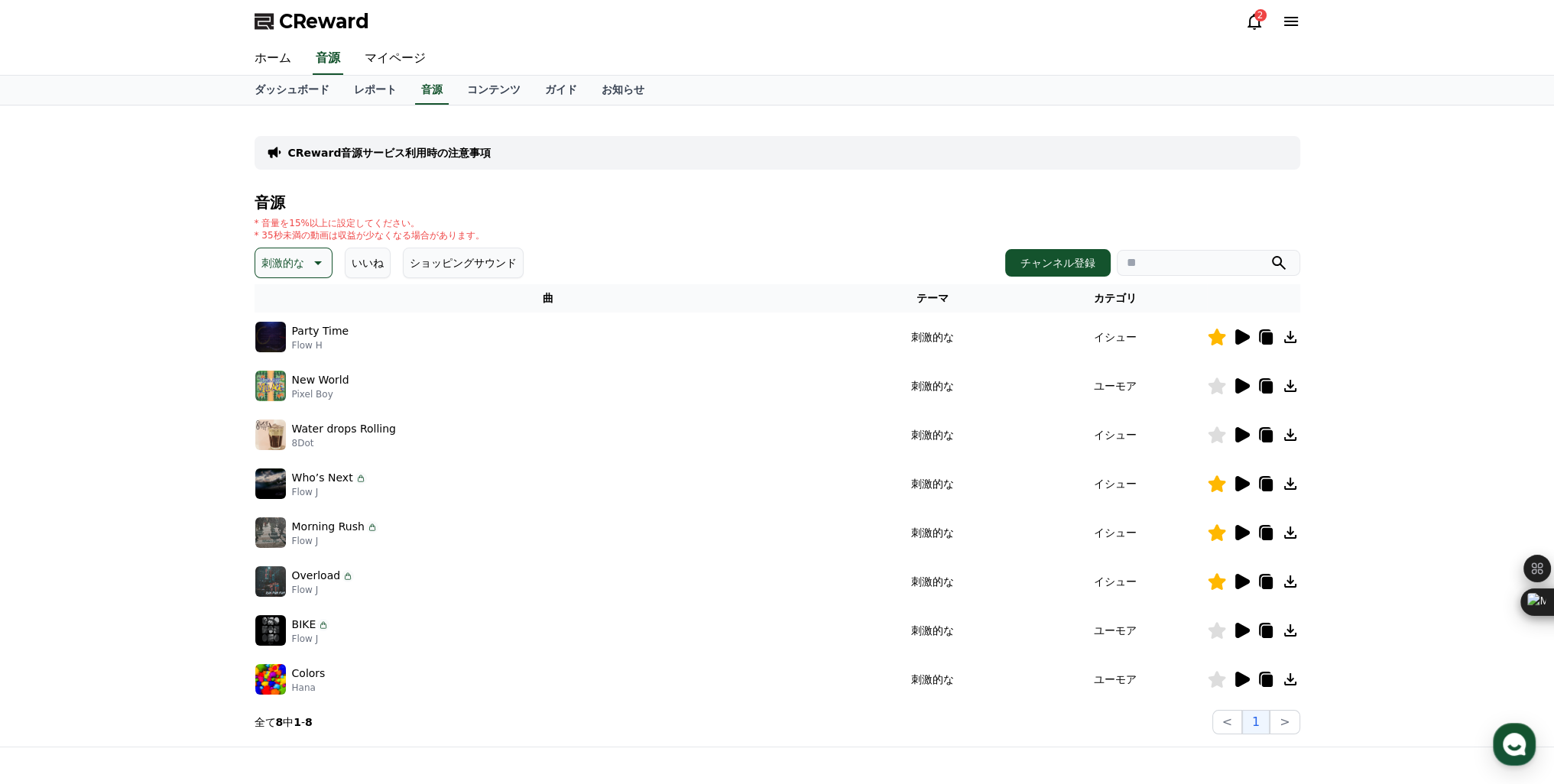
click at [1254, 19] on icon at bounding box center [1254, 22] width 18 height 18
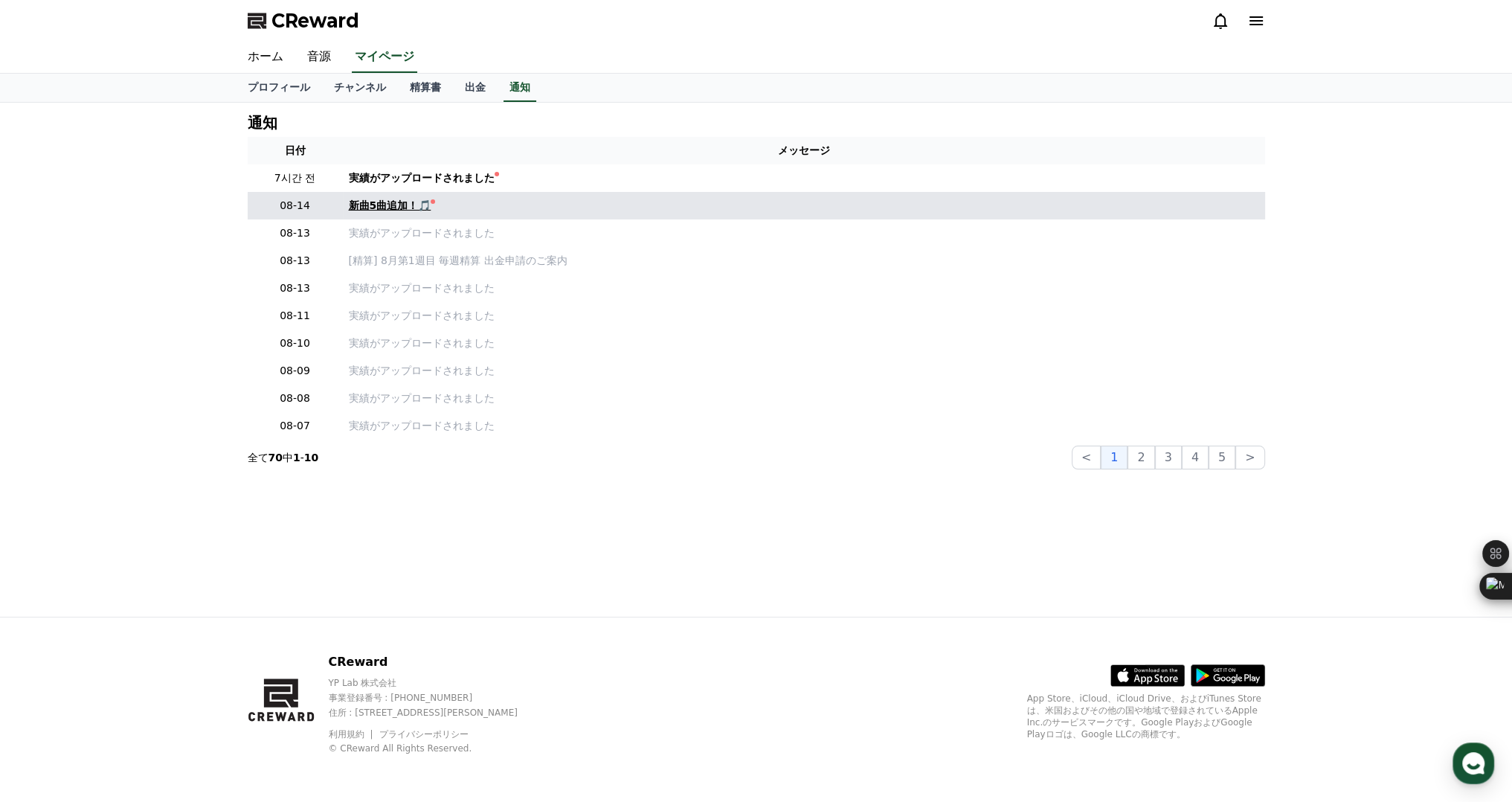
click at [443, 210] on link "新曲5曲追加！🎵" at bounding box center [804, 205] width 911 height 15
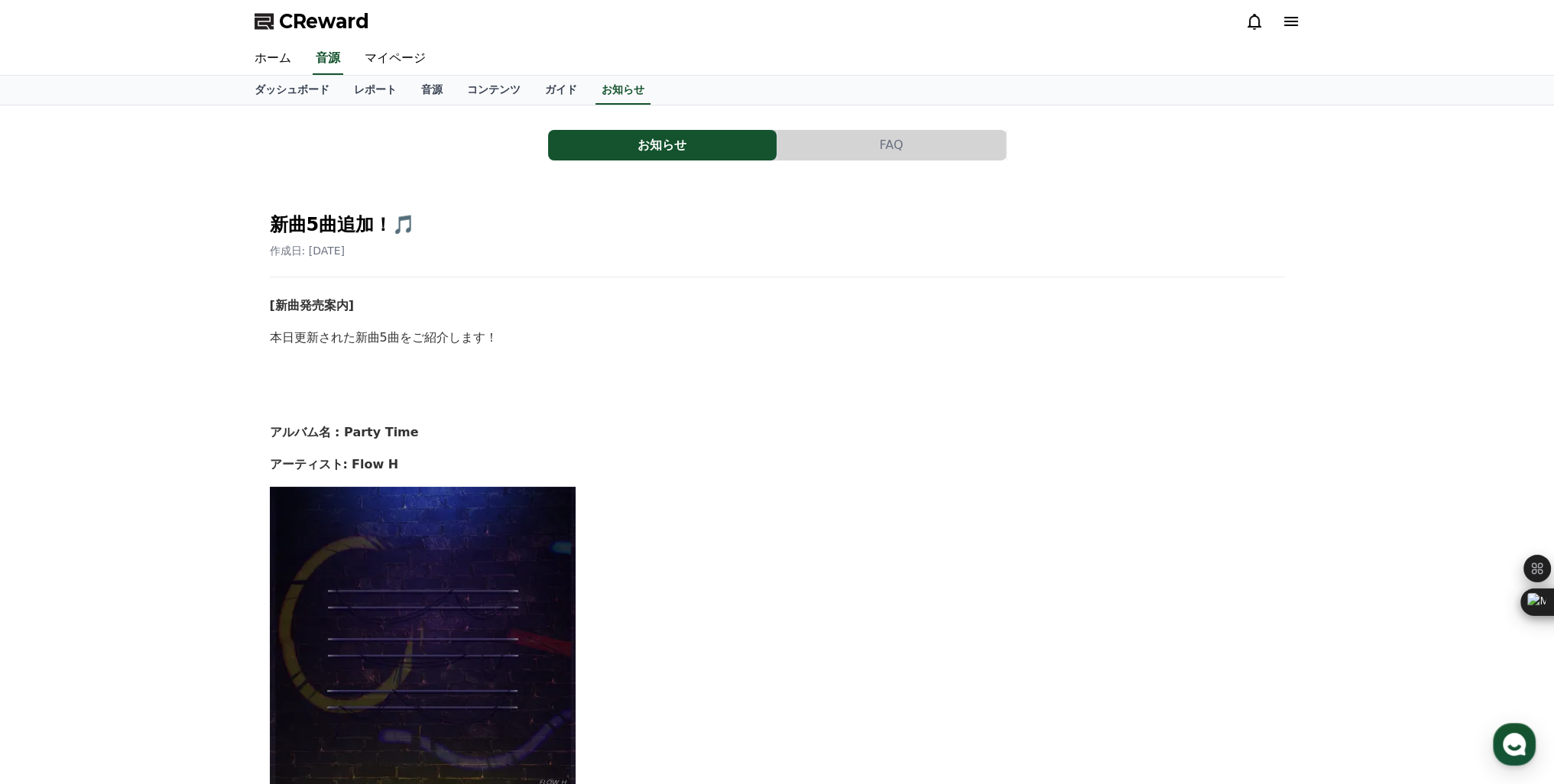
click at [1261, 22] on icon at bounding box center [1254, 22] width 18 height 18
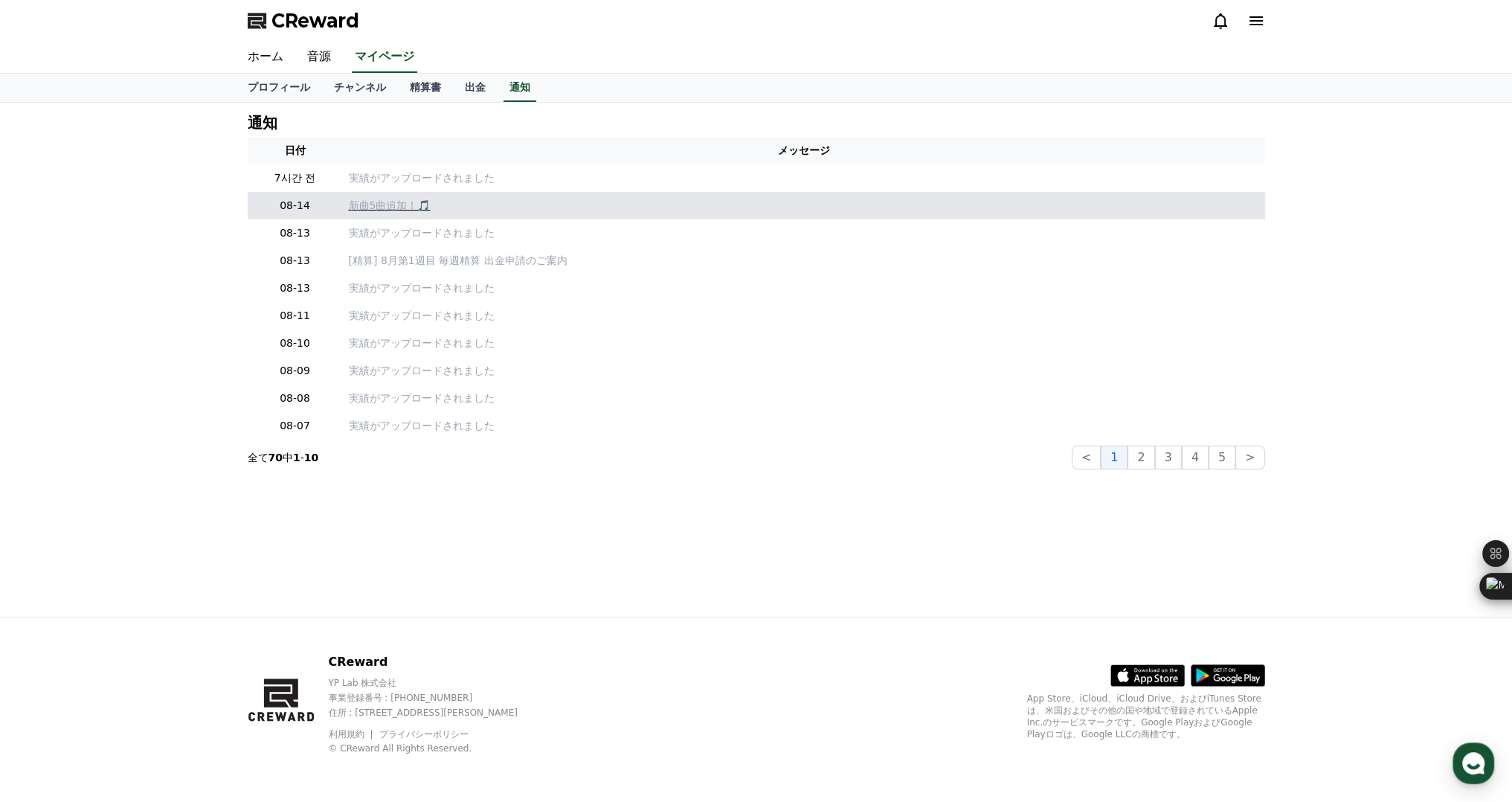
click at [400, 202] on p "新曲5曲追加！🎵" at bounding box center [804, 205] width 911 height 15
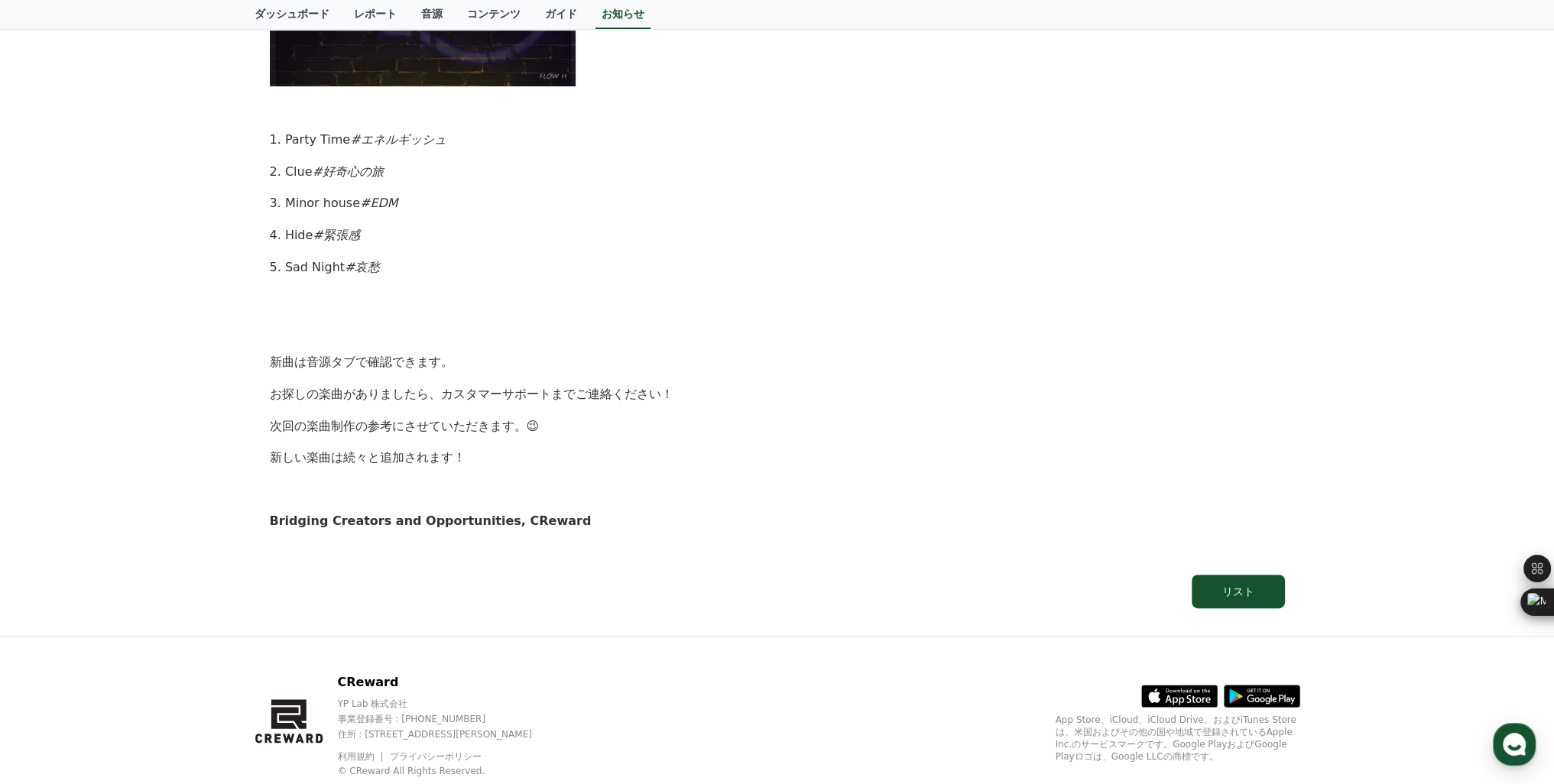
scroll to position [747, 0]
